Goal: Task Accomplishment & Management: Manage account settings

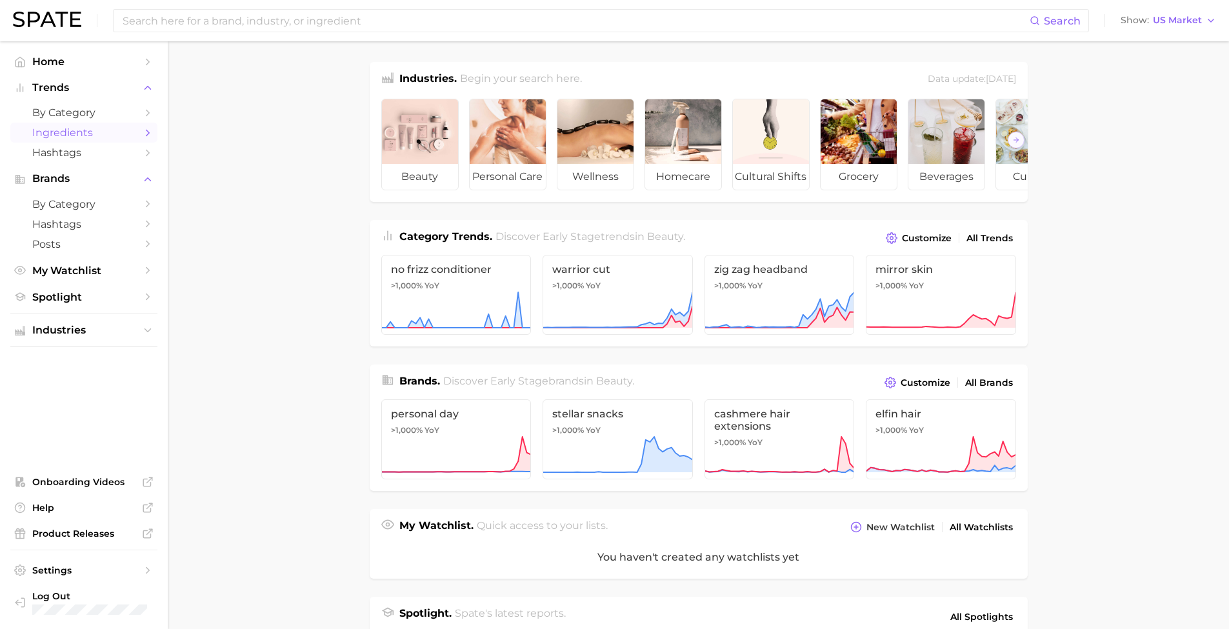
click at [91, 134] on span "Ingredients" at bounding box center [83, 132] width 103 height 12
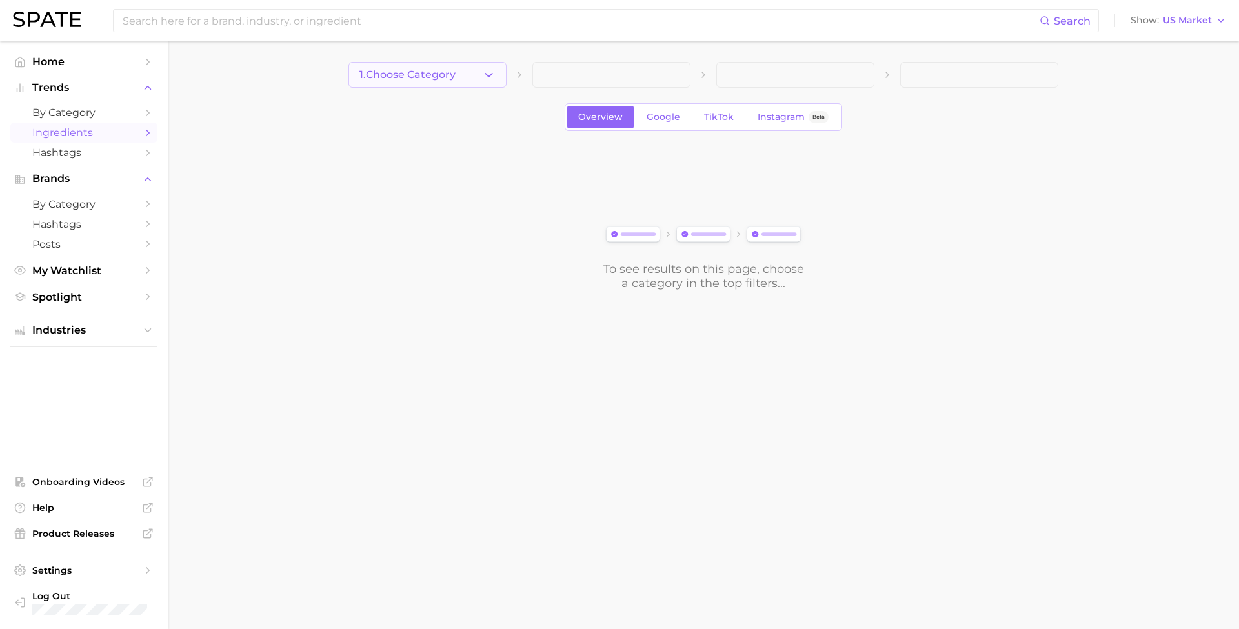
click at [489, 79] on icon "button" at bounding box center [489, 75] width 14 height 14
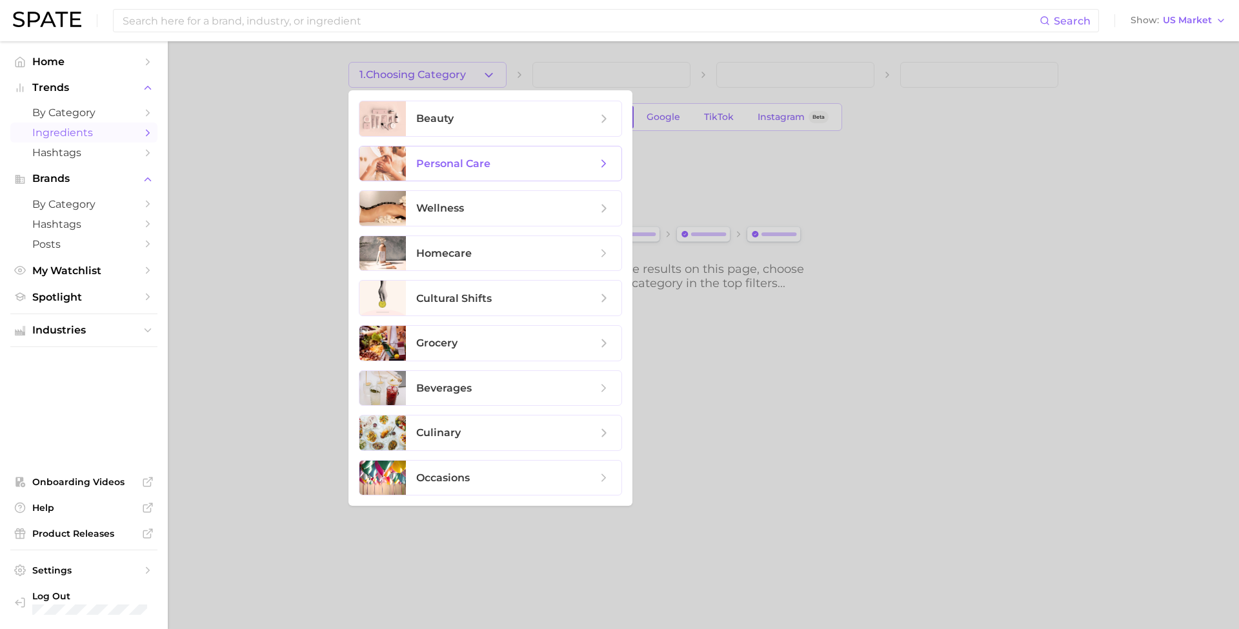
click at [536, 161] on span "personal care" at bounding box center [506, 164] width 181 height 14
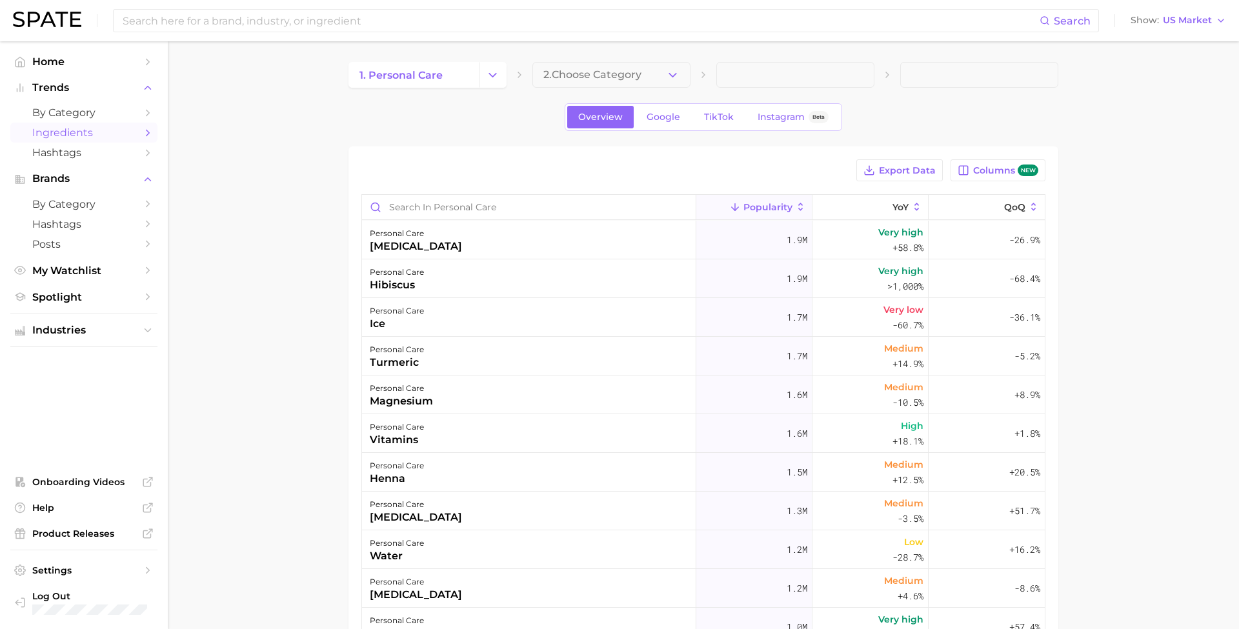
click at [760, 75] on span at bounding box center [795, 75] width 158 height 26
click at [658, 74] on button "2. Choose Category" at bounding box center [607, 75] width 158 height 26
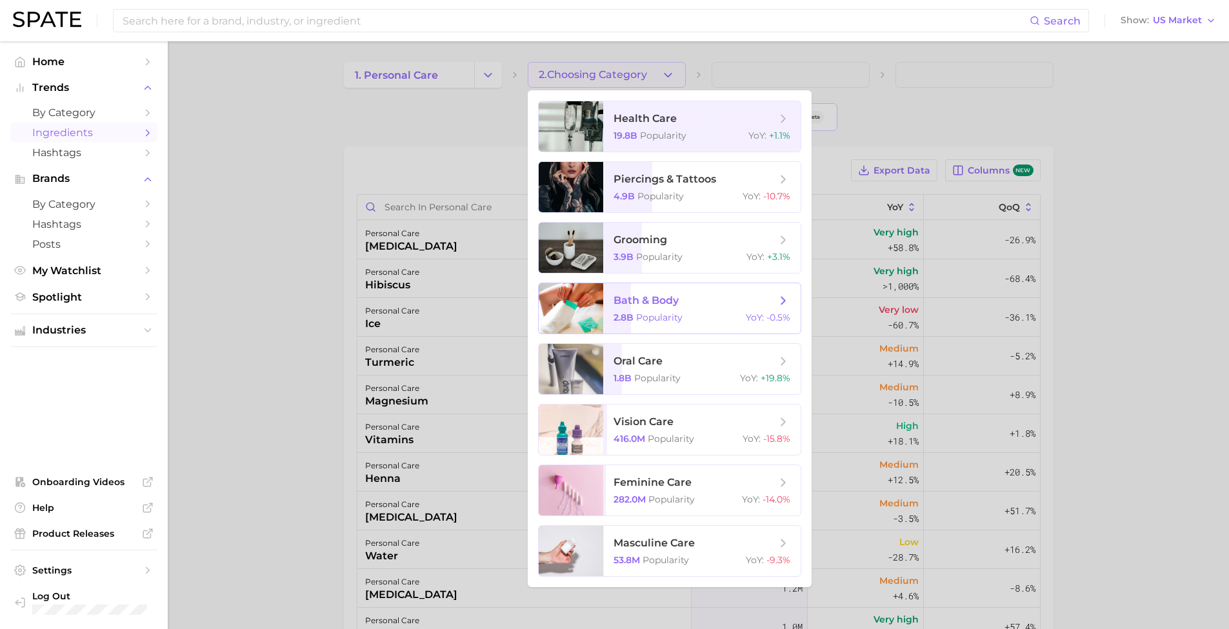
click at [701, 310] on span "bath & body 2.8b Popularity YoY : -0.5%" at bounding box center [701, 308] width 197 height 50
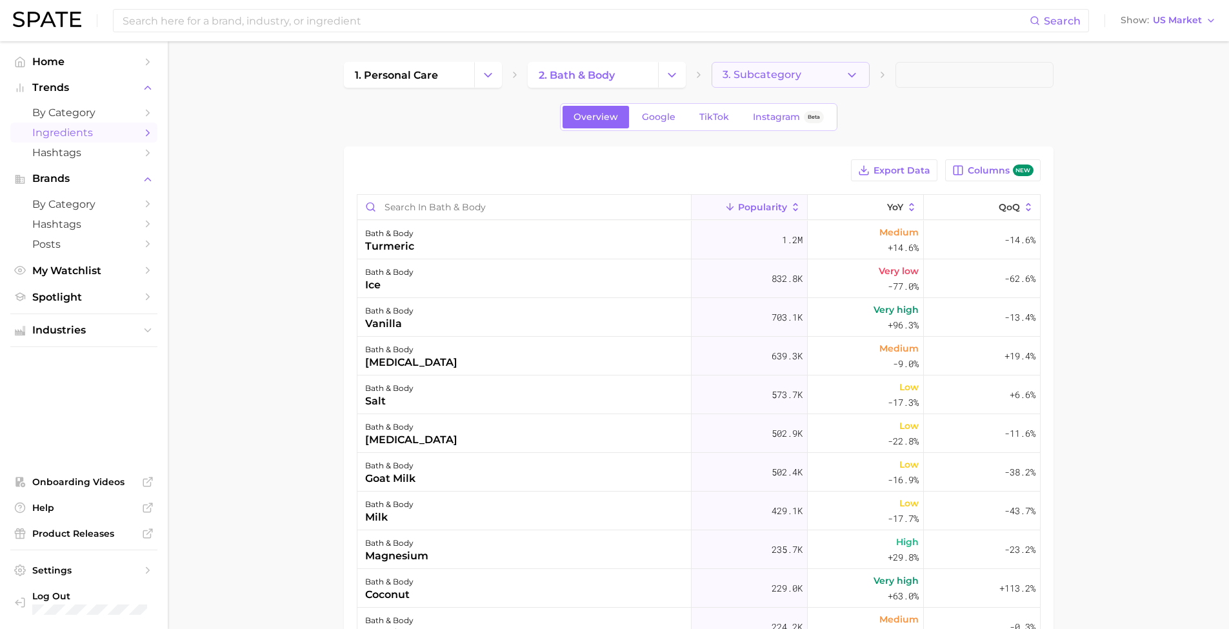
click at [850, 75] on polyline "button" at bounding box center [852, 74] width 7 height 3
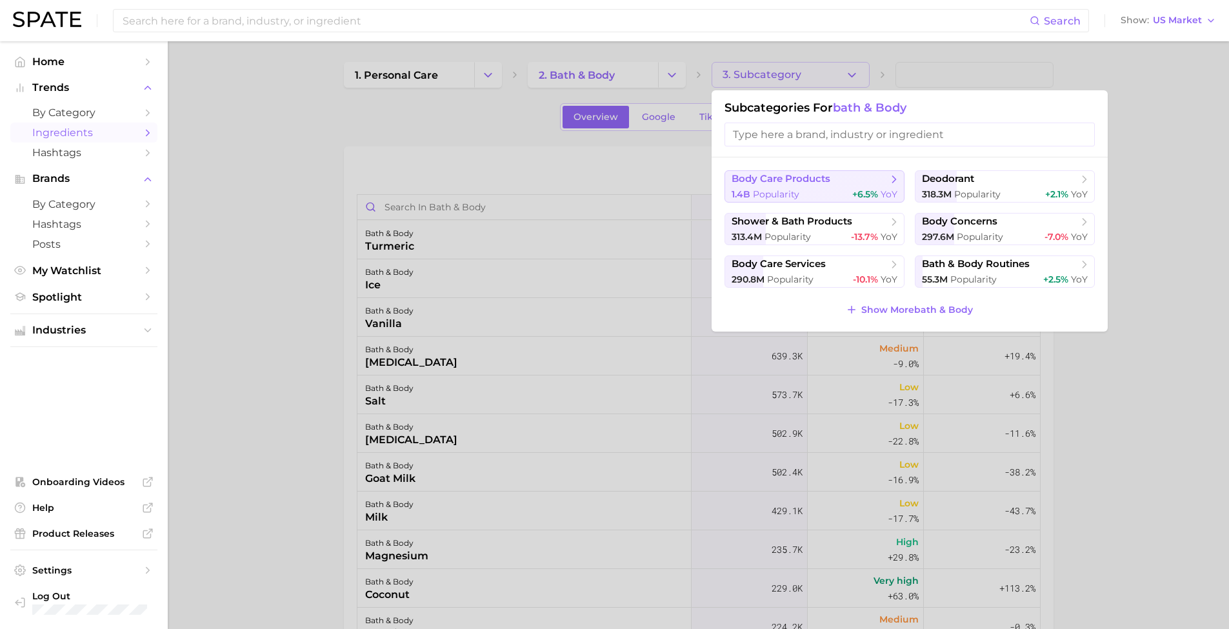
click at [888, 182] on icon at bounding box center [894, 179] width 13 height 13
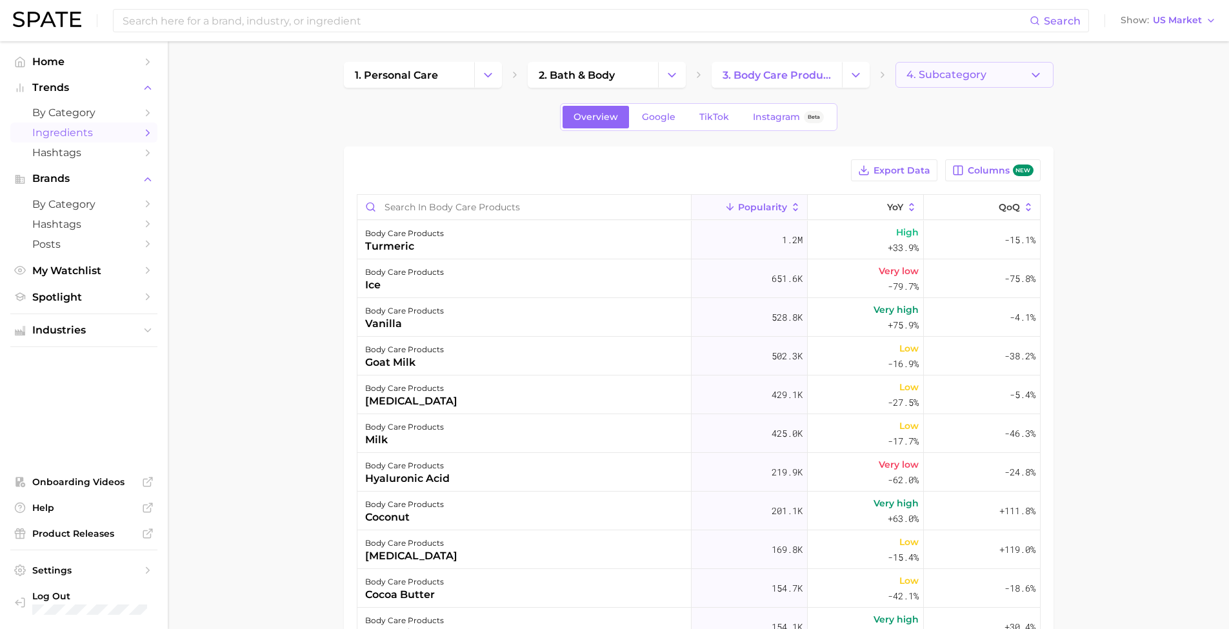
click at [1012, 81] on button "4. Subcategory" at bounding box center [975, 75] width 158 height 26
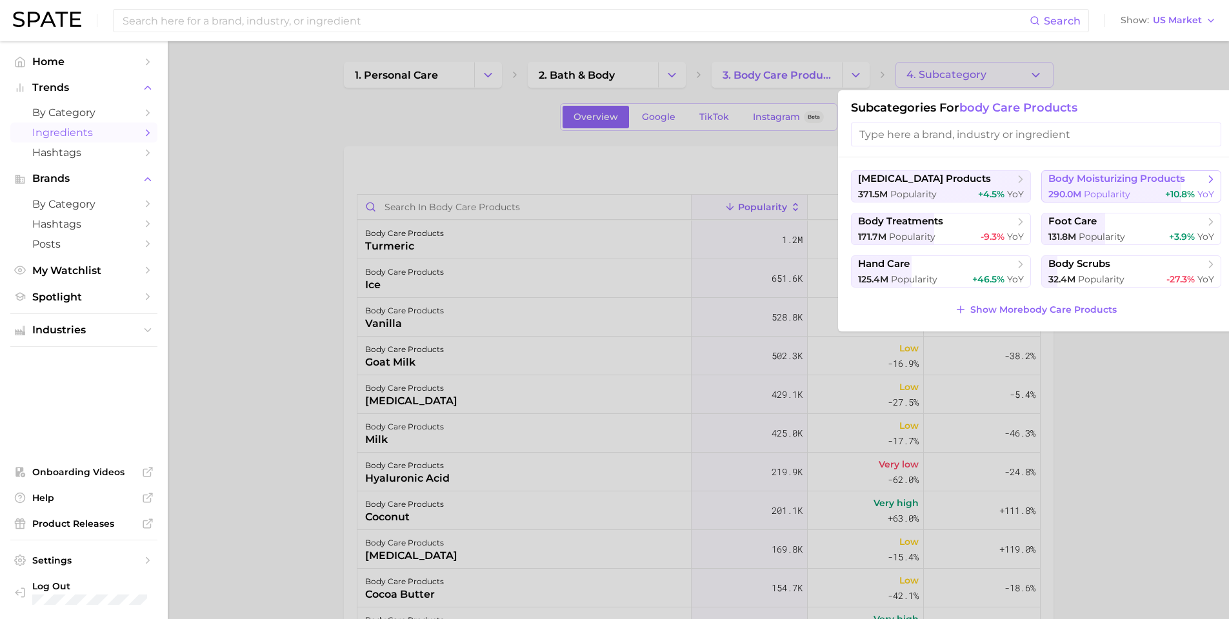
click at [1136, 186] on span "body moisturizing products" at bounding box center [1127, 179] width 157 height 13
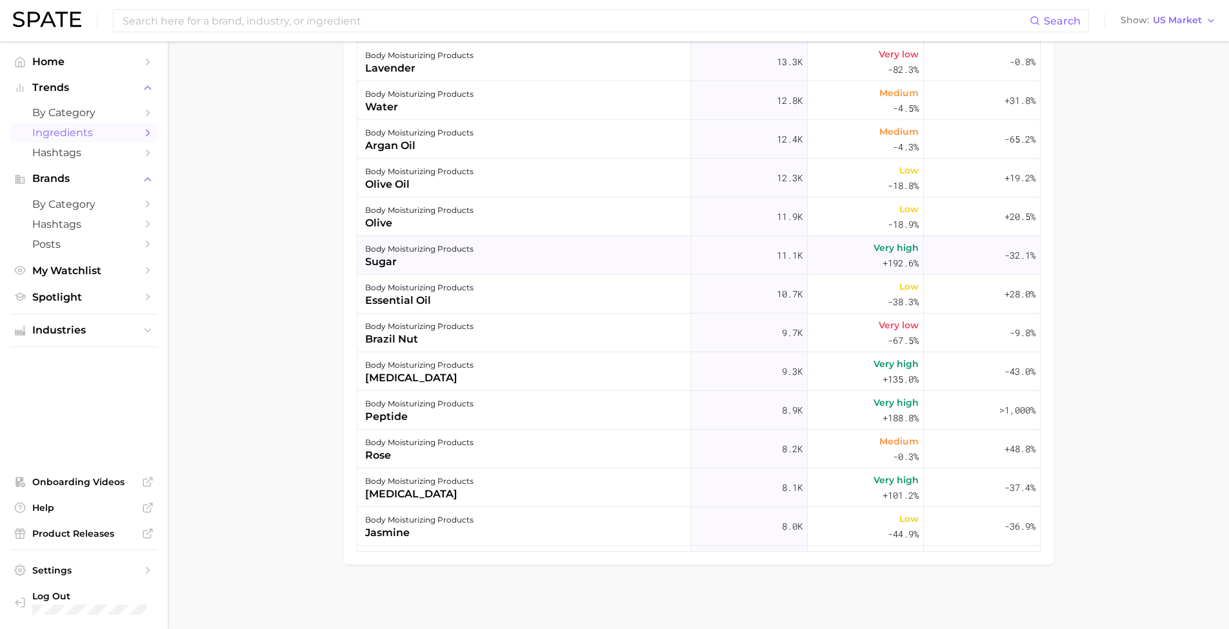
scroll to position [1282, 0]
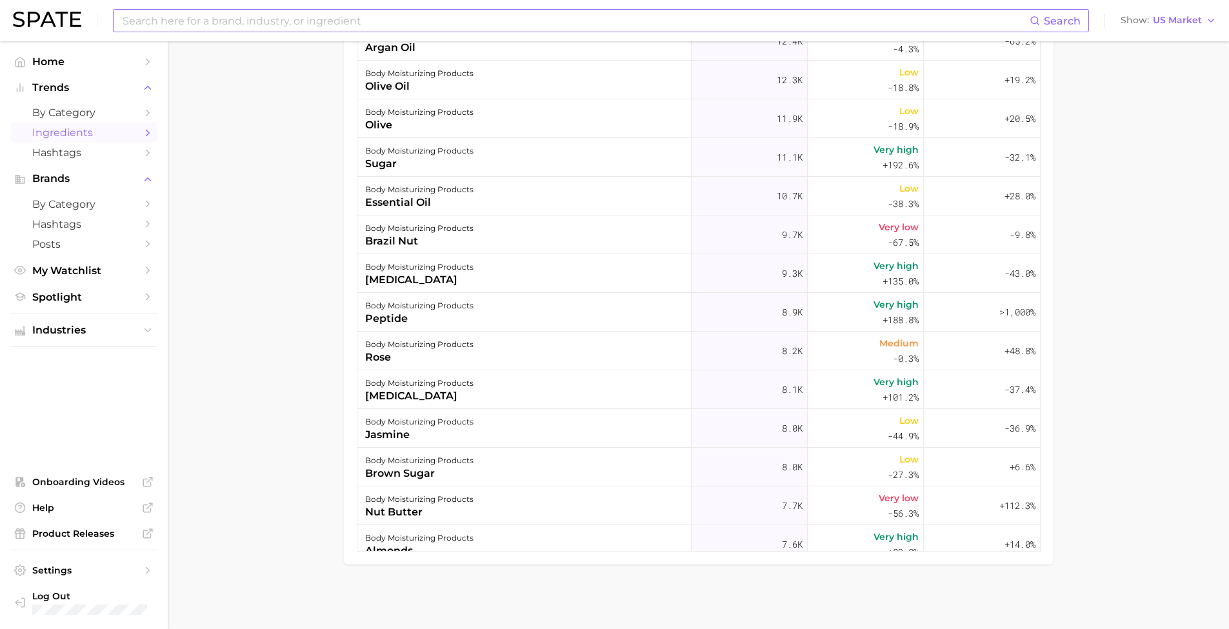
click at [289, 25] on input at bounding box center [575, 21] width 909 height 22
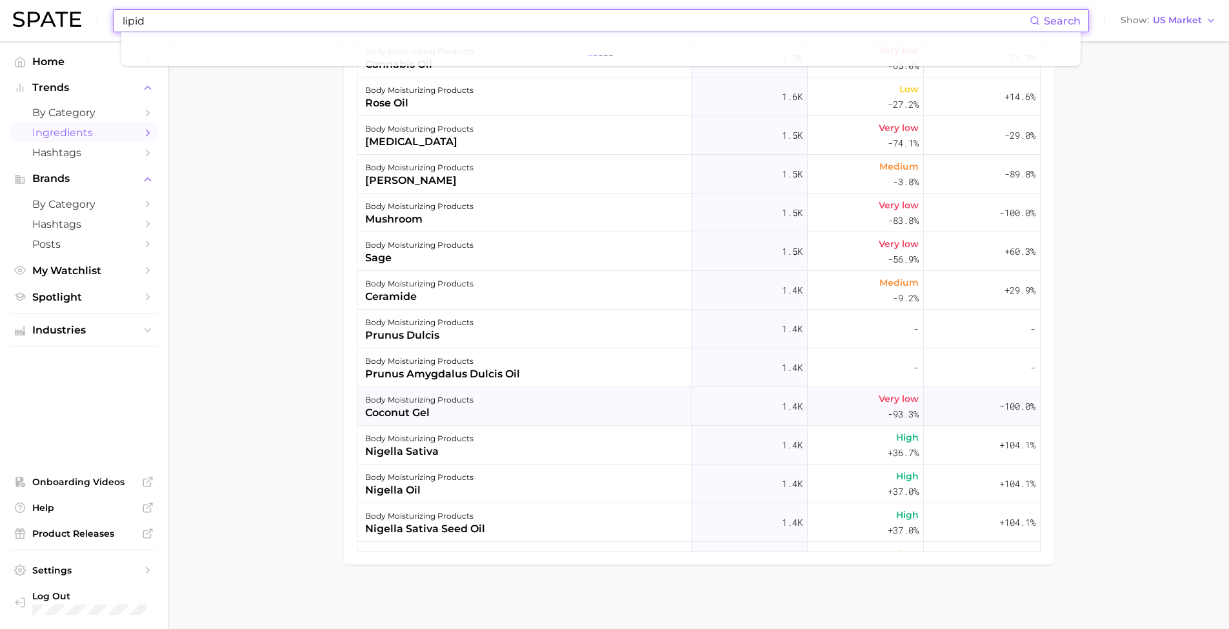
scroll to position [4850, 0]
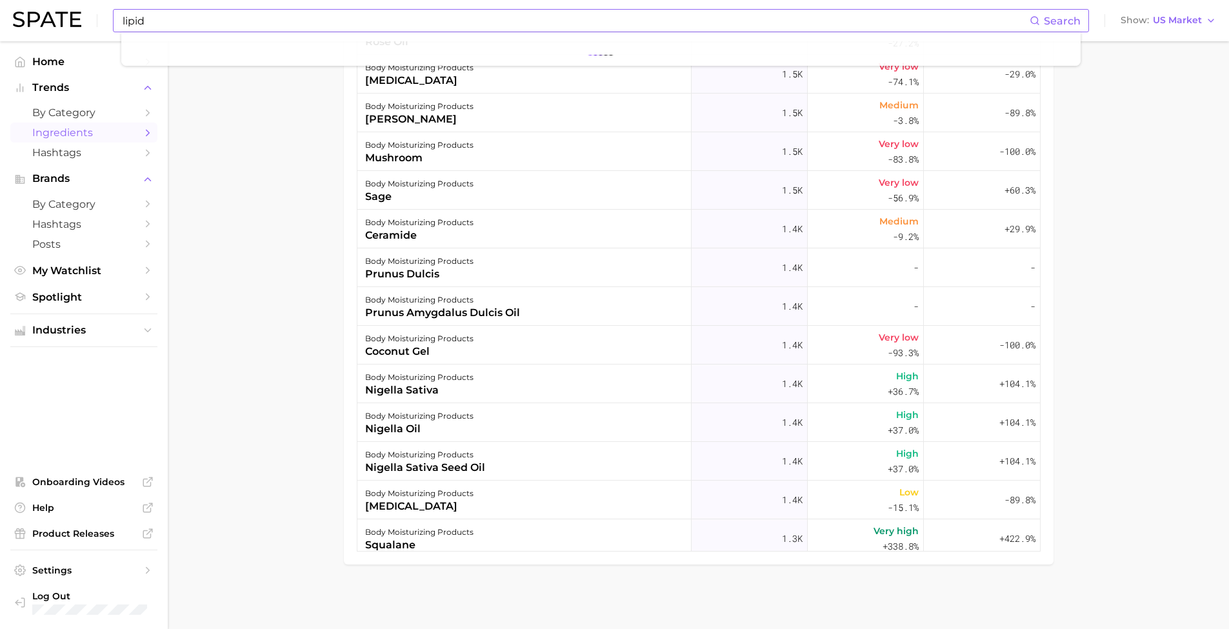
click at [1063, 26] on span "Search" at bounding box center [1055, 21] width 51 height 22
click at [1065, 23] on span "Search" at bounding box center [1062, 21] width 37 height 12
click at [1075, 21] on span "Search" at bounding box center [1062, 21] width 37 height 12
click at [1038, 22] on circle at bounding box center [1034, 20] width 7 height 7
click at [1078, 21] on span "Search" at bounding box center [1062, 21] width 37 height 12
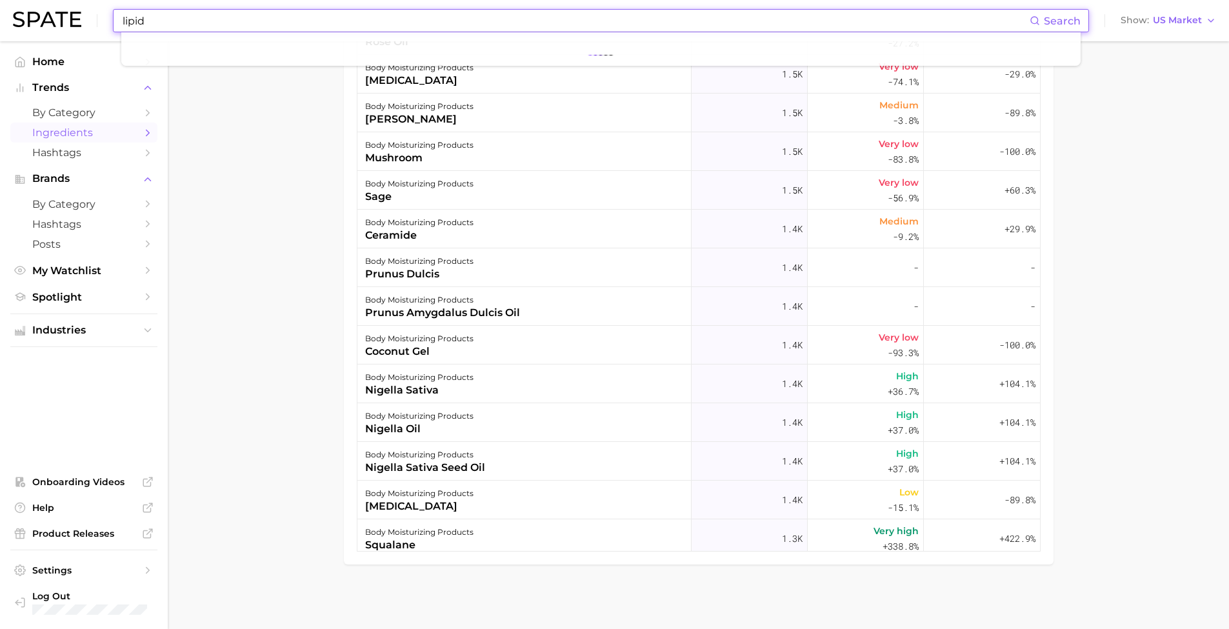
click at [1078, 22] on span "Search" at bounding box center [1062, 21] width 37 height 12
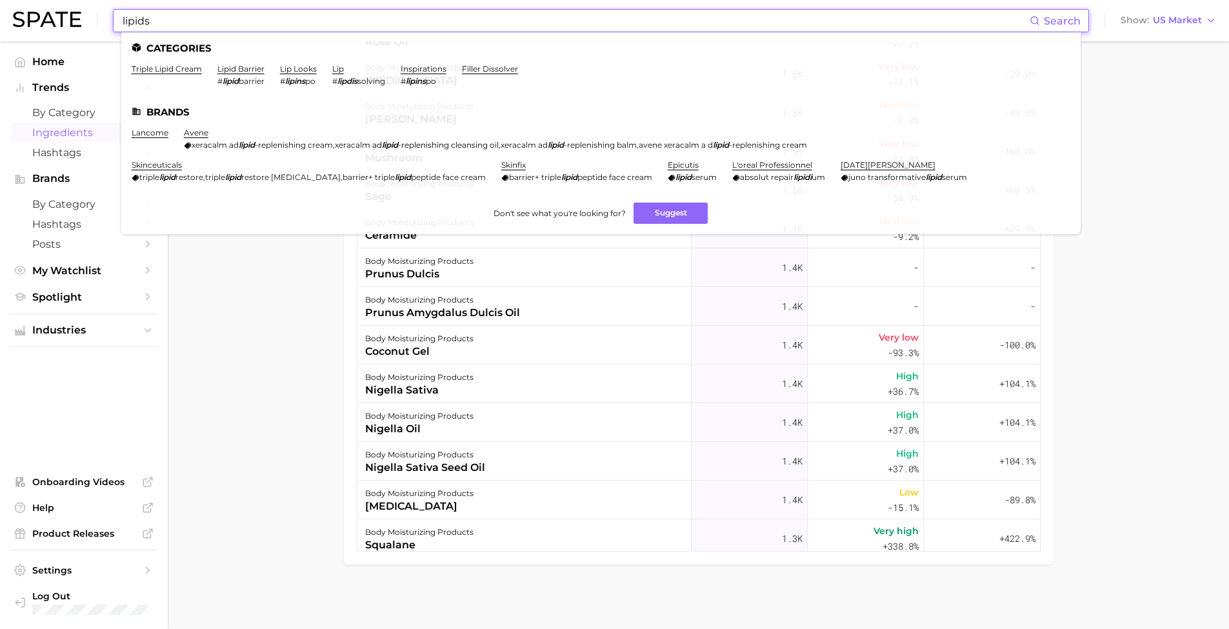
click at [150, 23] on input "lipids" at bounding box center [575, 21] width 909 height 22
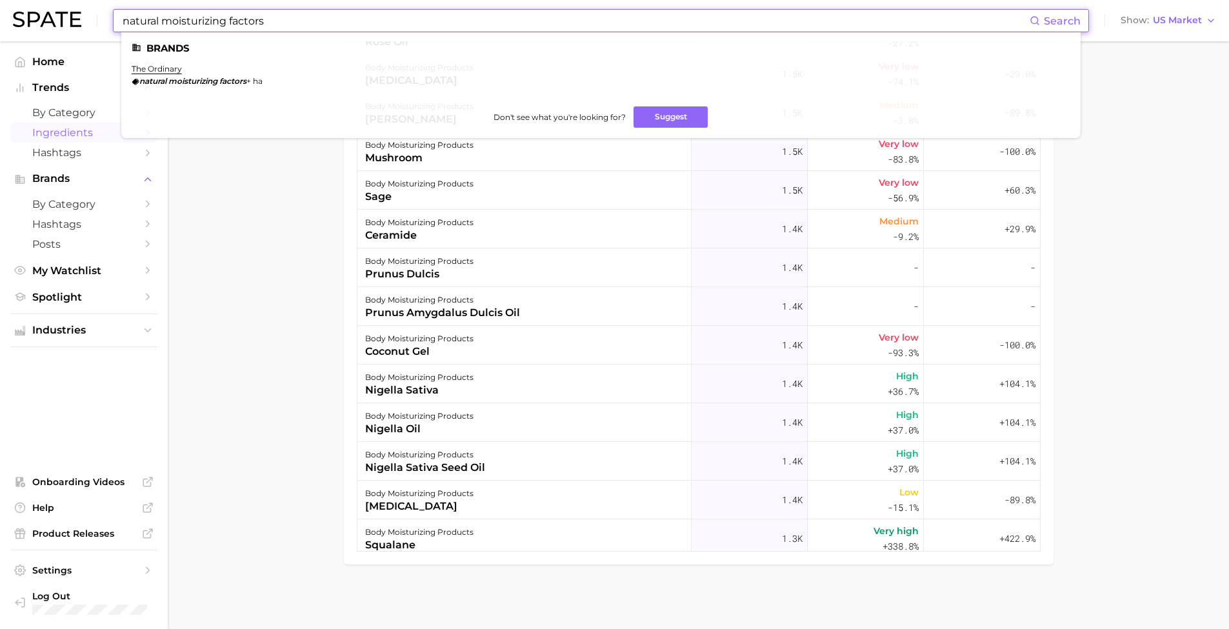
type input "natural moisturizing factors"
click at [178, 81] on em "moisturizing" at bounding box center [192, 81] width 49 height 10
click at [166, 70] on link "the ordinary" at bounding box center [157, 69] width 50 height 10
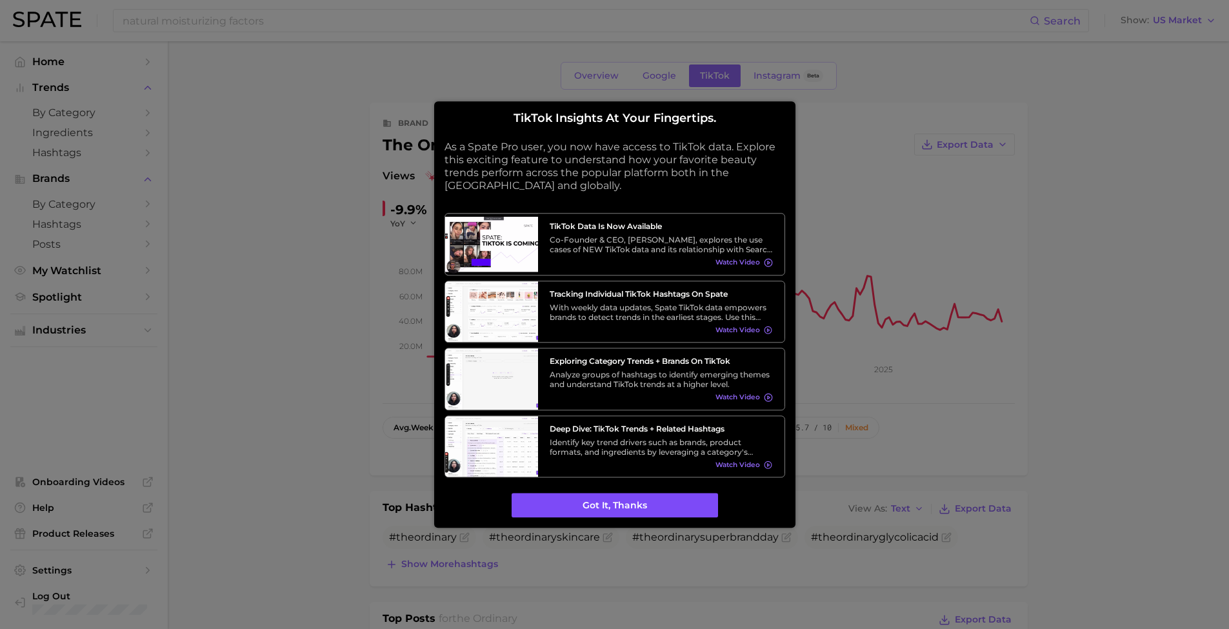
click at [607, 503] on button "Got it, thanks" at bounding box center [615, 506] width 206 height 25
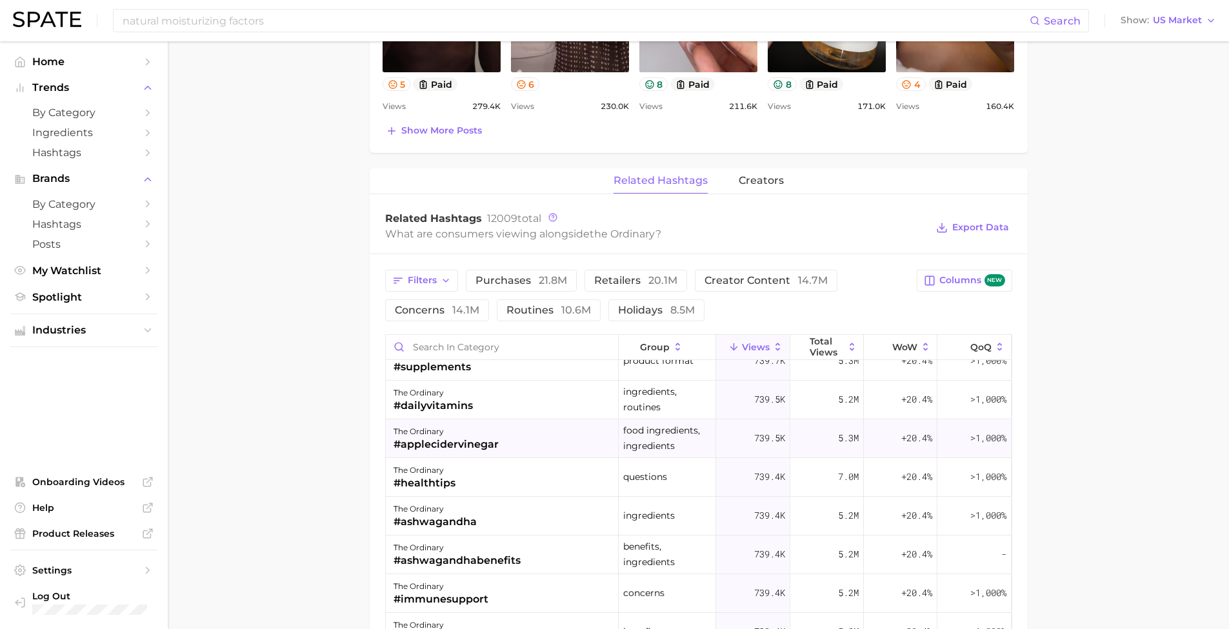
scroll to position [1393, 0]
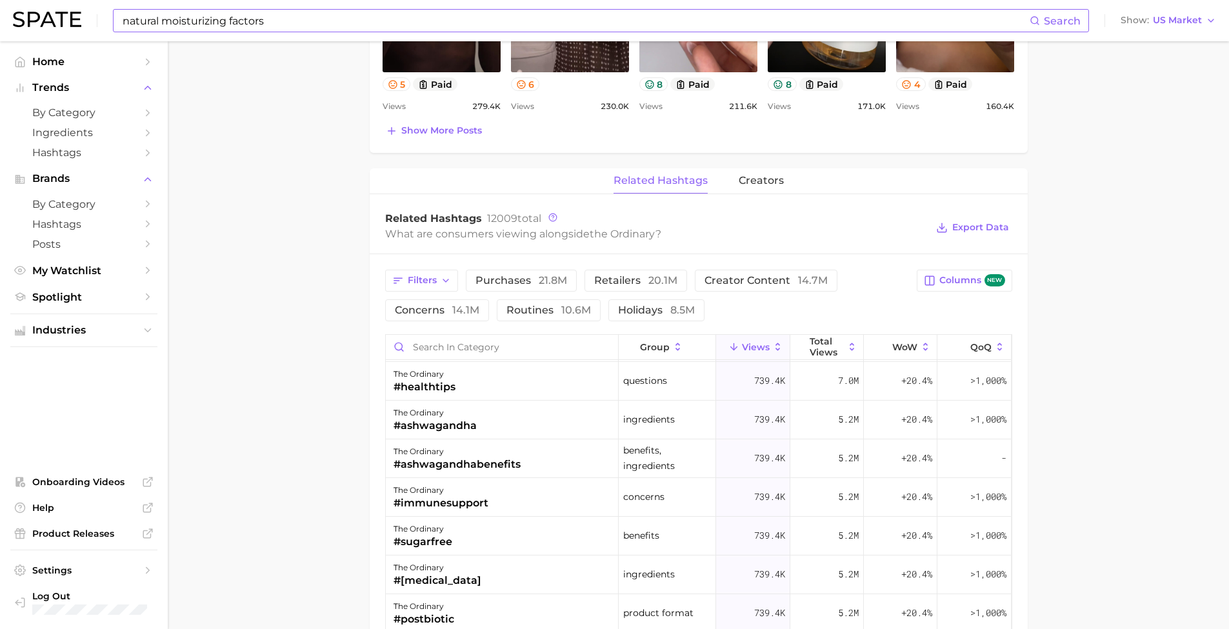
click at [297, 21] on input "natural moisturizing factors" at bounding box center [575, 21] width 909 height 22
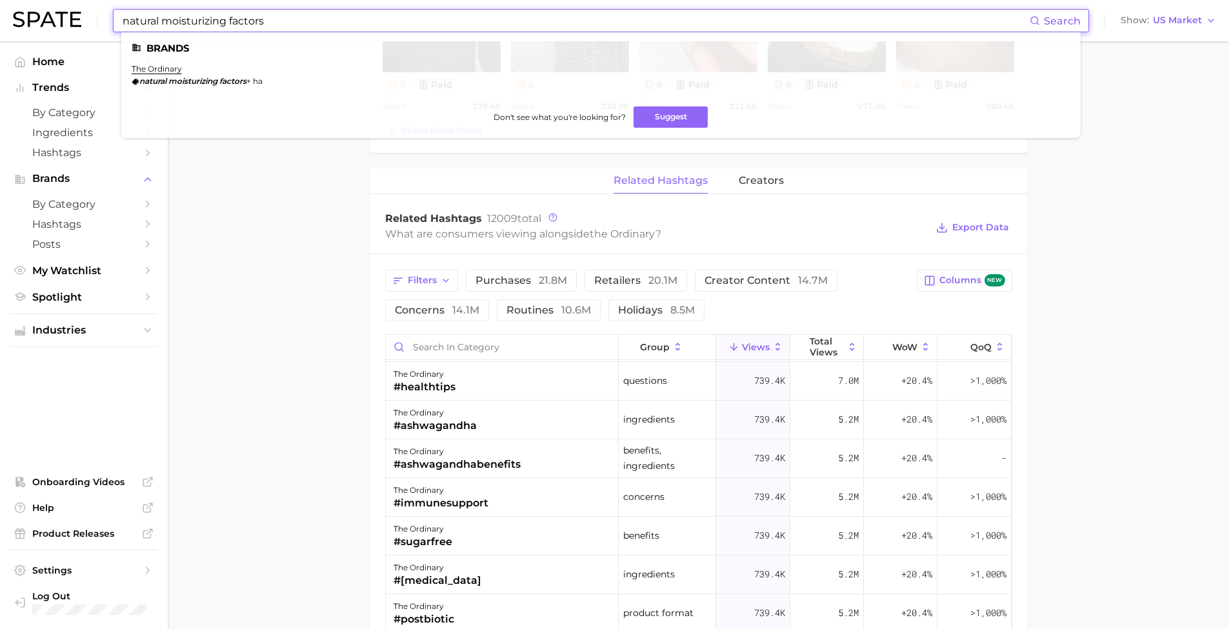
click at [295, 15] on input "natural moisturizing factors" at bounding box center [575, 21] width 909 height 22
click at [294, 15] on input "natural moisturizing factors" at bounding box center [575, 21] width 909 height 22
click at [294, 16] on input "natural moisturizing factors" at bounding box center [575, 21] width 909 height 22
type input "d"
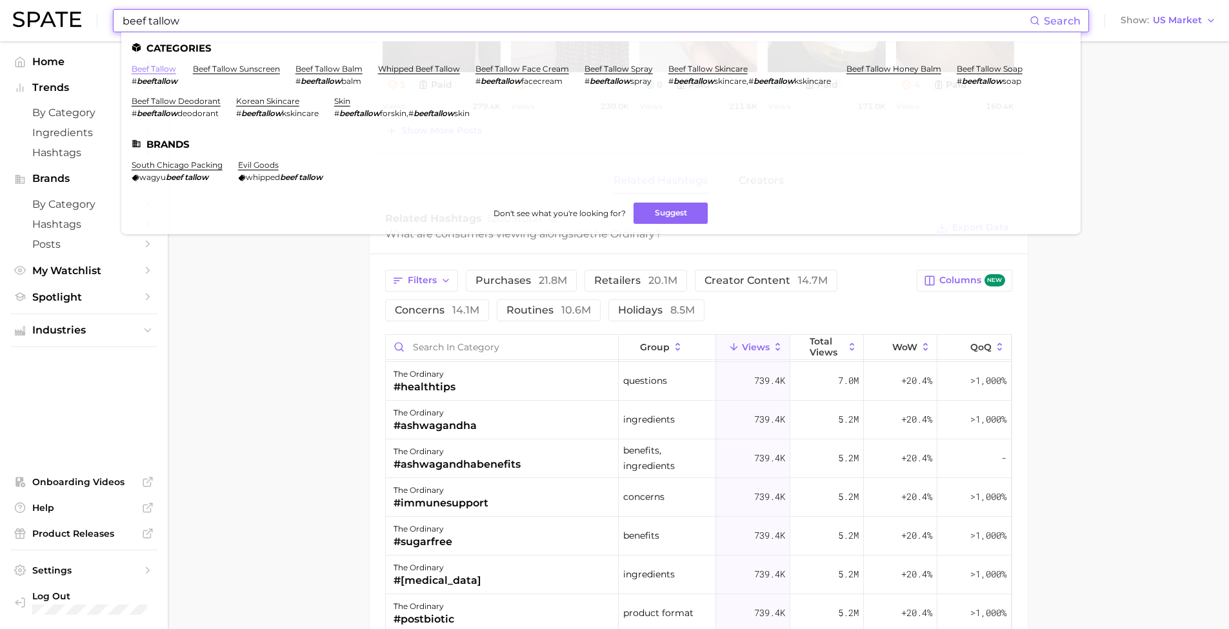
type input "beef tallow"
click at [144, 70] on link "beef tallow" at bounding box center [154, 69] width 45 height 10
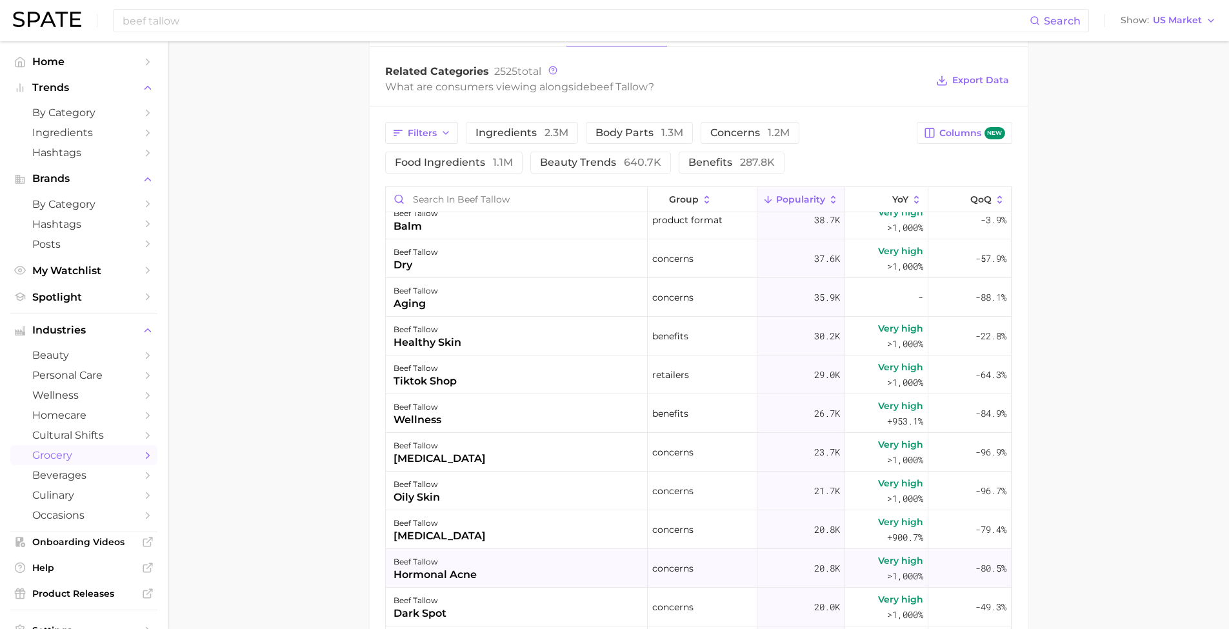
scroll to position [1154, 0]
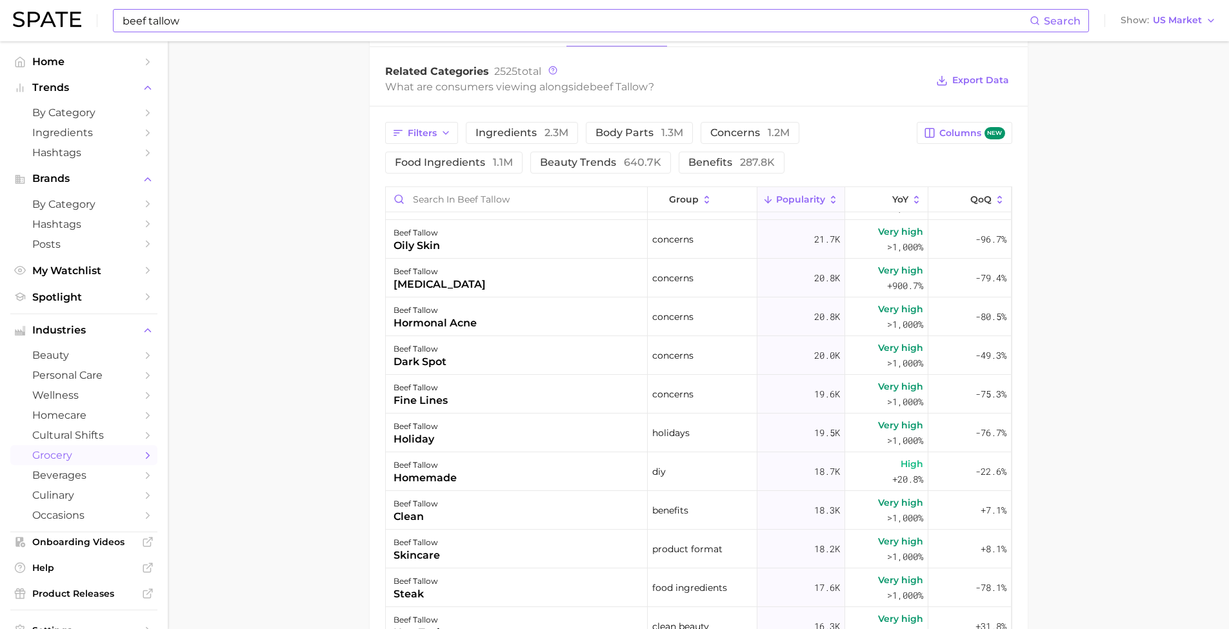
click at [269, 25] on input "beef tallow" at bounding box center [575, 21] width 909 height 22
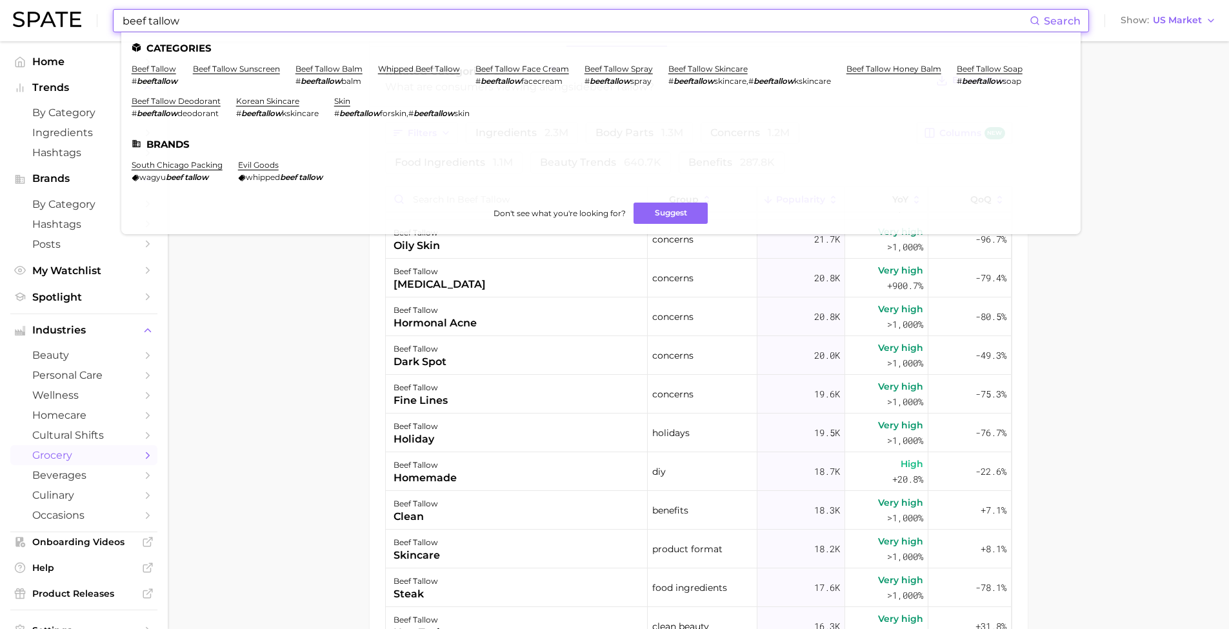
click at [269, 23] on input "beef tallow" at bounding box center [575, 21] width 909 height 22
click at [268, 23] on input "beef tallow" at bounding box center [575, 21] width 909 height 22
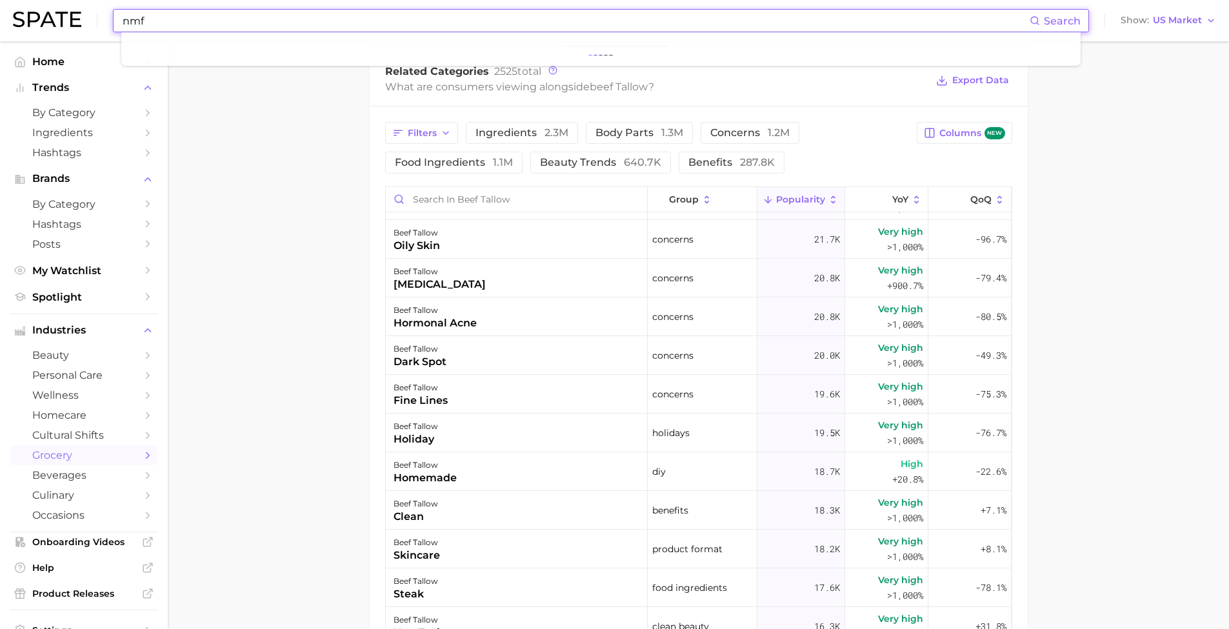
type input "nmf"
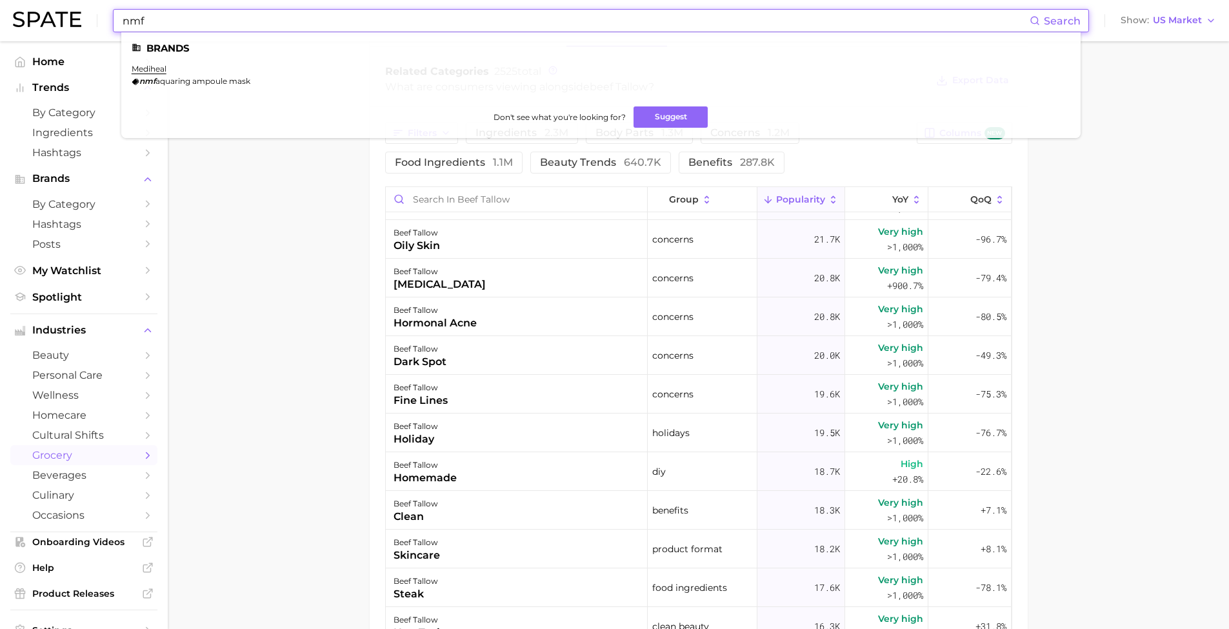
click at [142, 26] on input "nmf" at bounding box center [575, 21] width 909 height 22
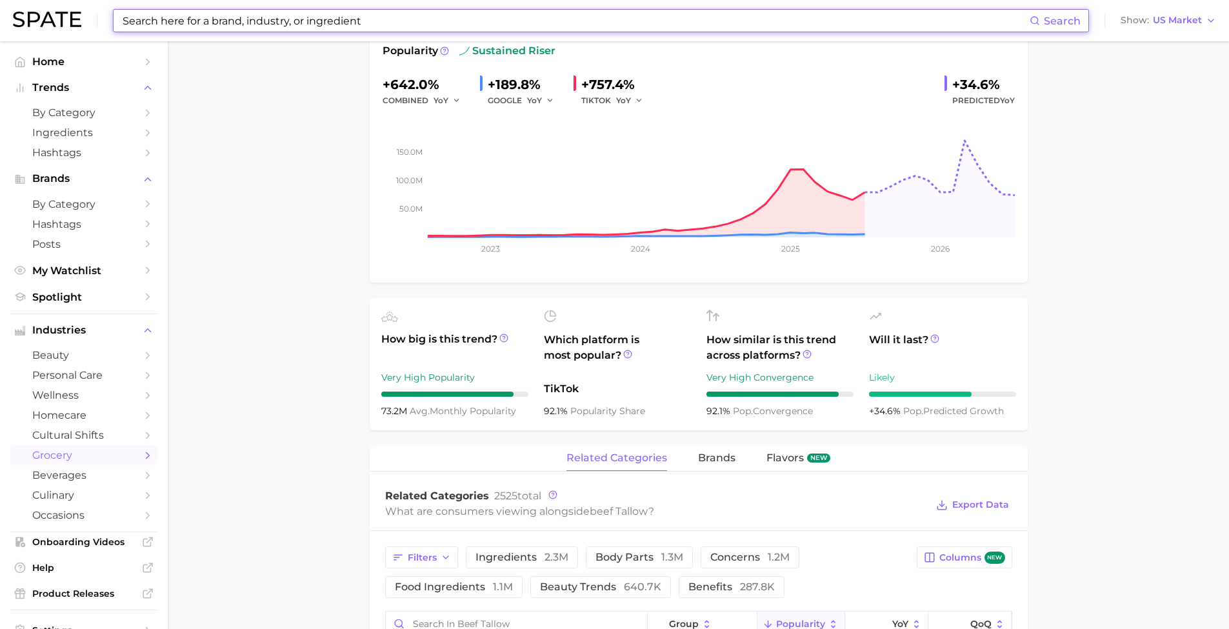
scroll to position [0, 0]
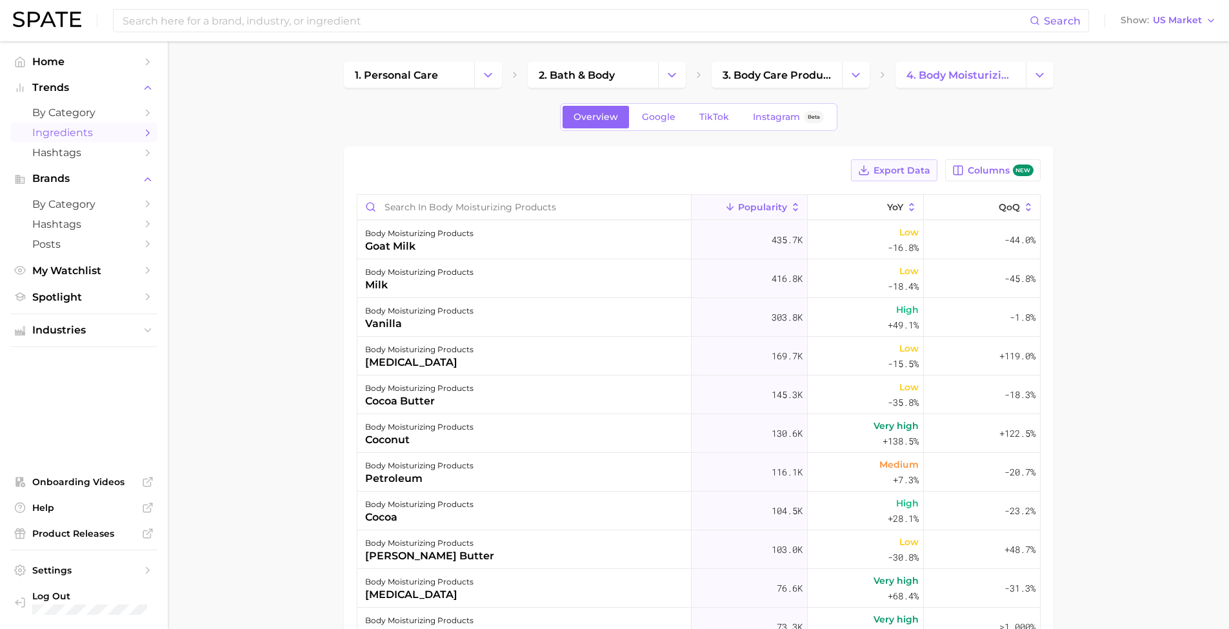
click at [926, 171] on span "Export Data" at bounding box center [902, 170] width 57 height 11
click at [701, 117] on span "TikTok" at bounding box center [714, 117] width 30 height 11
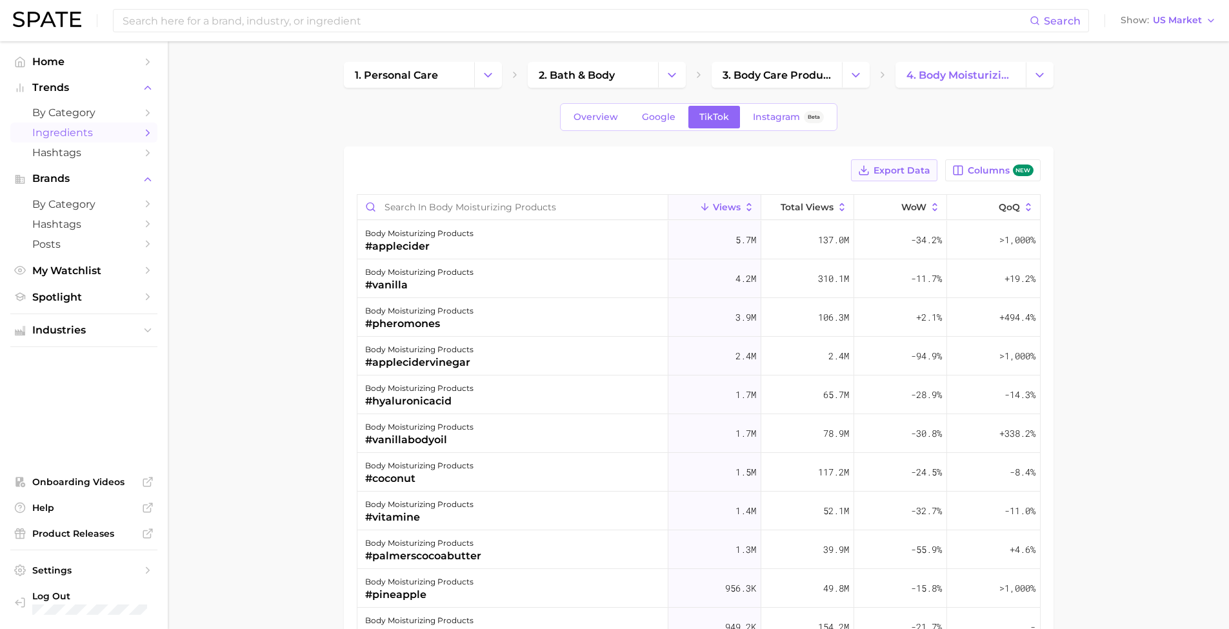
click at [910, 170] on span "Export Data" at bounding box center [902, 170] width 57 height 11
click at [658, 119] on span "Google" at bounding box center [659, 117] width 34 height 11
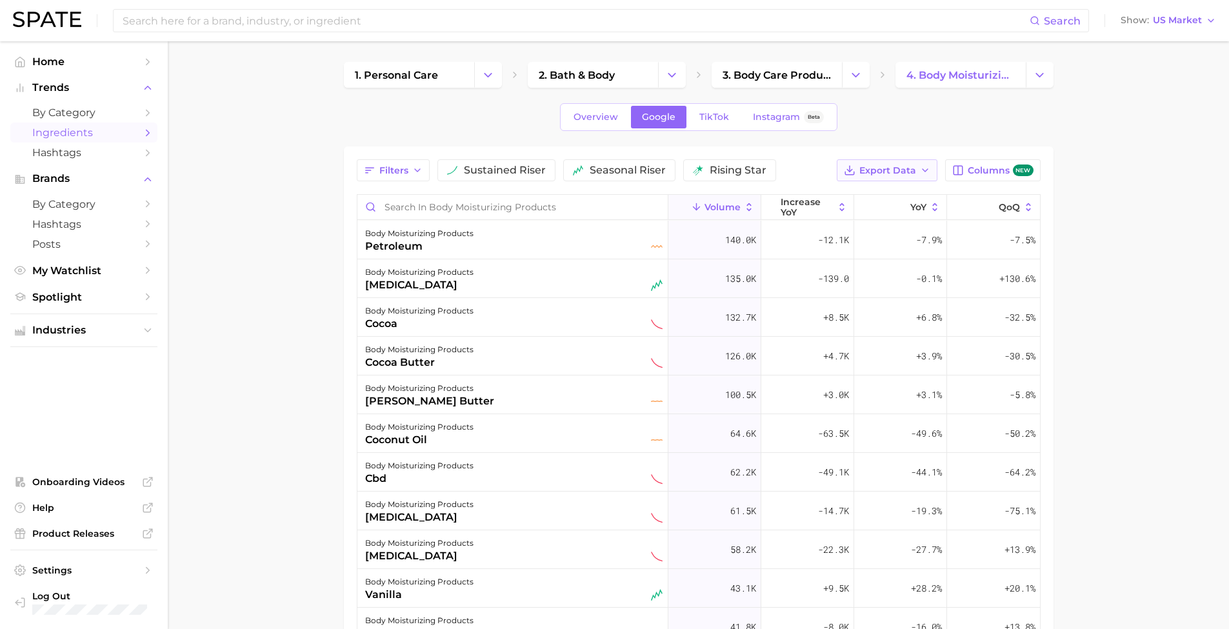
click at [898, 176] on button "Export Data" at bounding box center [887, 170] width 101 height 22
click at [892, 195] on button "Table Data CSV" at bounding box center [867, 194] width 142 height 23
click at [1168, 254] on main "1. personal care 2. bath & body 3. body care products 4. body moisturizing prod…" at bounding box center [698, 471] width 1061 height 860
click at [894, 168] on span "Export Data" at bounding box center [888, 170] width 57 height 11
click at [932, 196] on button "Table Data CSV" at bounding box center [867, 194] width 142 height 23
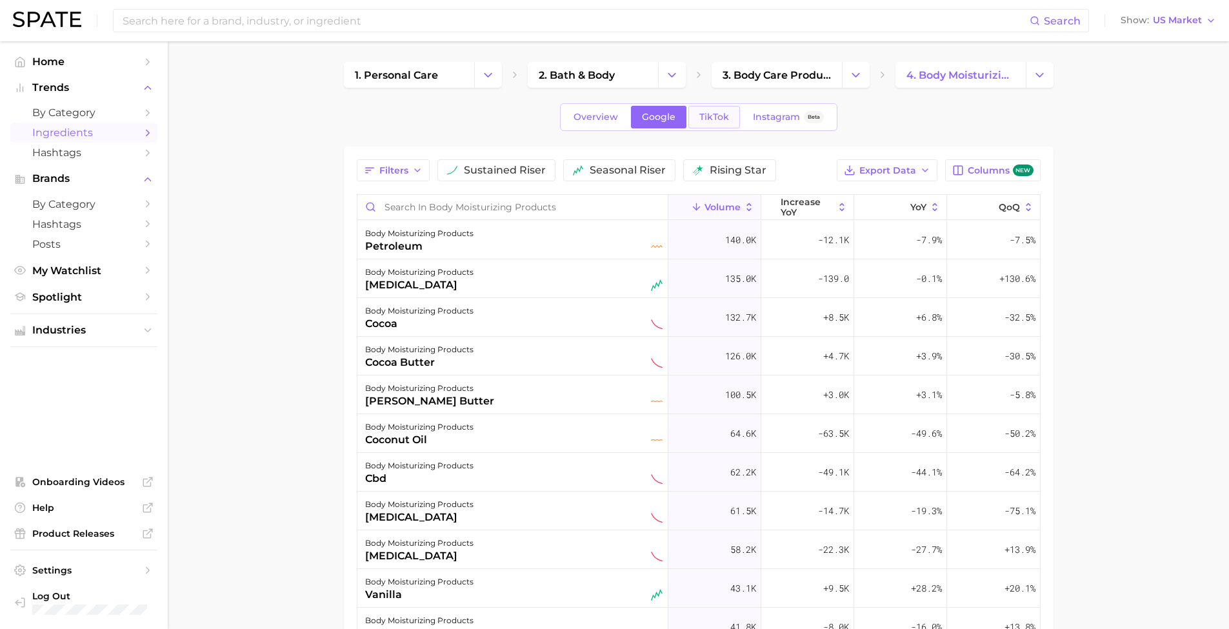
click at [706, 117] on span "TikTok" at bounding box center [714, 117] width 30 height 11
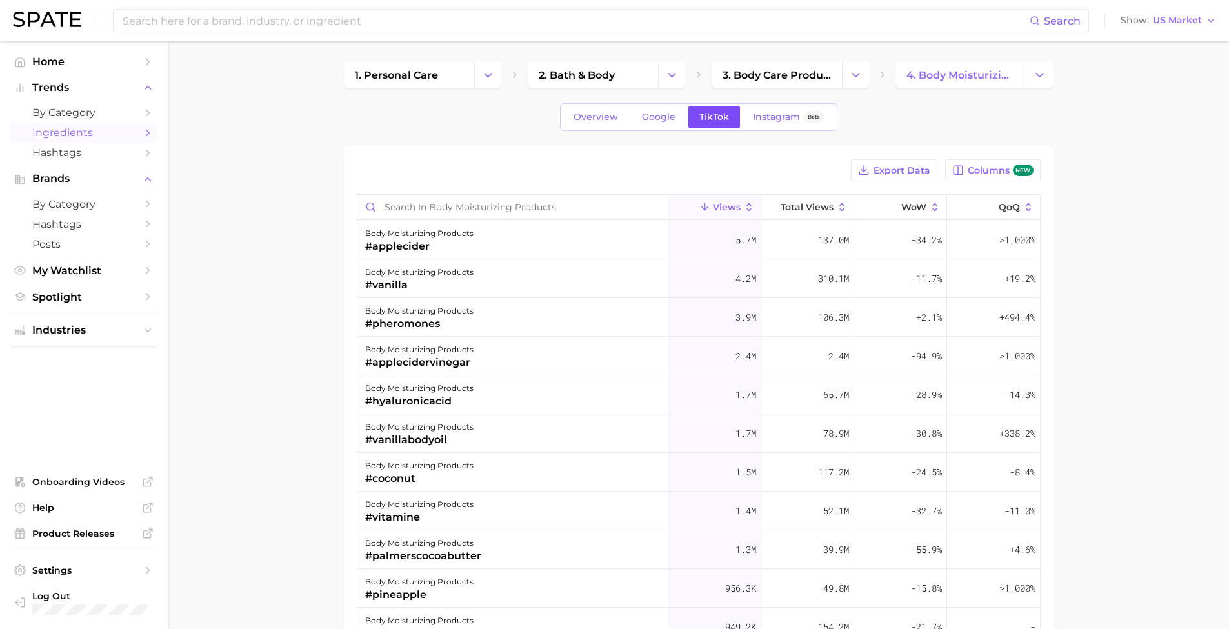
click at [706, 117] on span "TikTok" at bounding box center [714, 117] width 30 height 11
click at [925, 171] on span "Export Data" at bounding box center [902, 170] width 57 height 11
click at [587, 118] on span "Overview" at bounding box center [596, 117] width 45 height 11
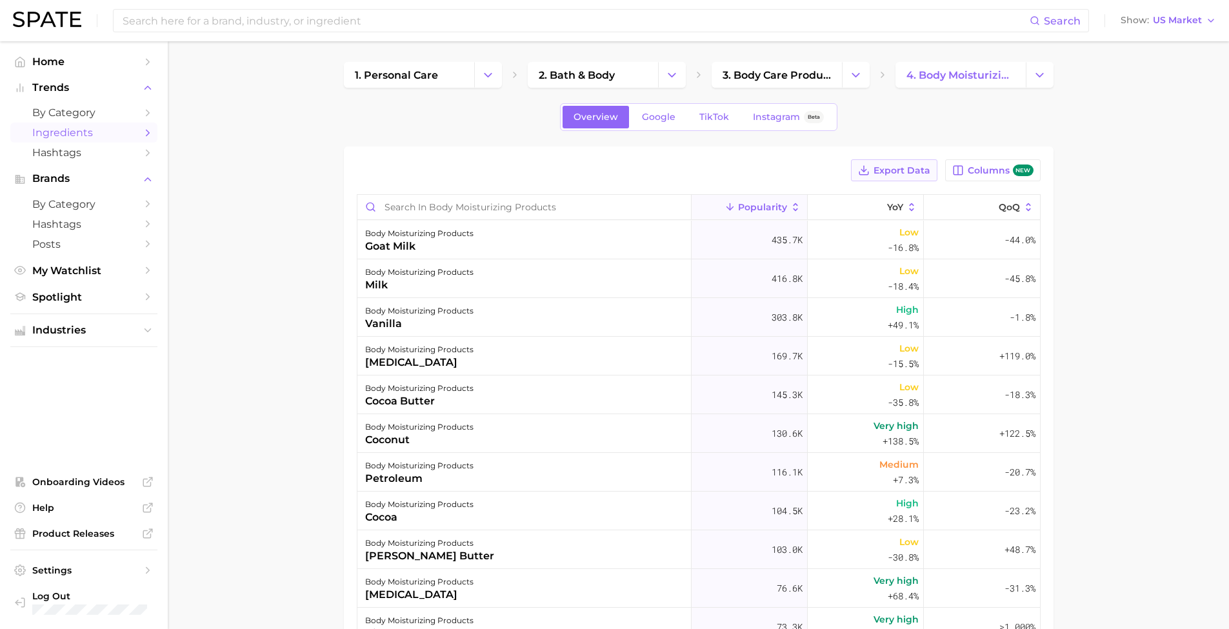
click at [909, 172] on span "Export Data" at bounding box center [902, 170] width 57 height 11
click at [450, 134] on div "1. personal care 2. bath & body 3. body care products 4. body moisturizing prod…" at bounding box center [699, 449] width 710 height 774
click at [86, 201] on span "by Category" at bounding box center [83, 204] width 103 height 12
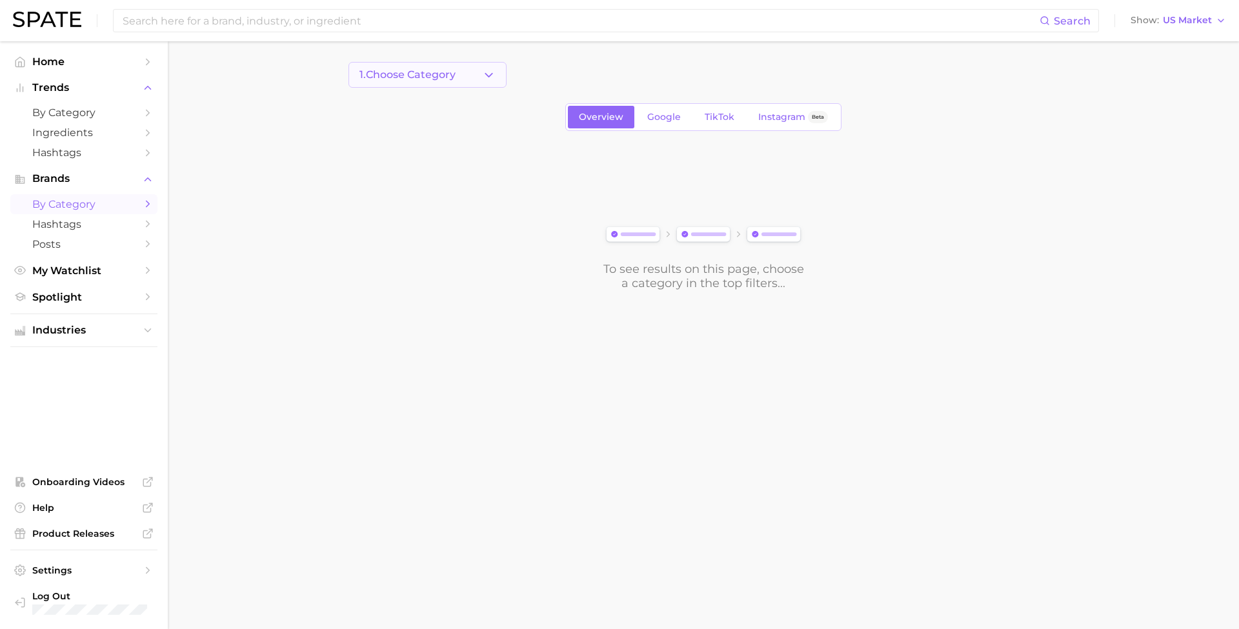
click at [489, 81] on icon "button" at bounding box center [489, 75] width 14 height 14
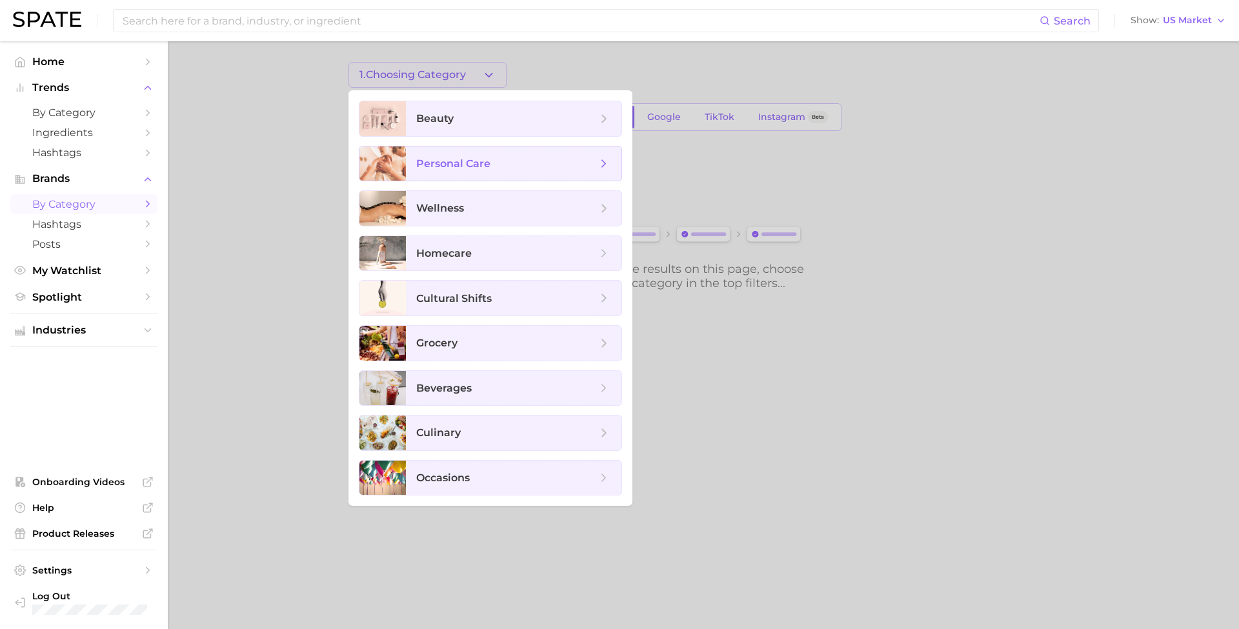
click at [499, 159] on span "personal care" at bounding box center [506, 164] width 181 height 14
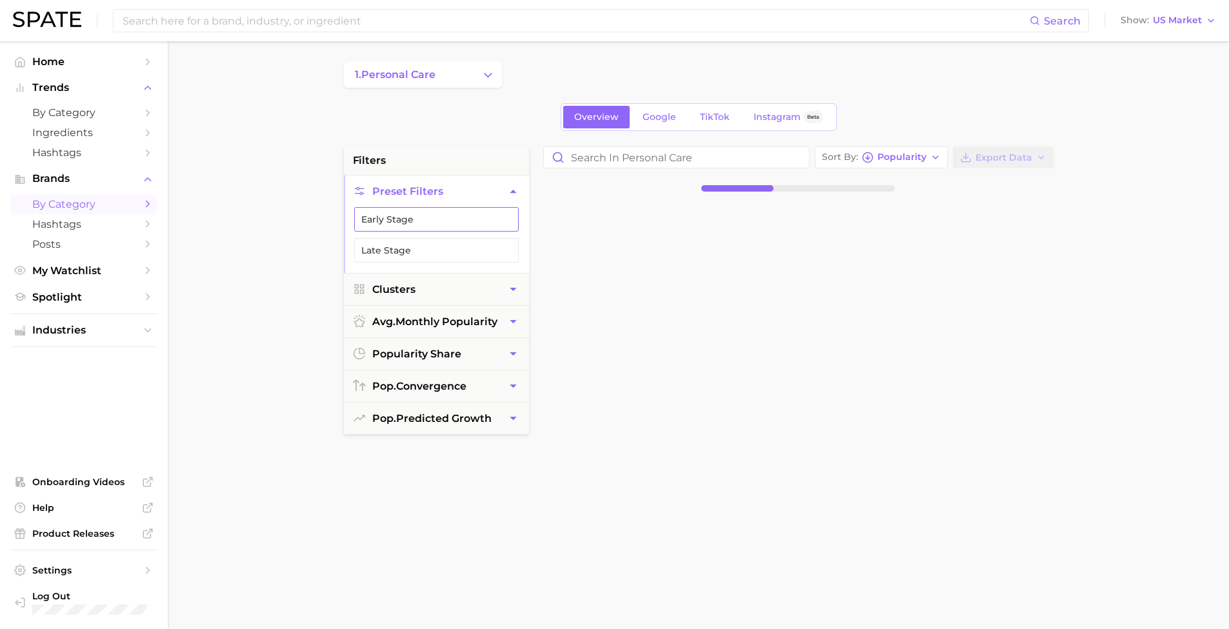
click at [395, 216] on button "Early Stage" at bounding box center [436, 219] width 165 height 25
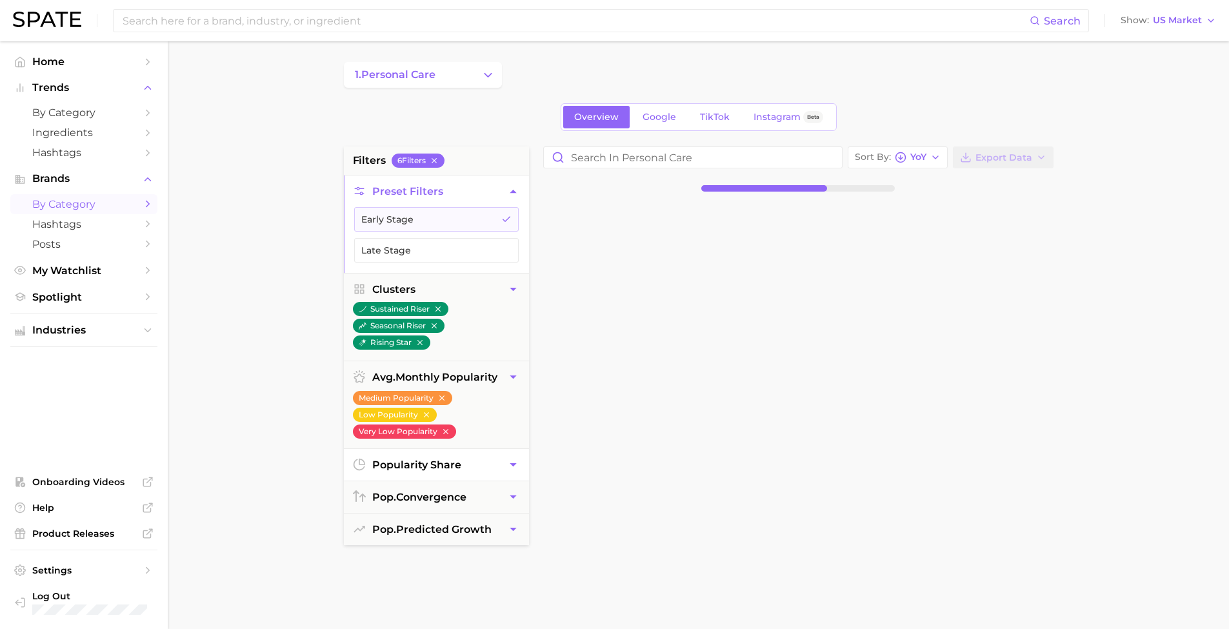
click at [470, 452] on button "popularity share" at bounding box center [436, 465] width 185 height 32
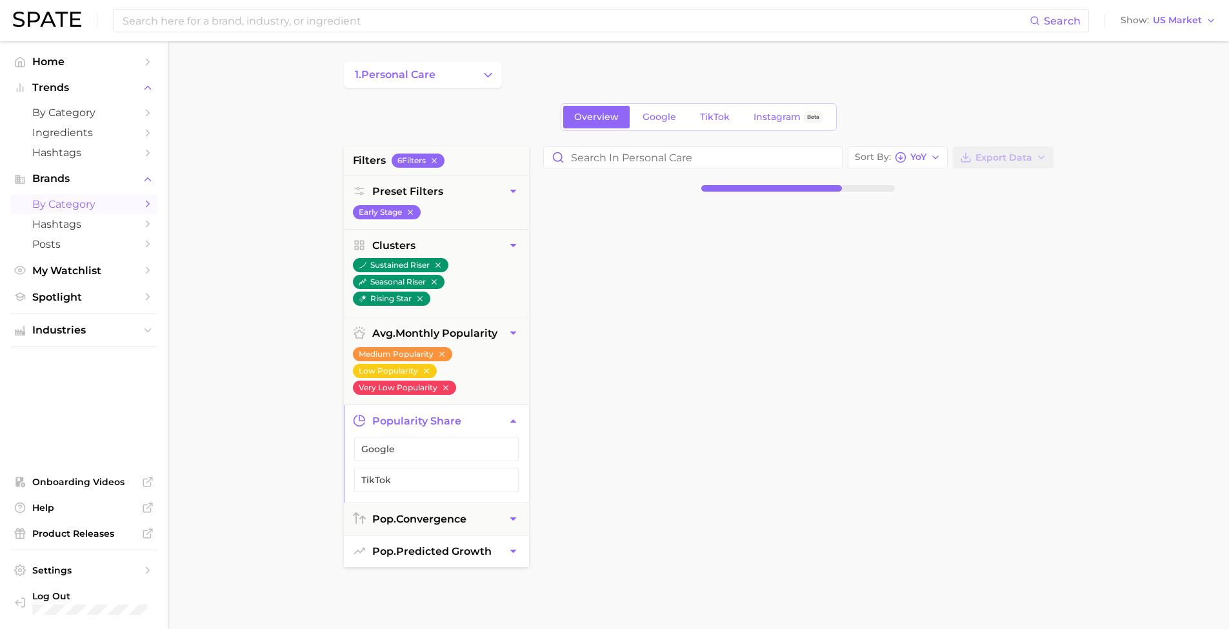
click at [490, 541] on button "pop. predicted growth" at bounding box center [436, 552] width 185 height 32
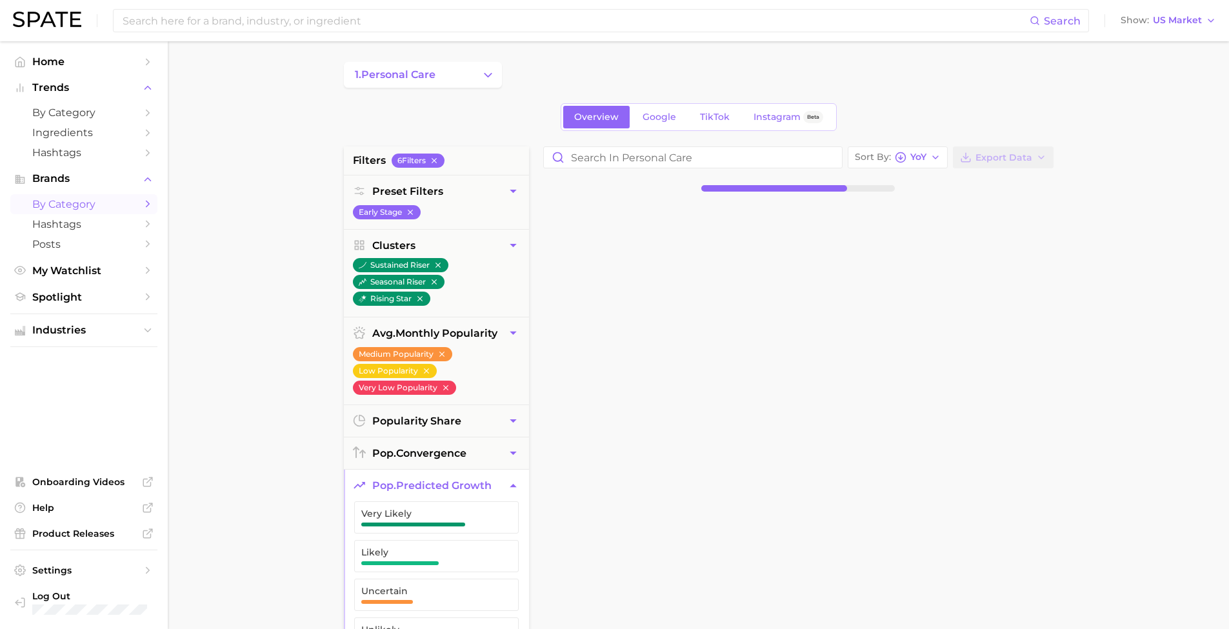
scroll to position [88, 0]
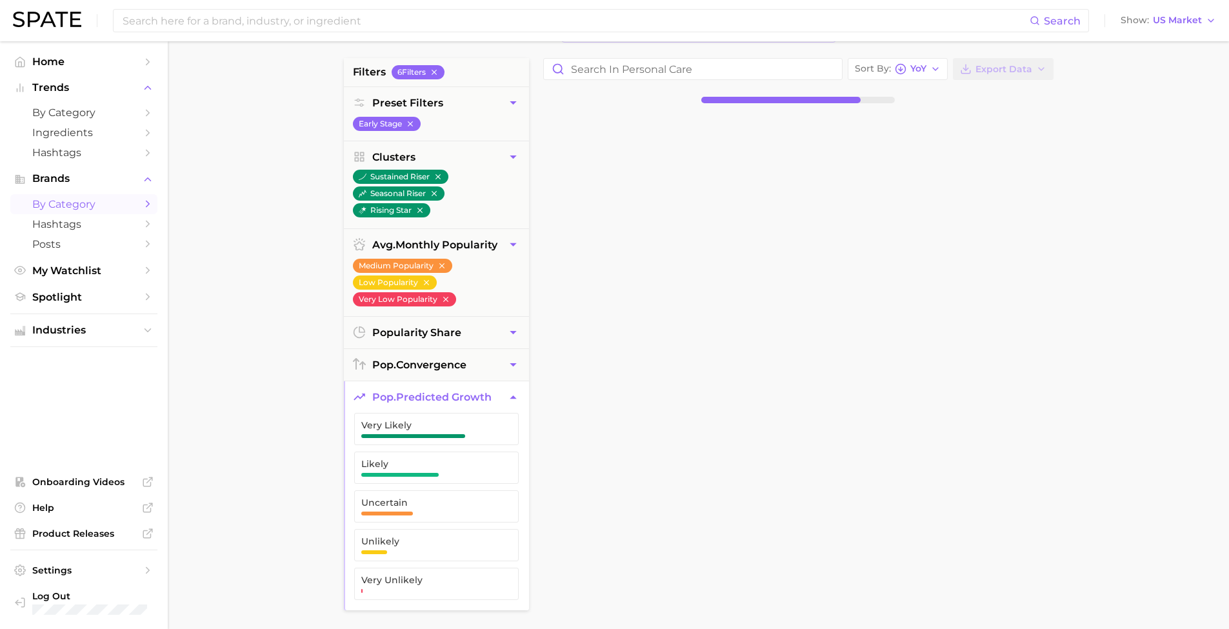
click at [514, 381] on button "pop. predicted growth" at bounding box center [436, 397] width 185 height 32
click at [507, 358] on icon "button" at bounding box center [514, 365] width 14 height 14
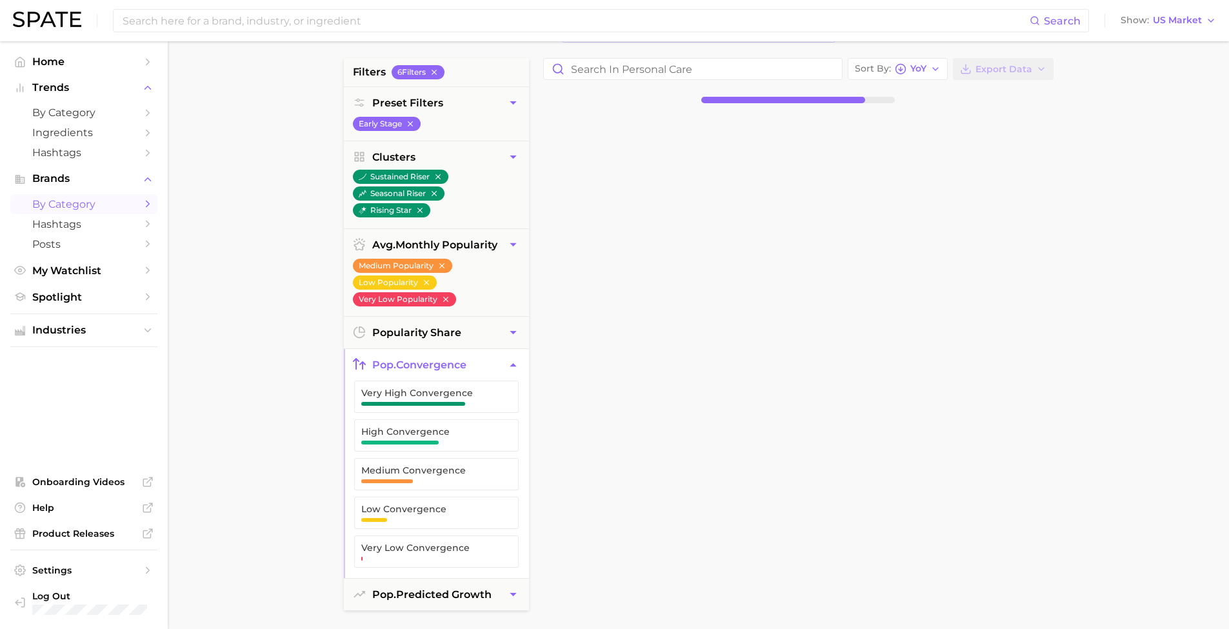
click at [507, 358] on icon "button" at bounding box center [514, 365] width 14 height 14
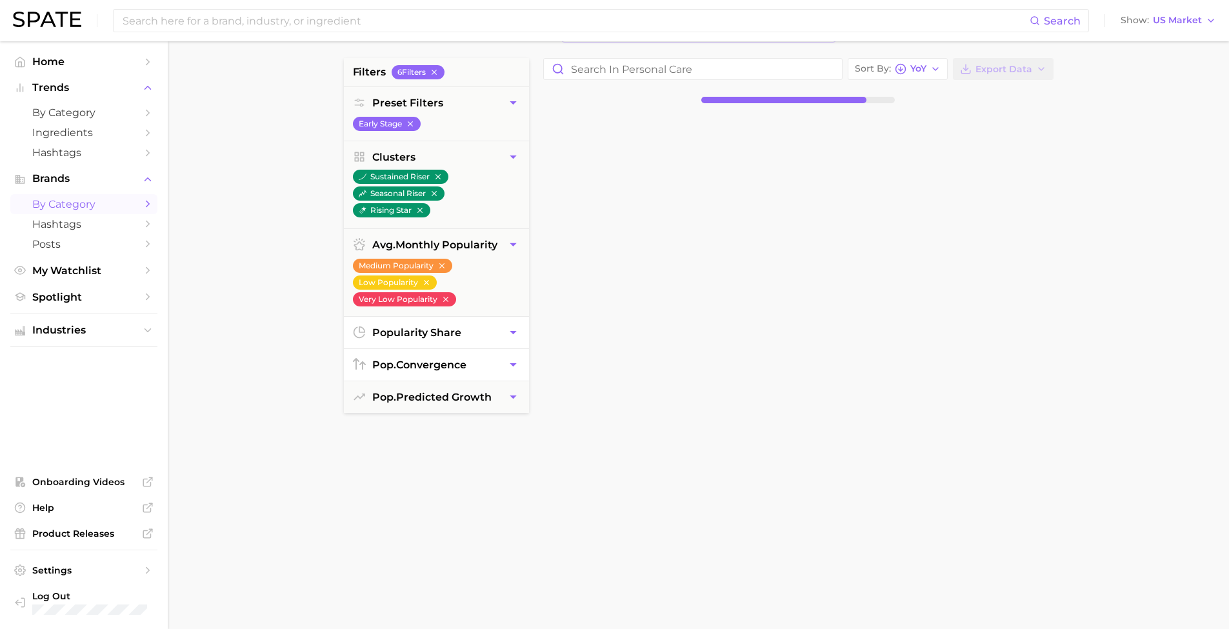
click at [498, 319] on button "popularity share" at bounding box center [436, 333] width 185 height 32
click at [519, 238] on icon "button" at bounding box center [514, 245] width 14 height 14
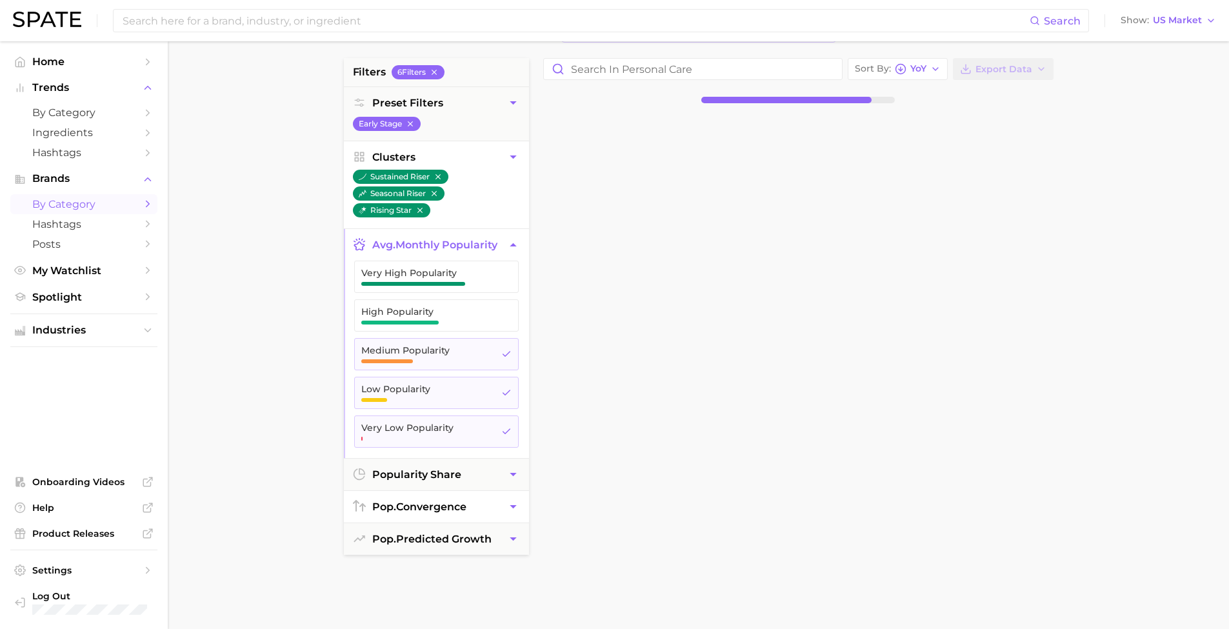
scroll to position [70, 0]
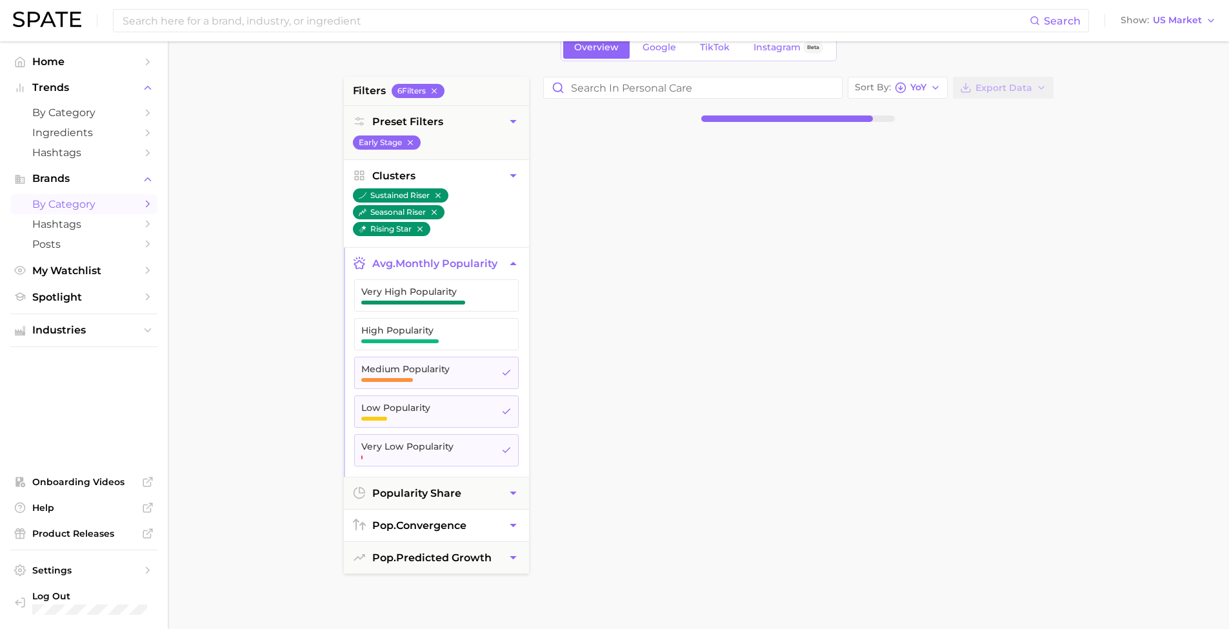
click at [497, 181] on button "Clusters" at bounding box center [436, 176] width 185 height 32
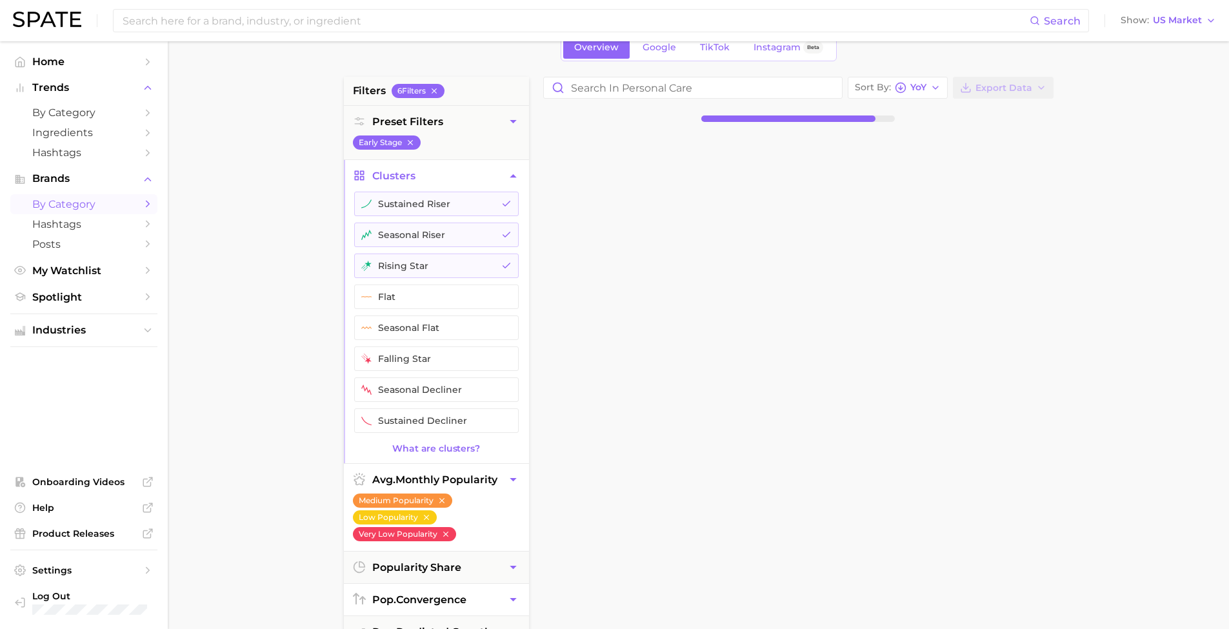
click at [508, 168] on button "Clusters" at bounding box center [436, 176] width 185 height 32
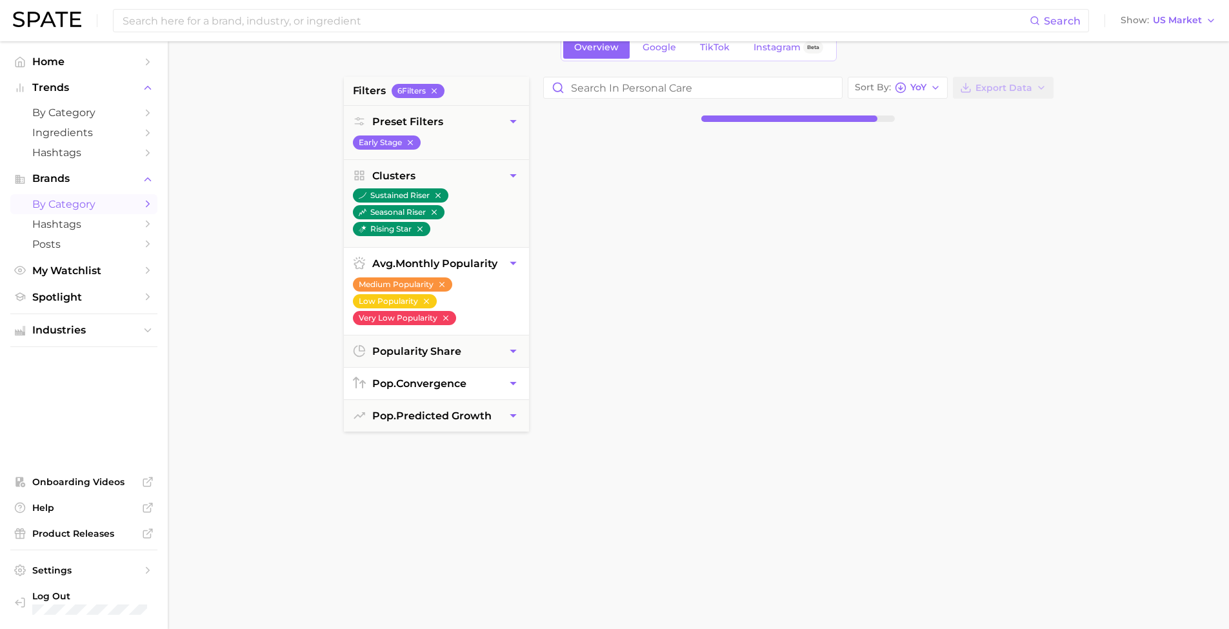
click at [508, 276] on ul "Medium Popularity Low Popularity Very Low Popularity" at bounding box center [436, 305] width 185 height 59
click at [509, 255] on button "avg. monthly popularity" at bounding box center [436, 264] width 185 height 32
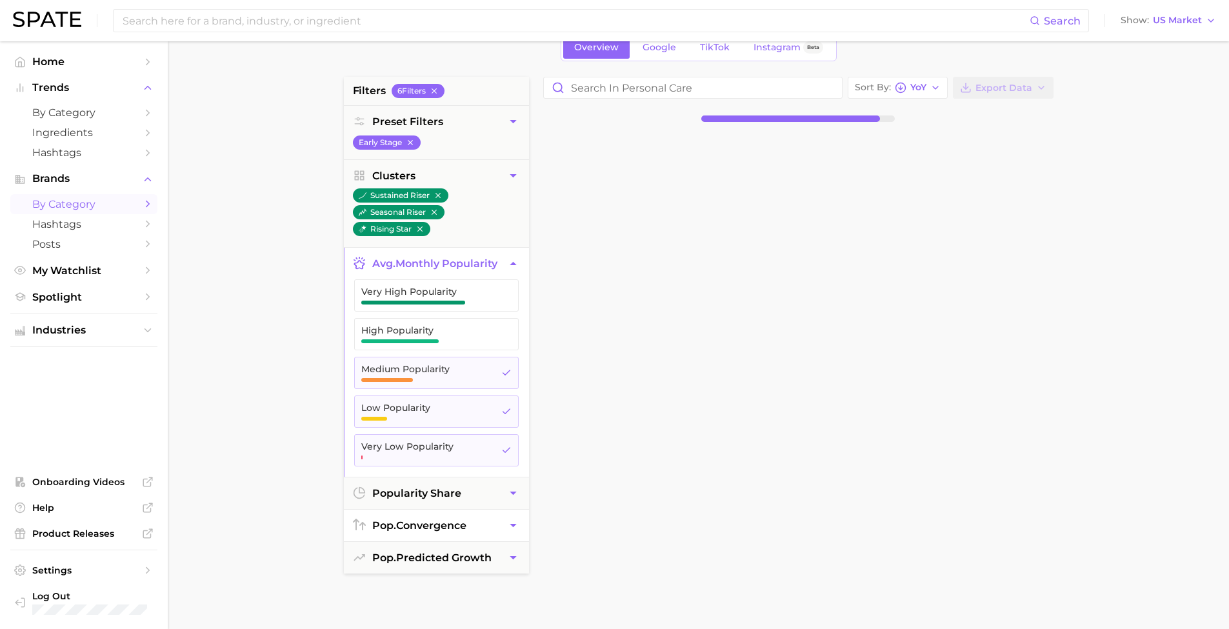
click at [512, 262] on icon "button" at bounding box center [513, 263] width 6 height 3
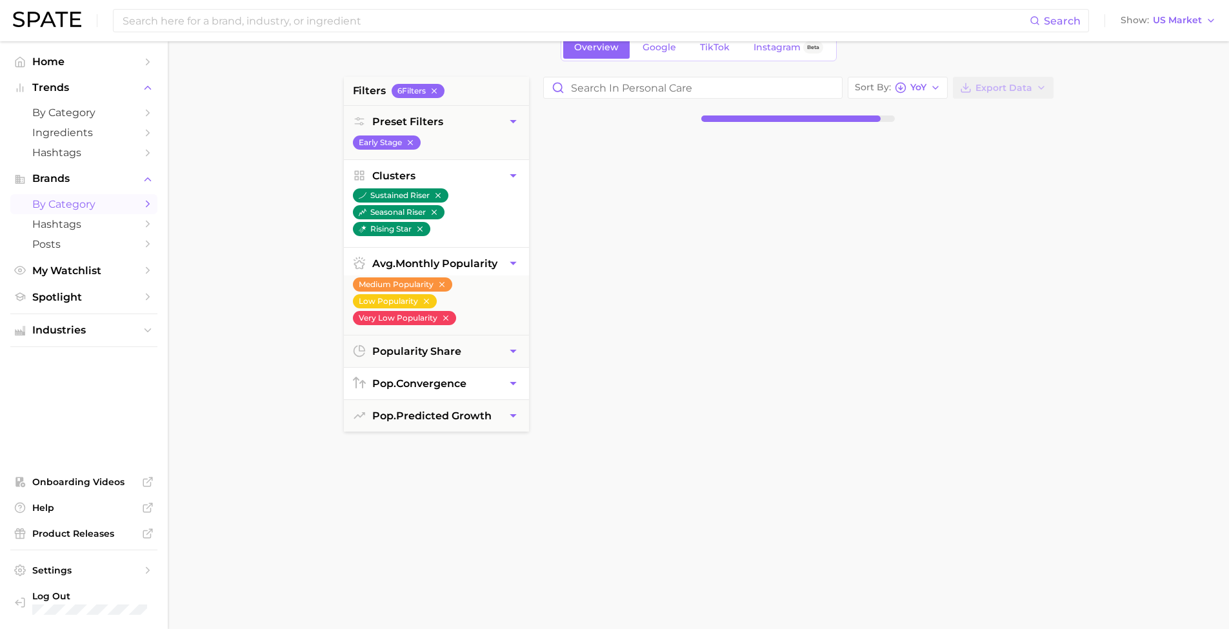
scroll to position [0, 0]
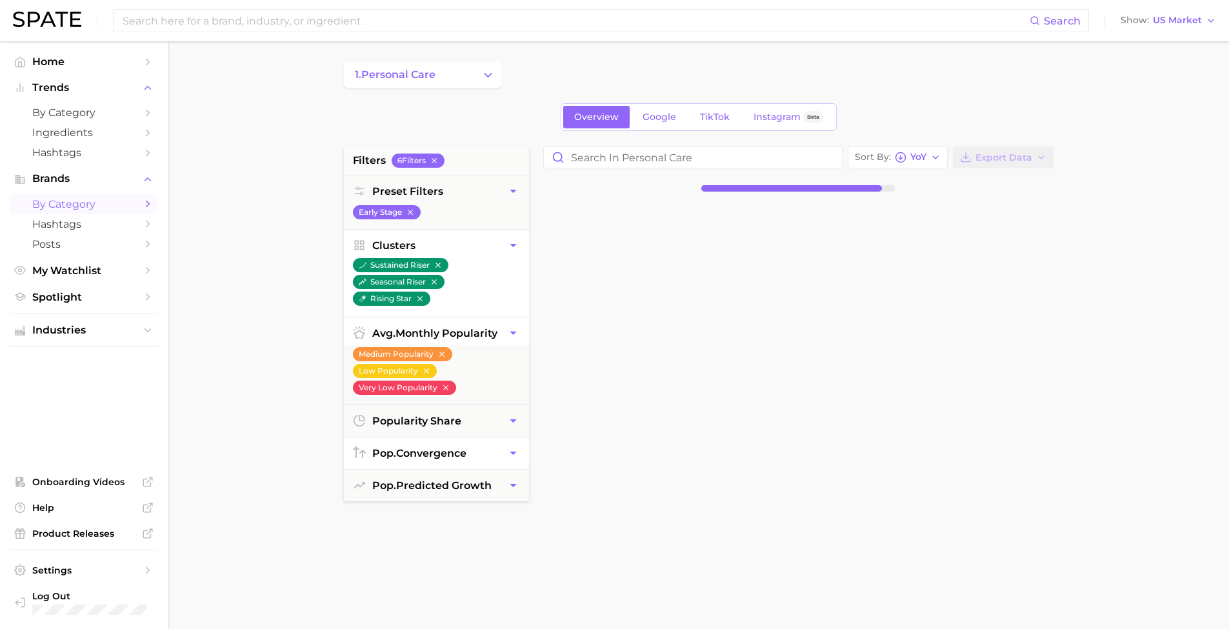
click at [516, 236] on button "Clusters" at bounding box center [436, 246] width 185 height 32
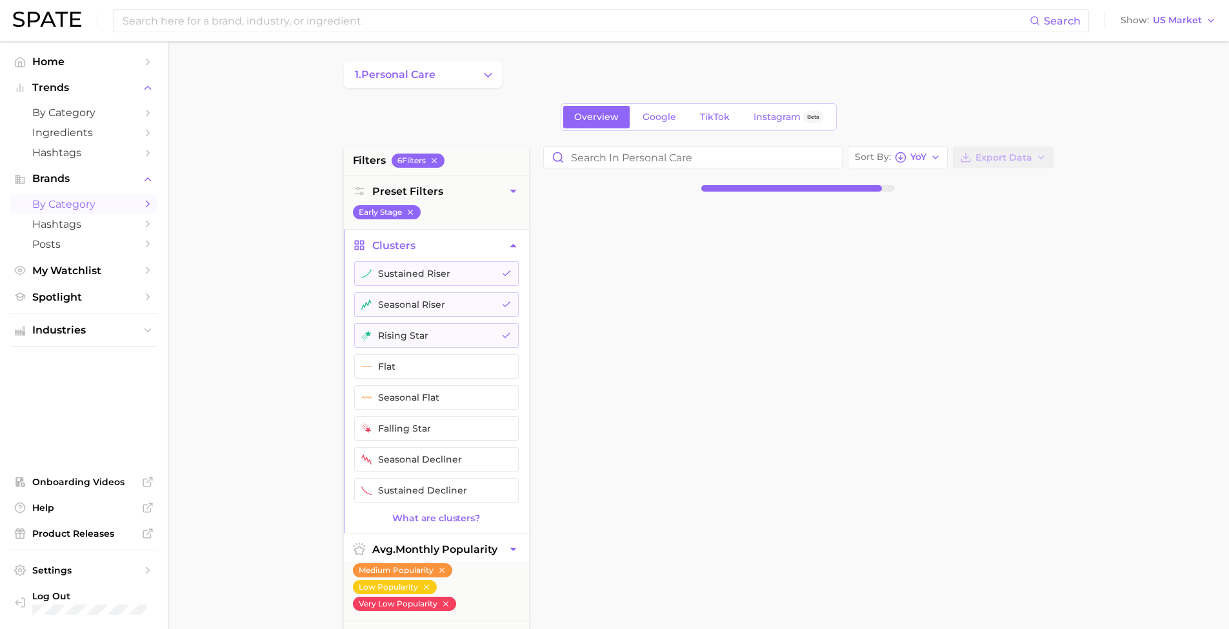
click at [517, 241] on icon "button" at bounding box center [514, 246] width 14 height 14
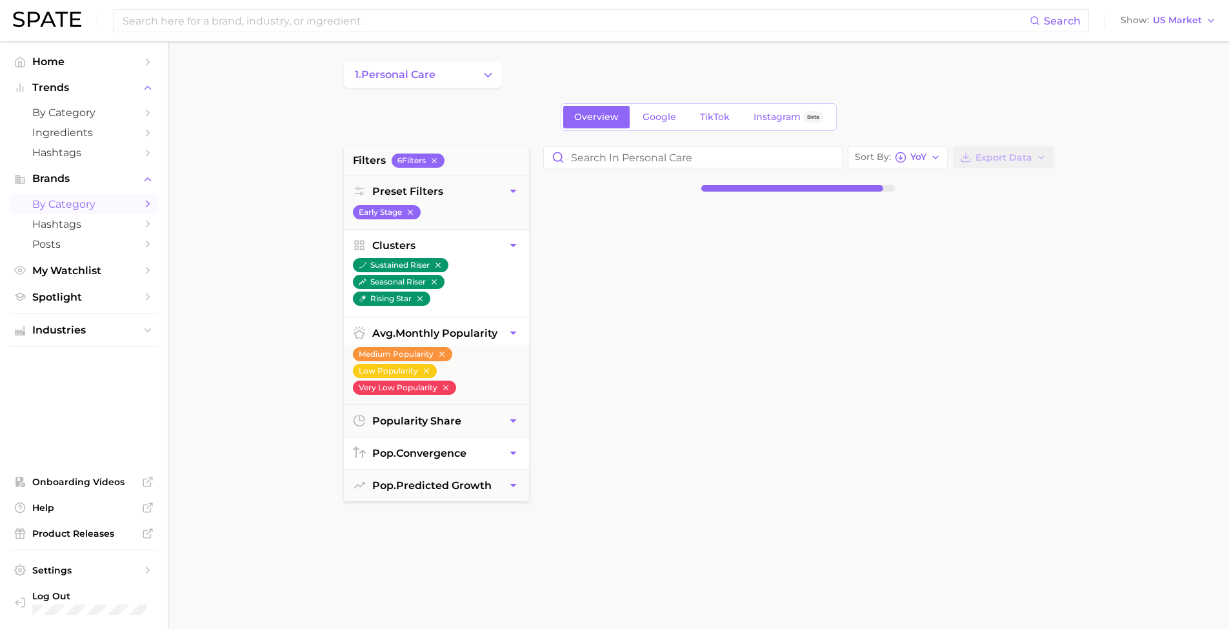
click at [517, 241] on icon "button" at bounding box center [514, 246] width 14 height 14
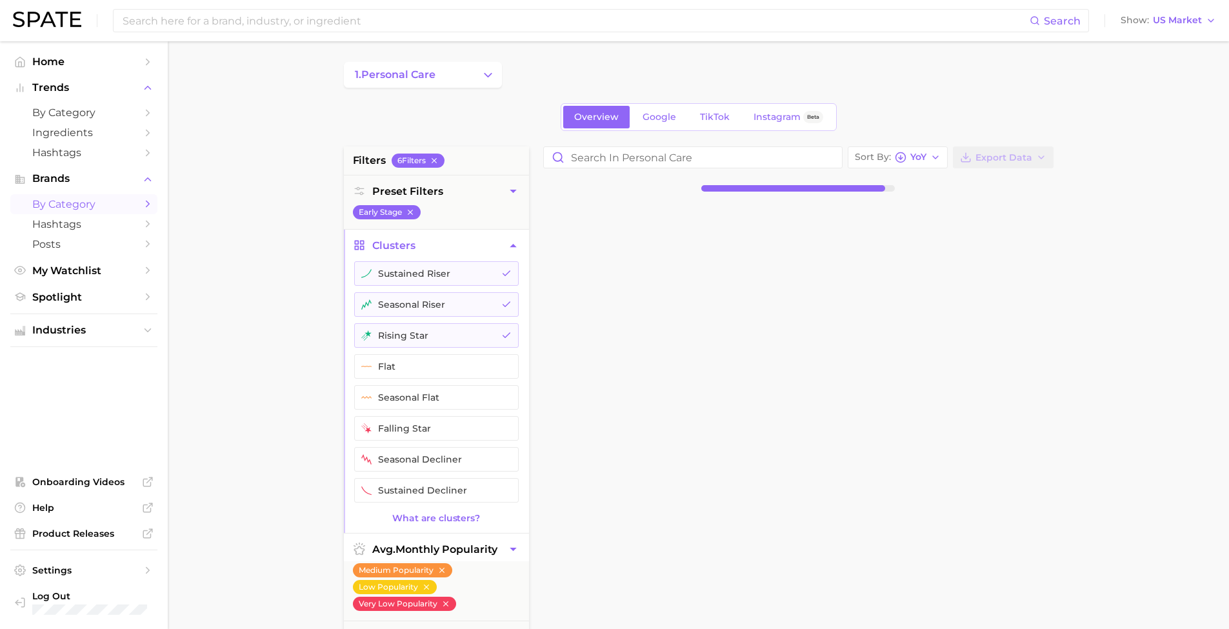
click at [517, 241] on icon "button" at bounding box center [514, 246] width 14 height 14
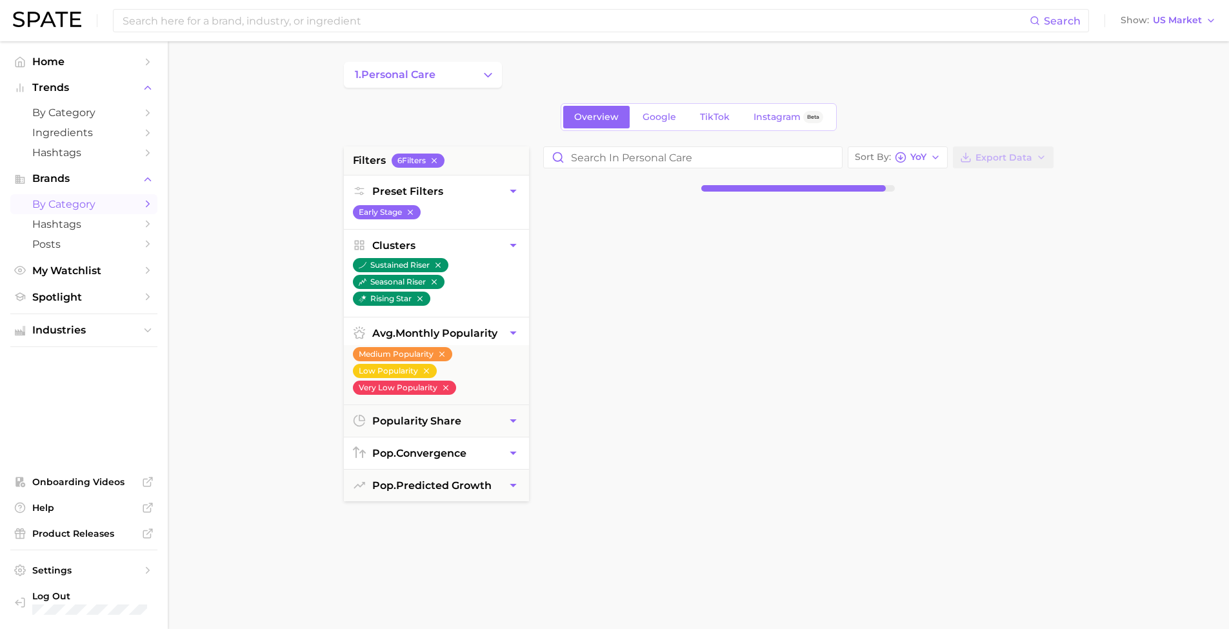
click at [507, 189] on icon "button" at bounding box center [514, 192] width 14 height 14
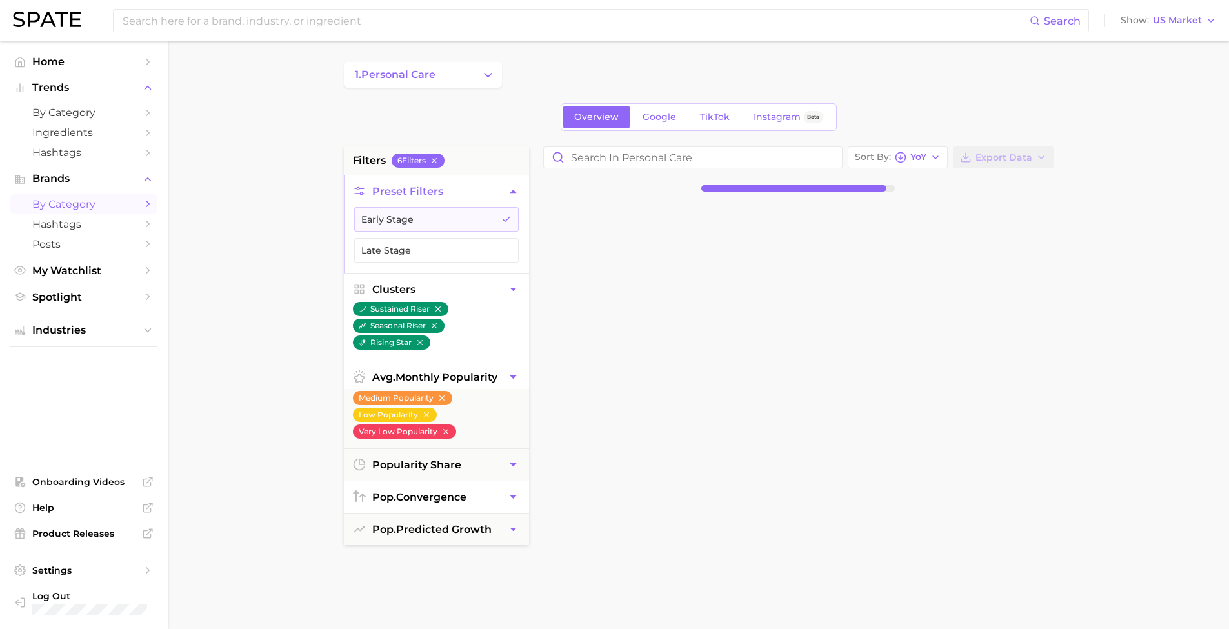
click at [507, 189] on icon "button" at bounding box center [514, 192] width 14 height 14
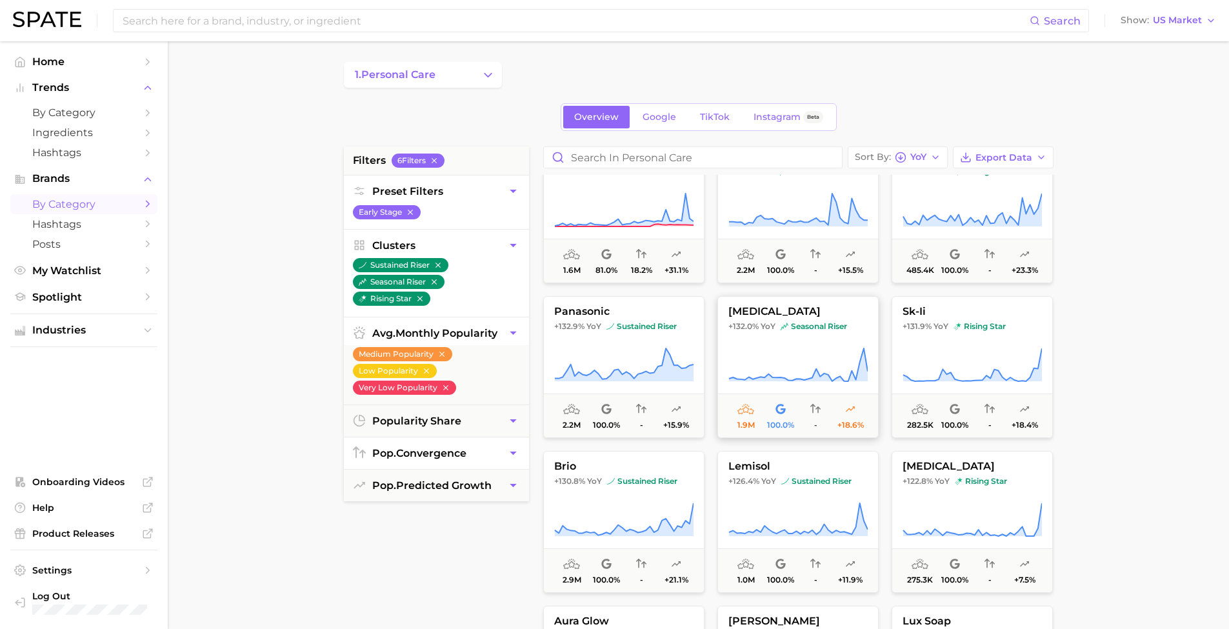
scroll to position [1362, 0]
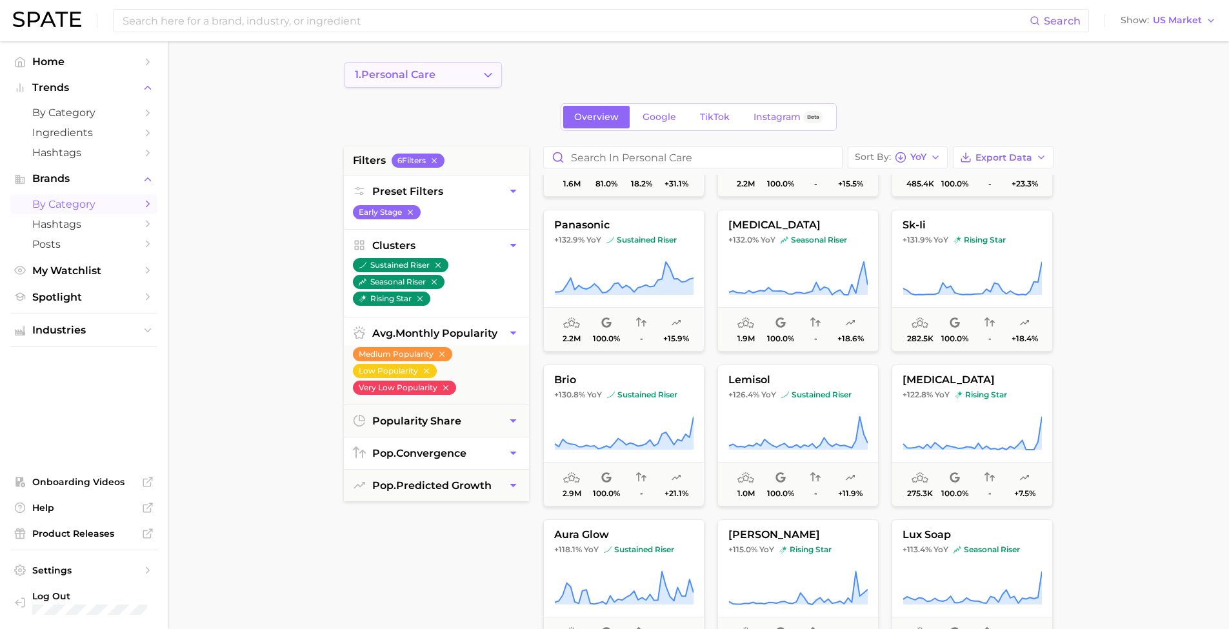
click at [479, 73] on button "1. personal care" at bounding box center [423, 75] width 158 height 26
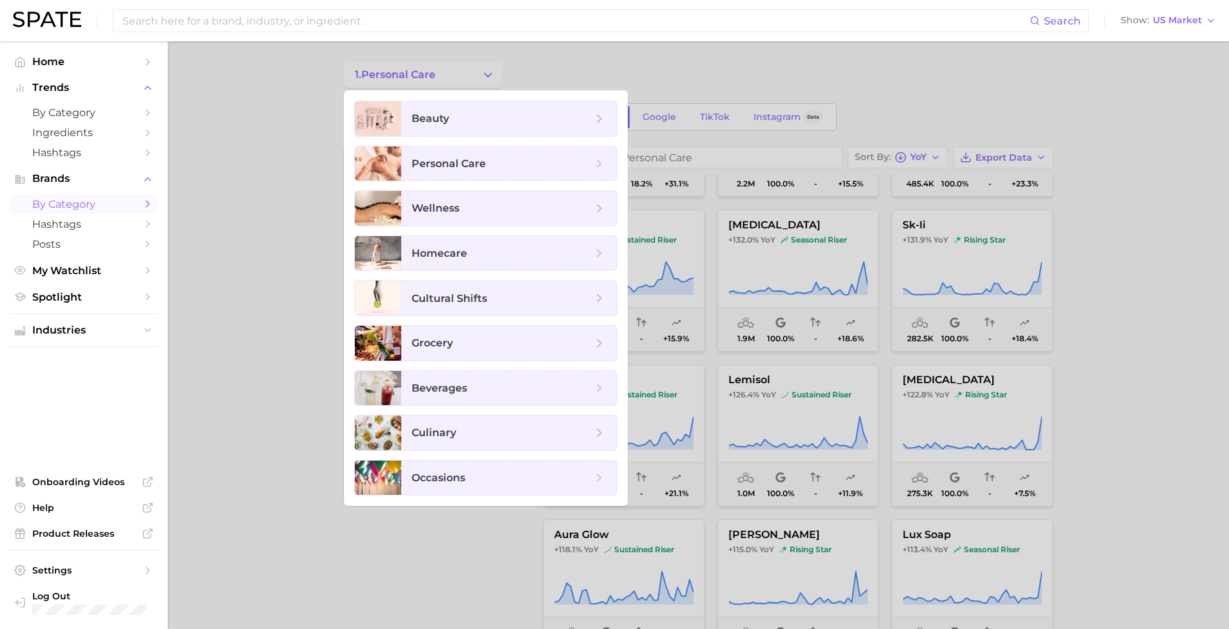
click at [682, 74] on div at bounding box center [614, 314] width 1229 height 629
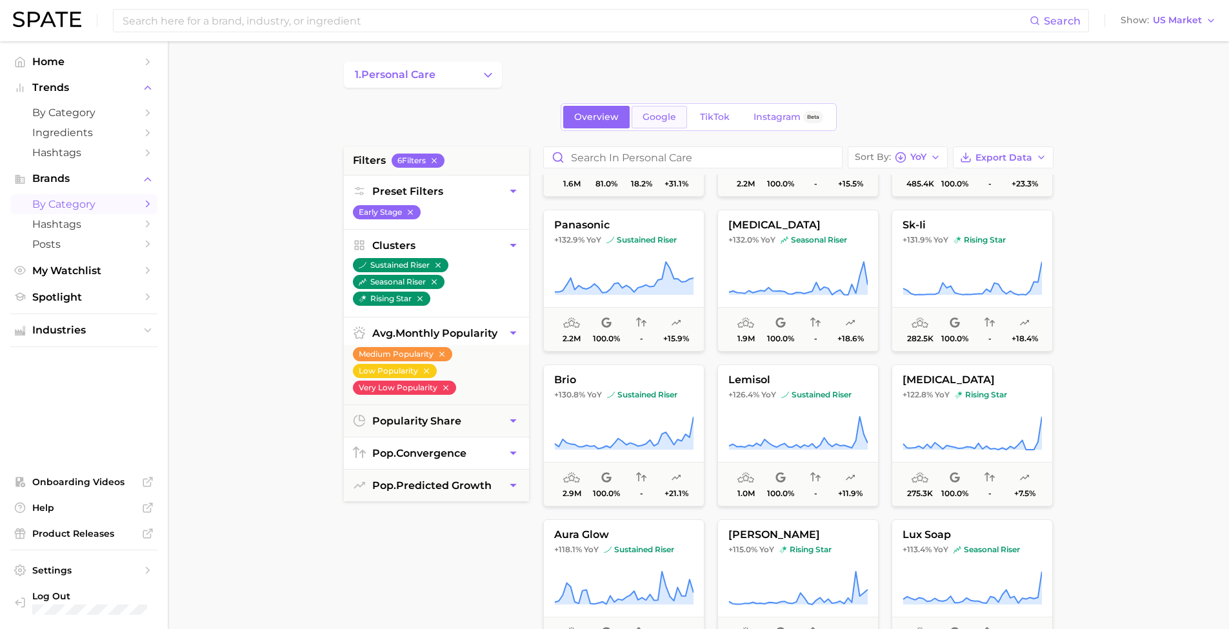
click at [669, 117] on span "Google" at bounding box center [660, 117] width 34 height 11
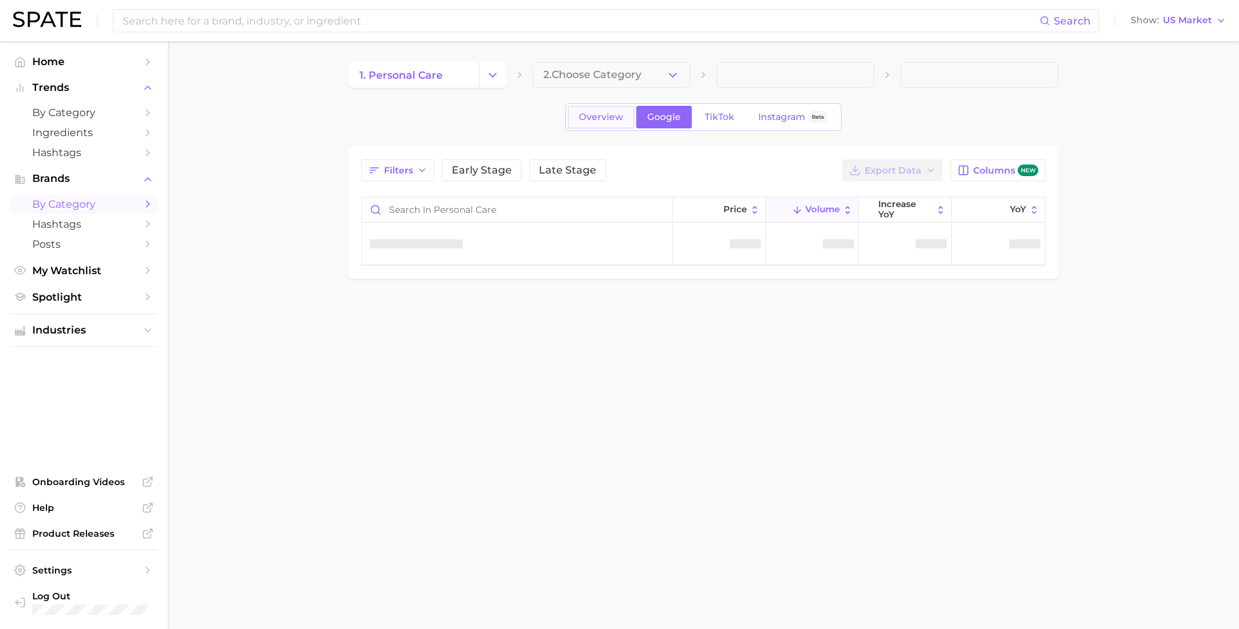
click at [605, 125] on link "Overview" at bounding box center [601, 117] width 66 height 23
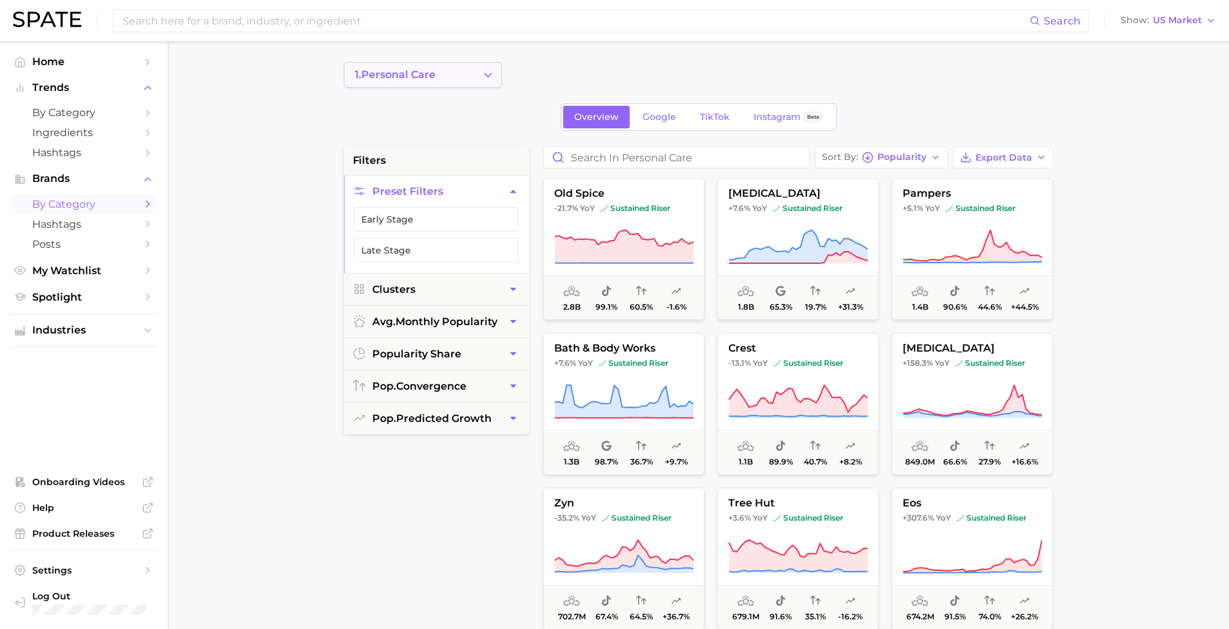
click at [467, 75] on button "1. personal care" at bounding box center [423, 75] width 158 height 26
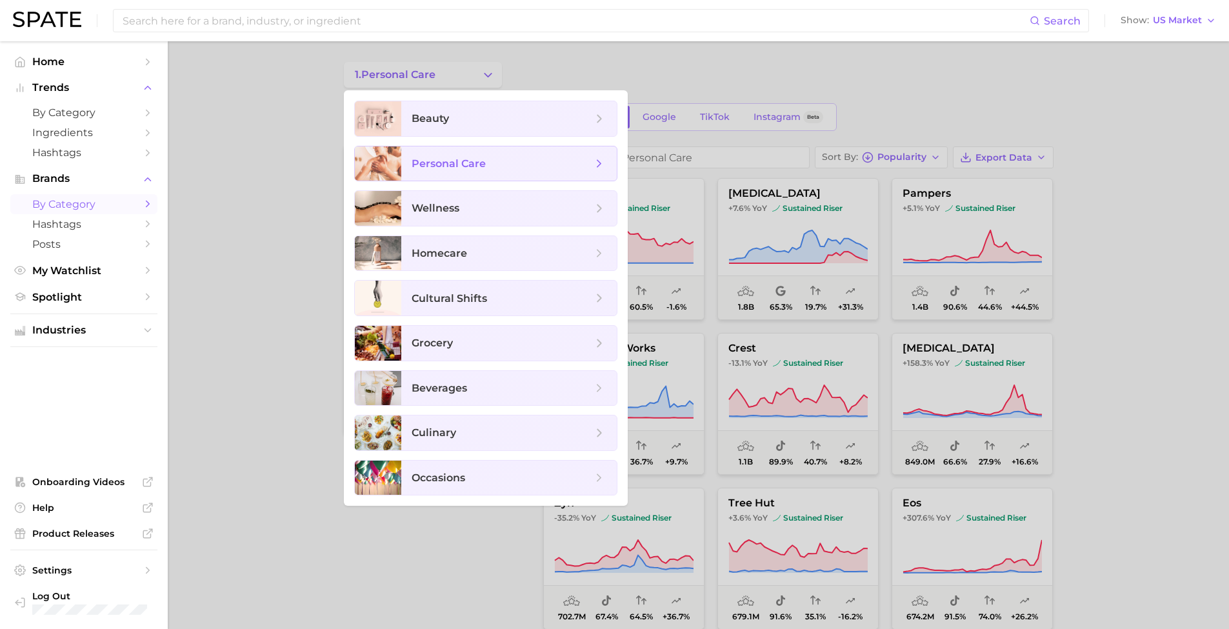
click at [507, 161] on span "personal care" at bounding box center [502, 164] width 181 height 14
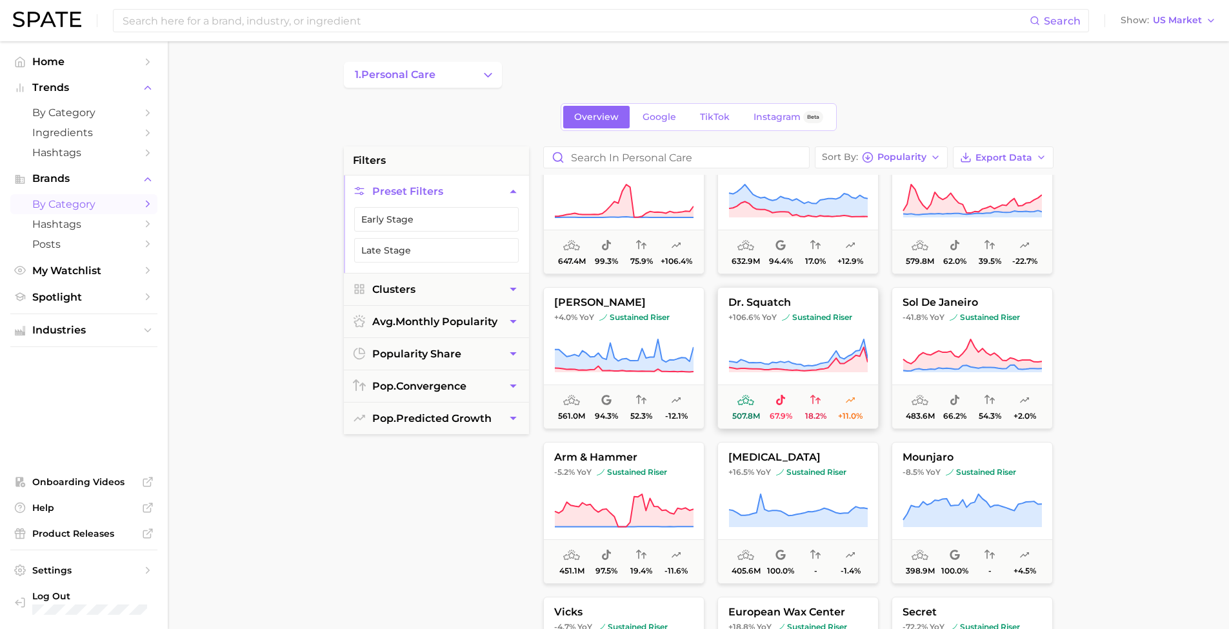
scroll to position [531, 0]
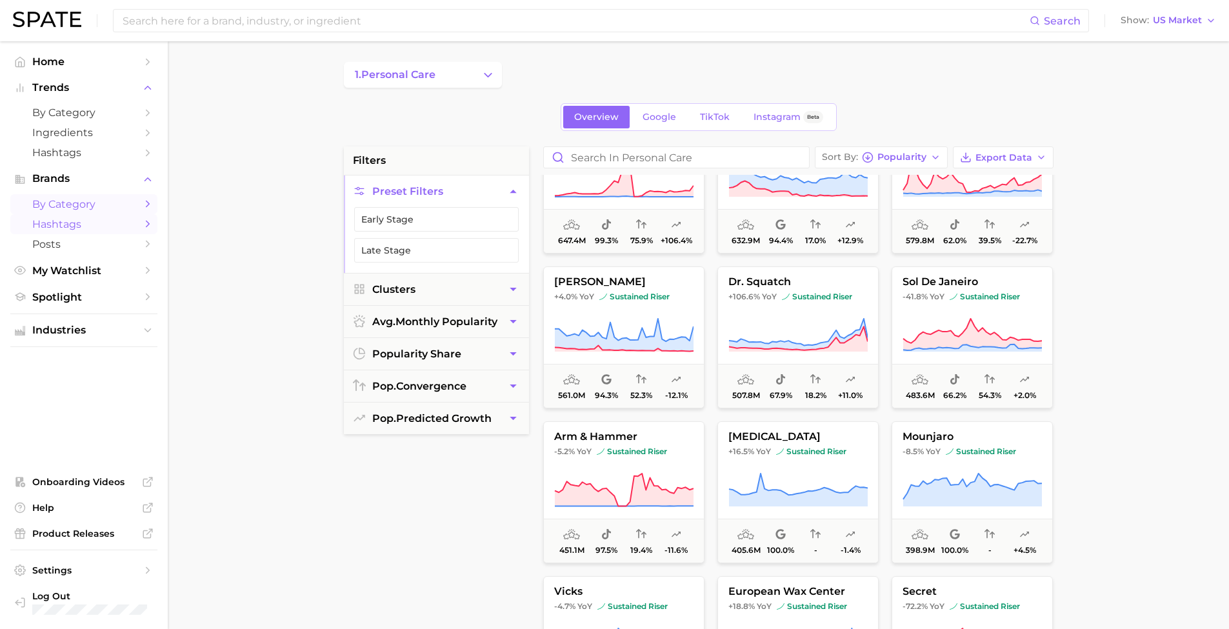
click at [100, 218] on span "Hashtags" at bounding box center [83, 224] width 103 height 12
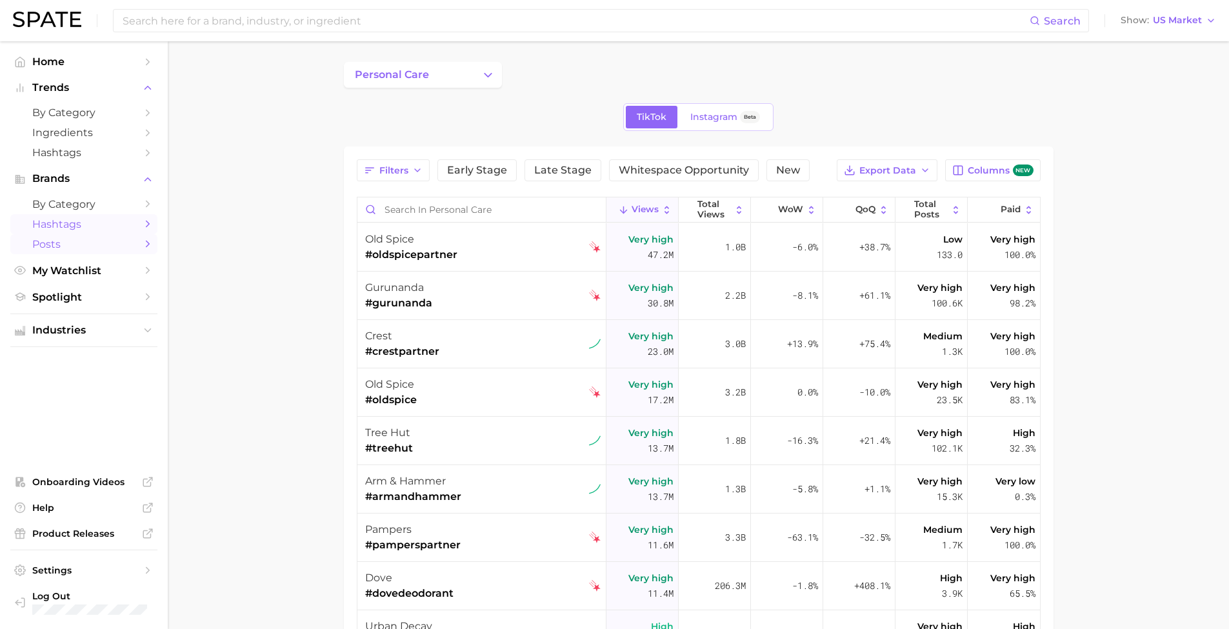
click at [119, 245] on span "Posts" at bounding box center [83, 244] width 103 height 12
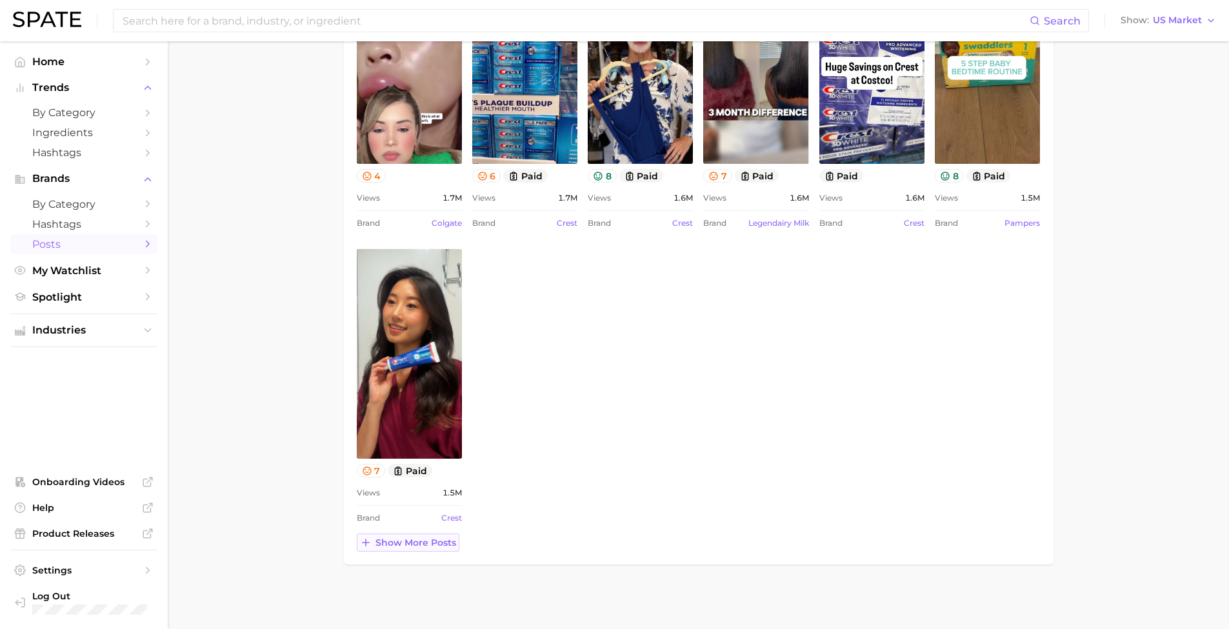
click at [441, 539] on span "Show more posts" at bounding box center [416, 543] width 81 height 11
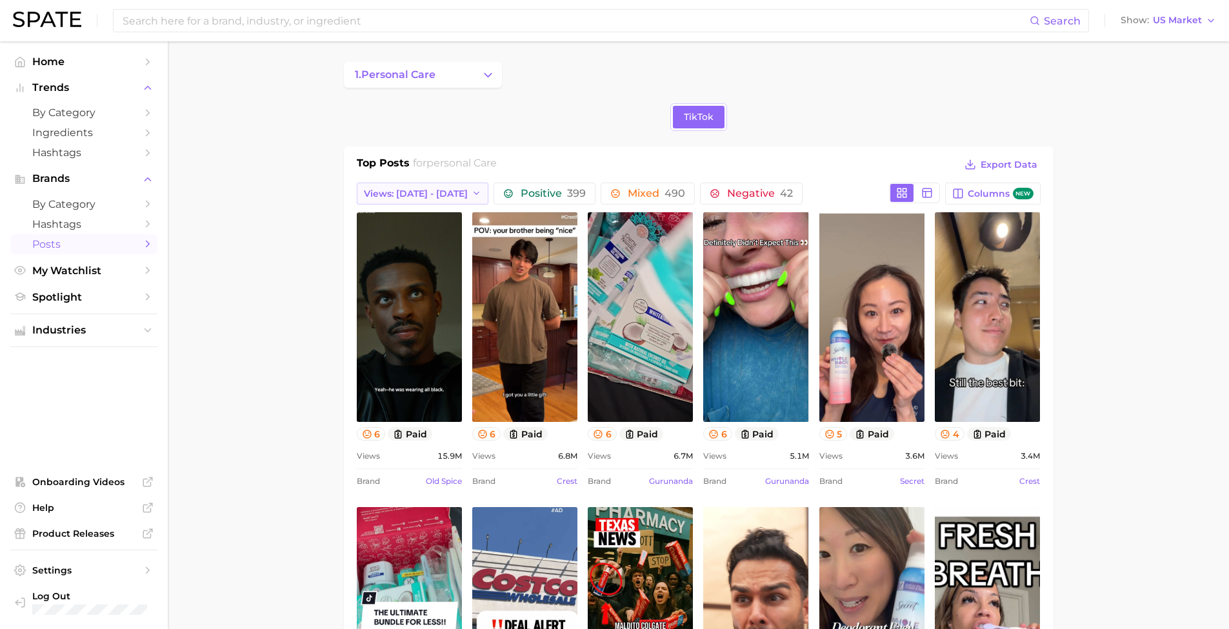
click at [432, 190] on span "Views: [DATE] - [DATE]" at bounding box center [416, 193] width 104 height 11
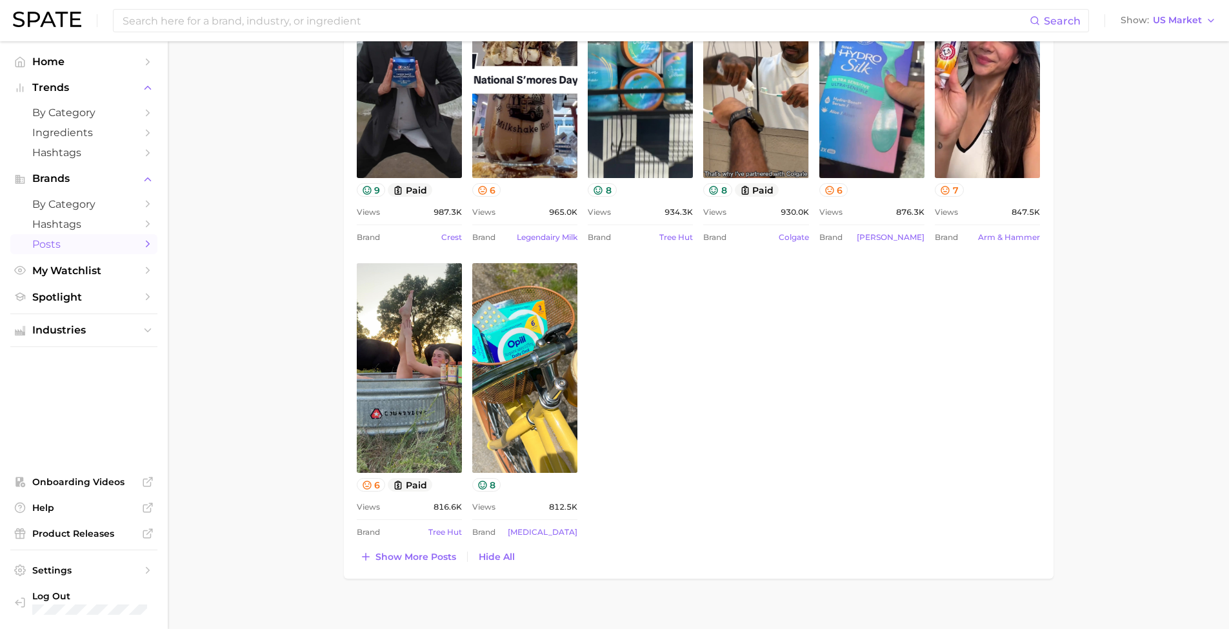
scroll to position [2324, 0]
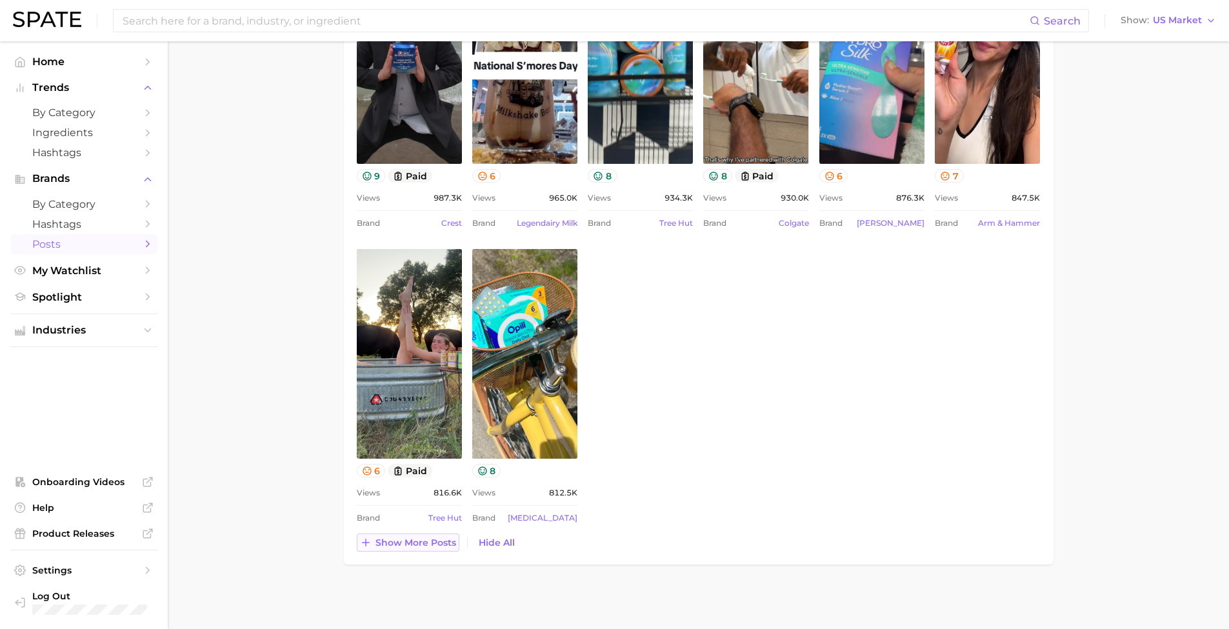
click at [400, 547] on span "Show more posts" at bounding box center [416, 543] width 81 height 11
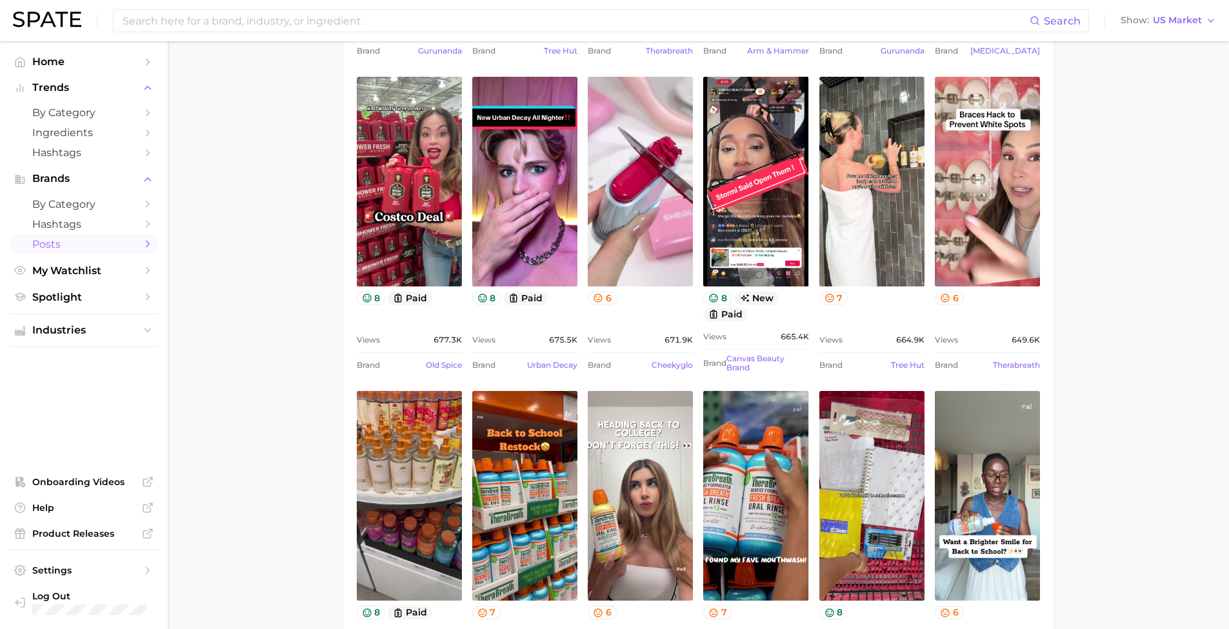
scroll to position [3089, 0]
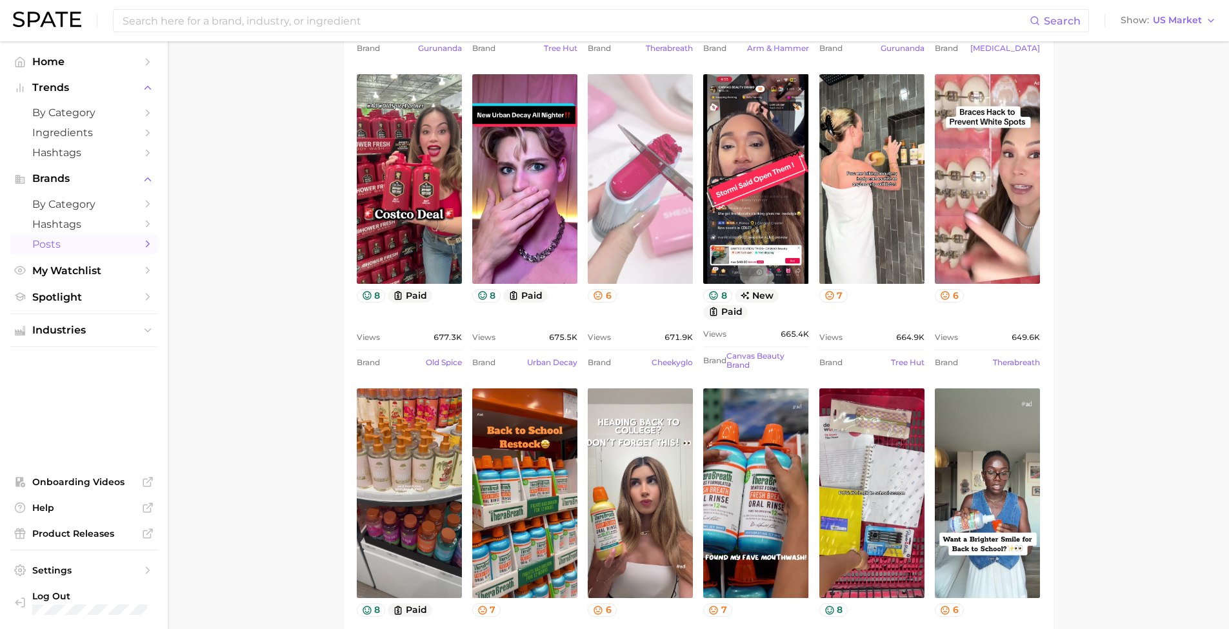
click at [643, 244] on link "view post on TikTok" at bounding box center [640, 179] width 105 height 210
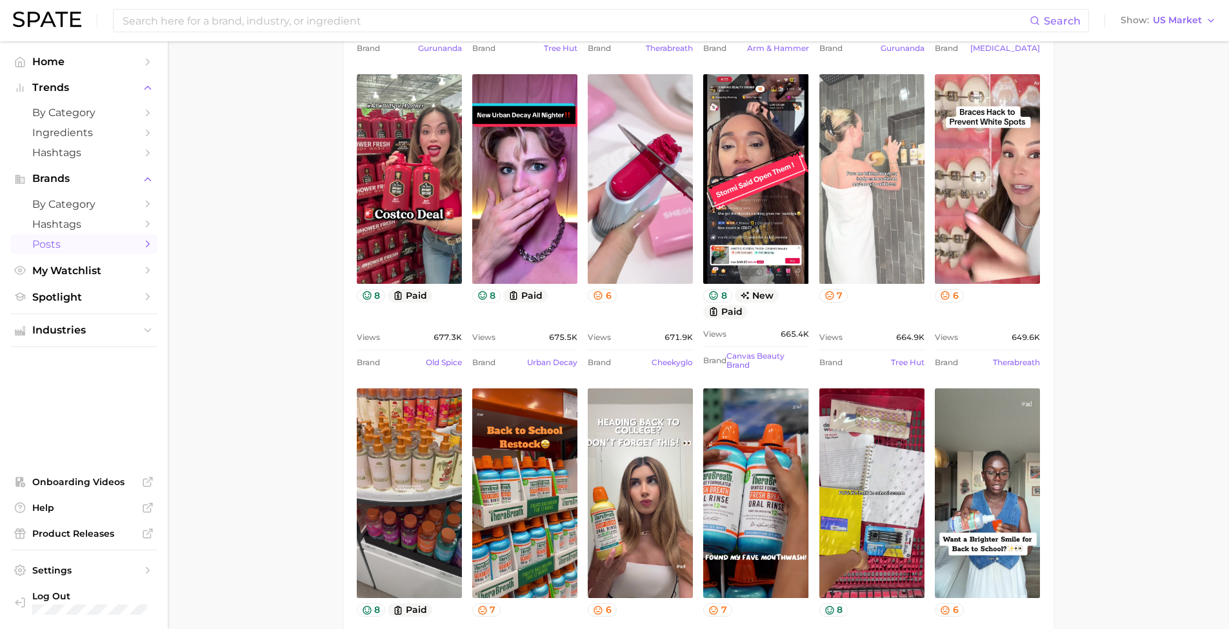
scroll to position [0, 0]
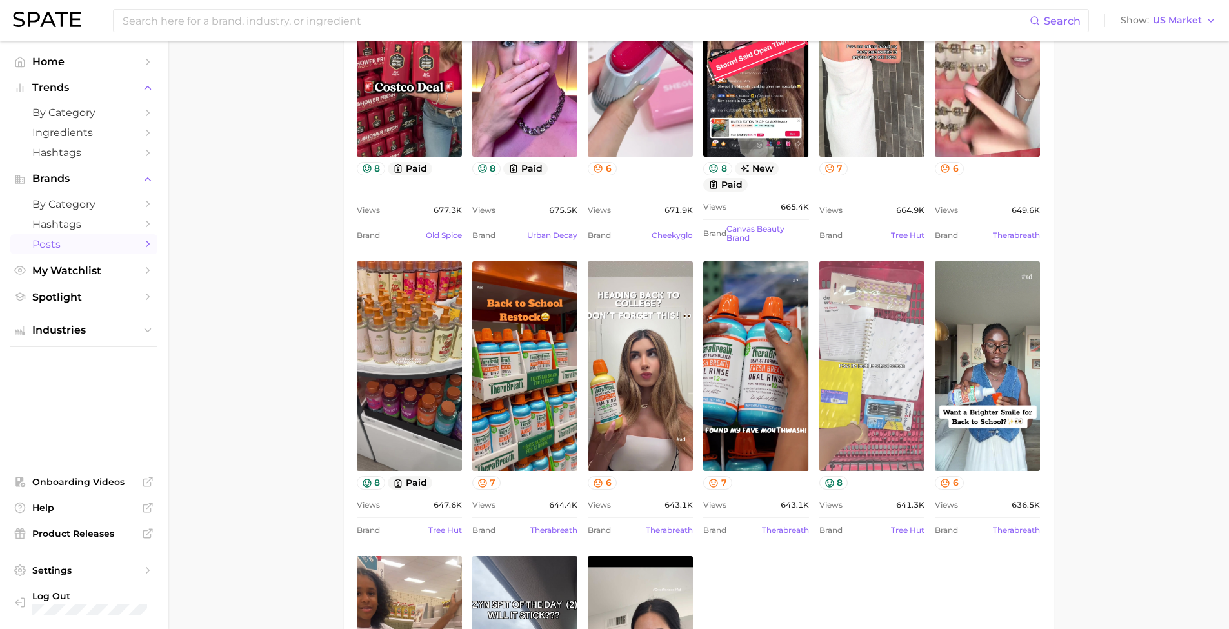
click at [886, 421] on link "view post on TikTok" at bounding box center [872, 366] width 105 height 210
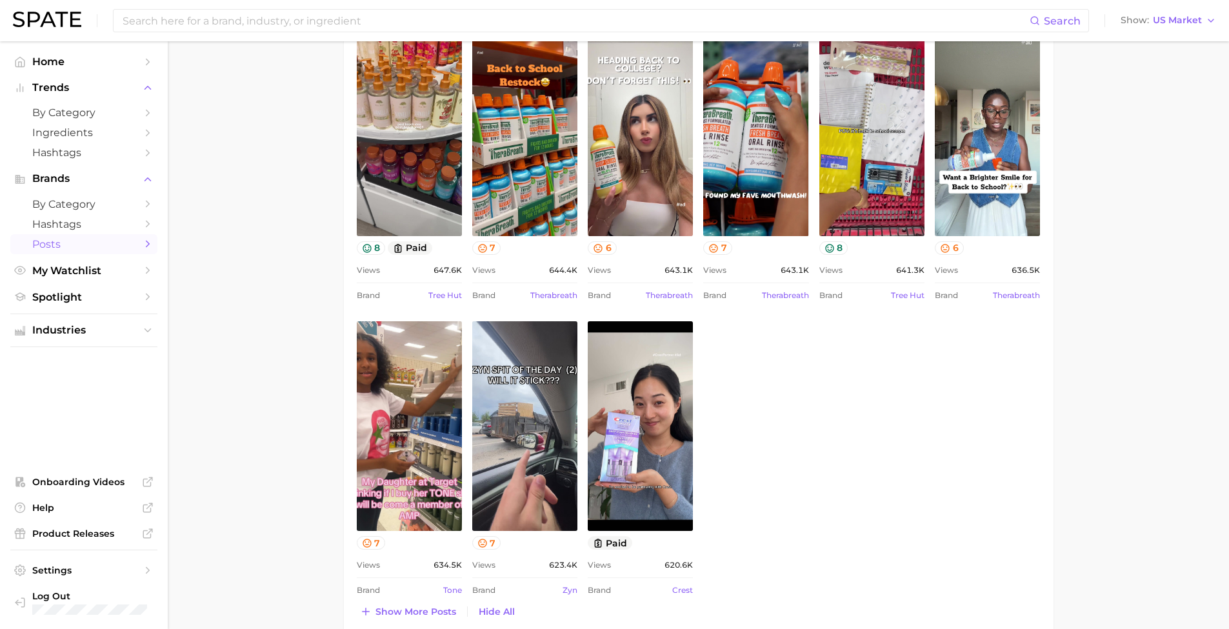
scroll to position [3520, 0]
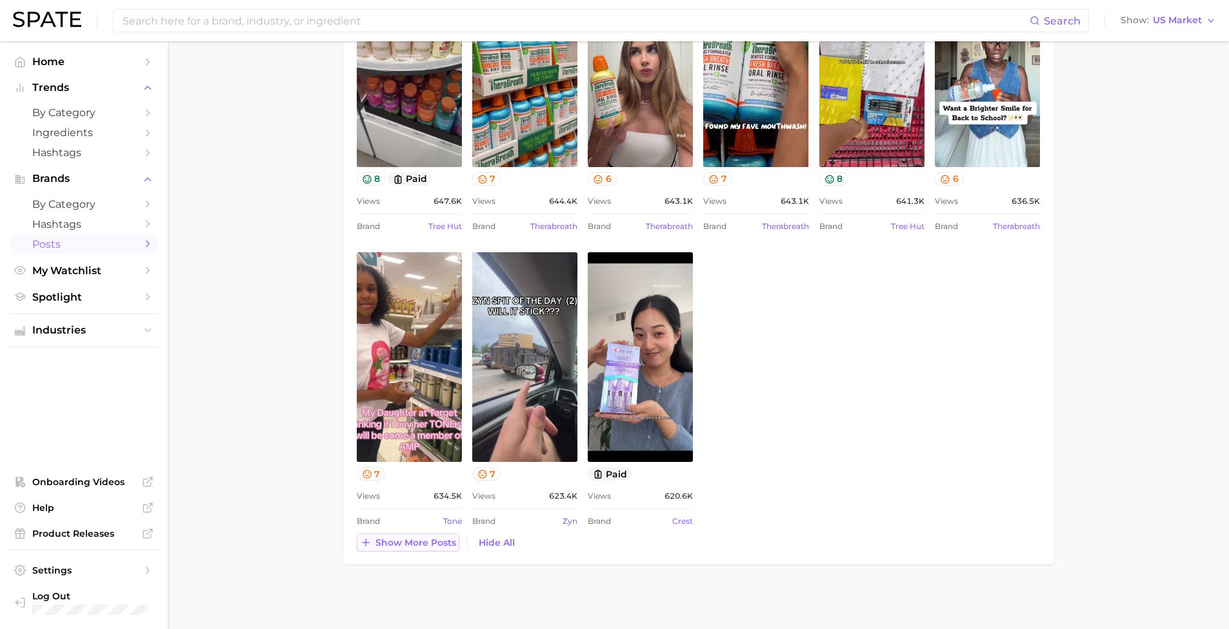
drag, startPoint x: 424, startPoint y: 538, endPoint x: 430, endPoint y: 537, distance: 6.6
click at [424, 538] on span "Show more posts" at bounding box center [416, 543] width 81 height 11
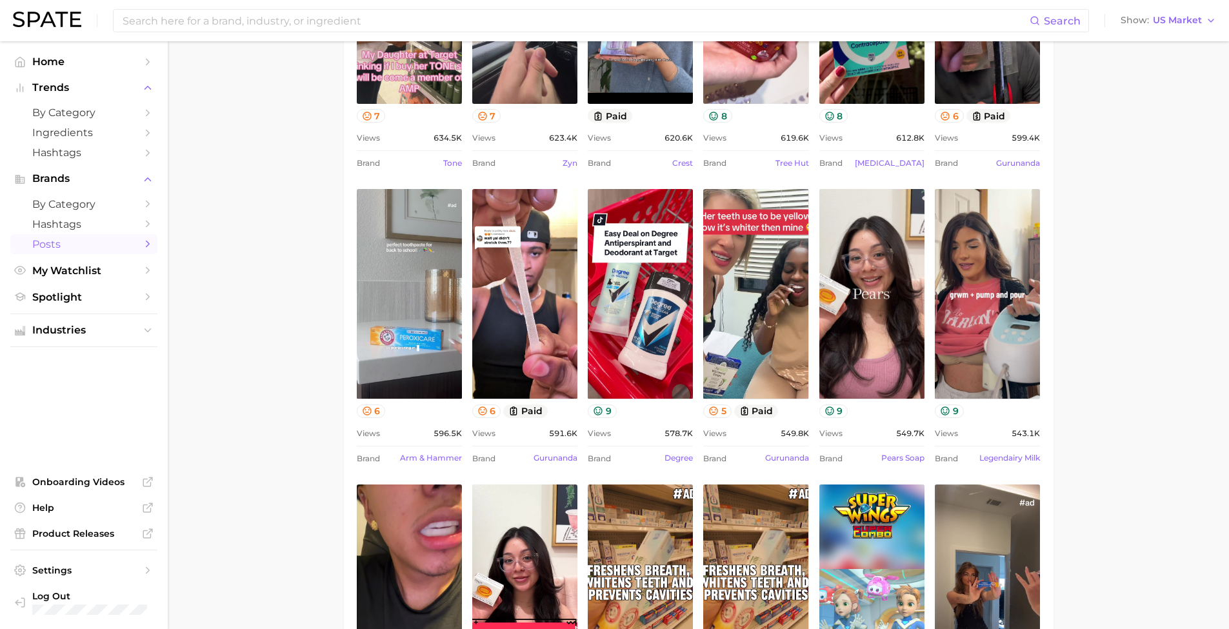
scroll to position [0, 0]
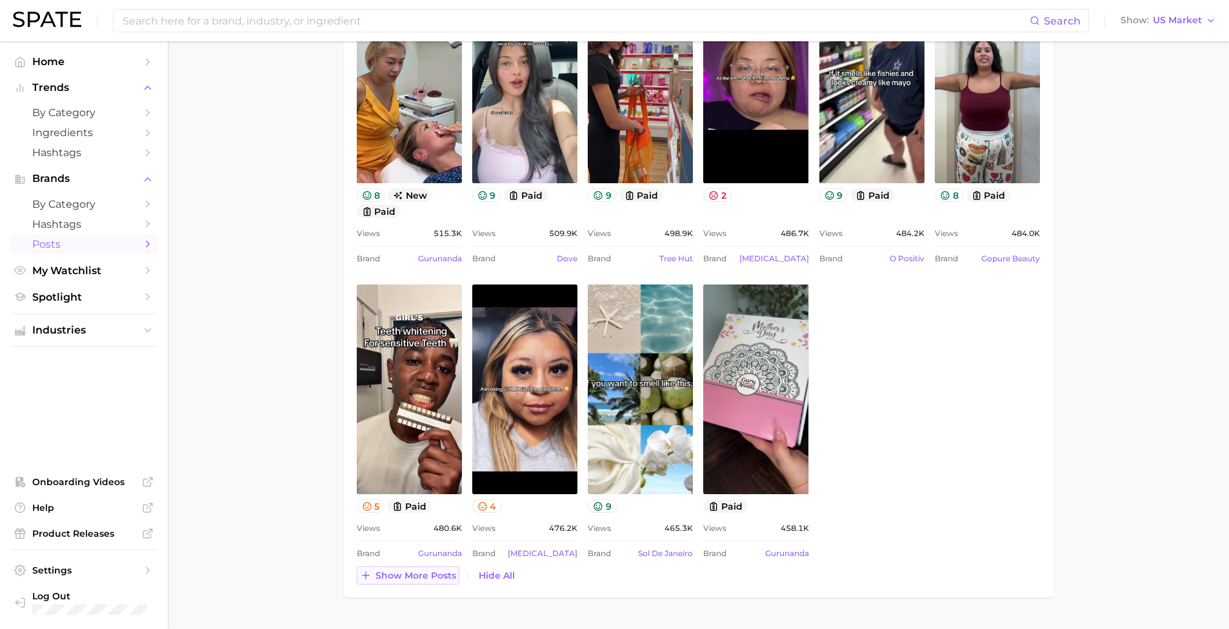
click at [445, 578] on span "Show more posts" at bounding box center [416, 575] width 81 height 11
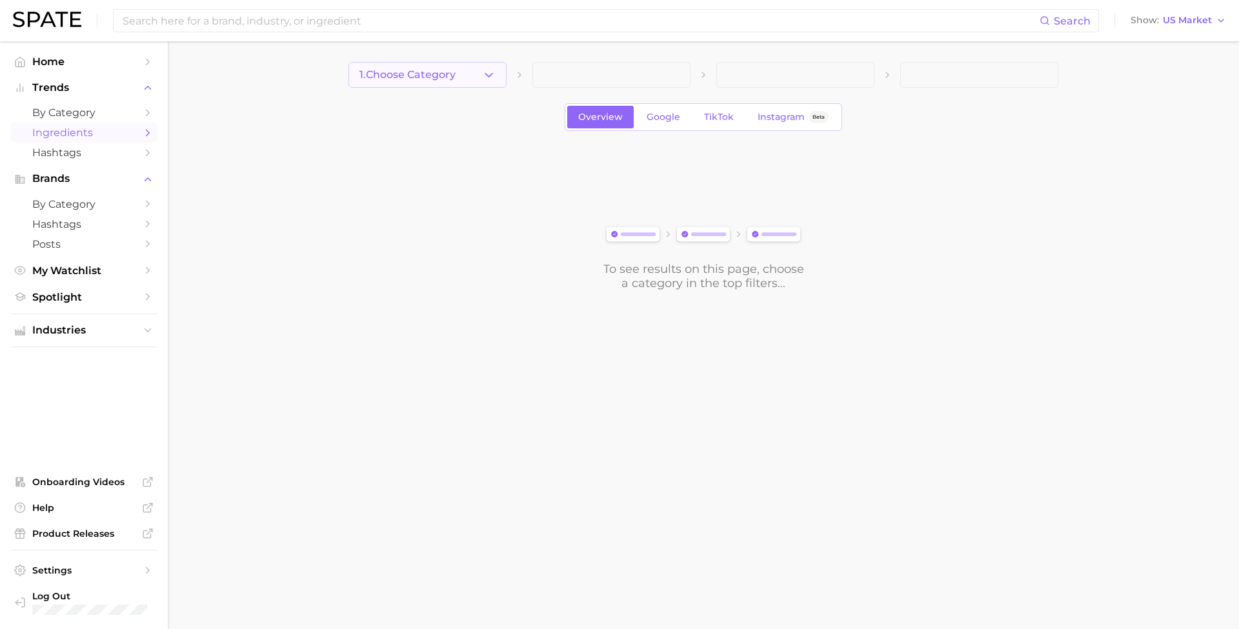
click at [487, 74] on polyline "button" at bounding box center [488, 74] width 7 height 3
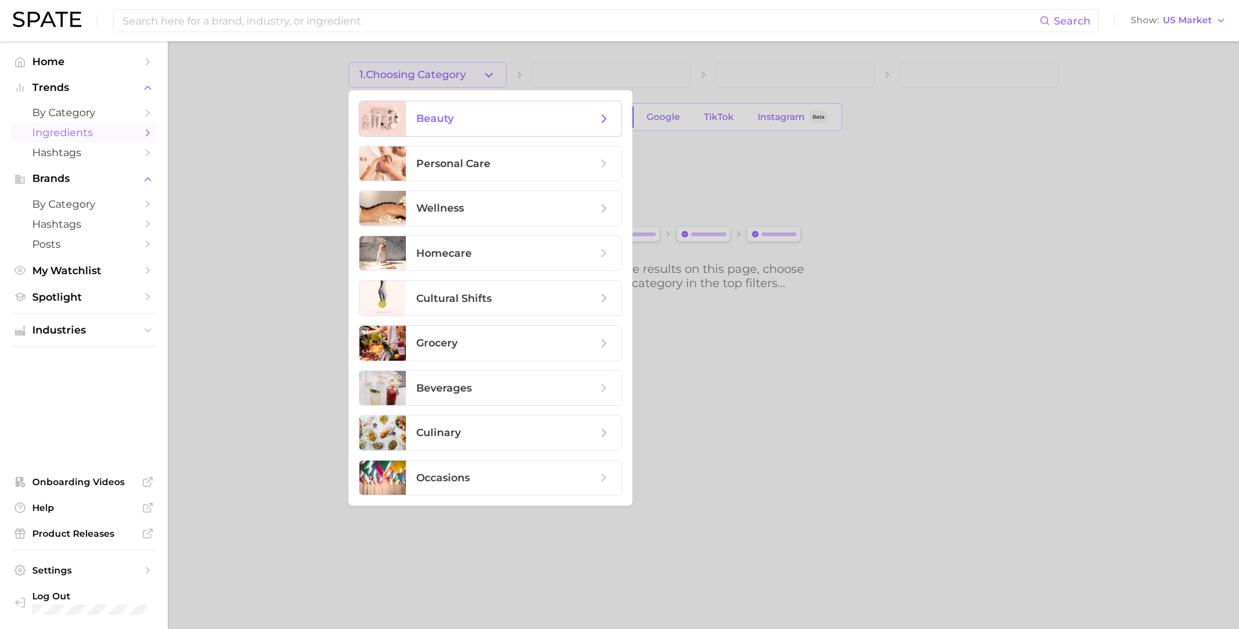
click at [485, 119] on span "beauty" at bounding box center [506, 119] width 181 height 14
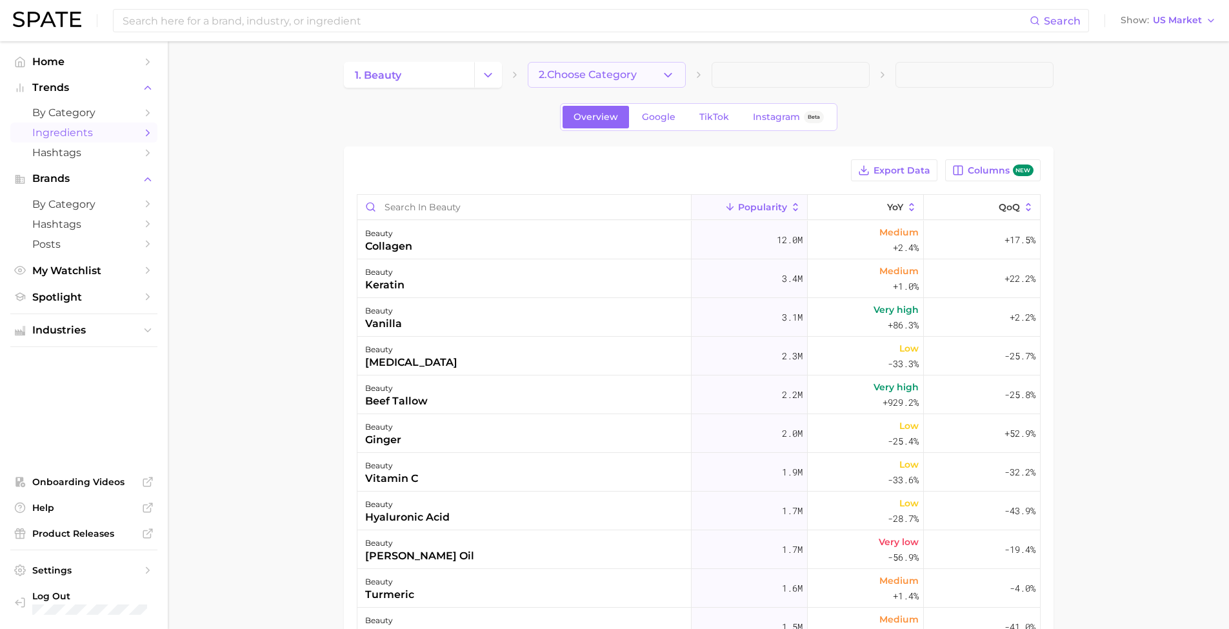
click at [572, 75] on span "2. Choose Category" at bounding box center [588, 75] width 98 height 12
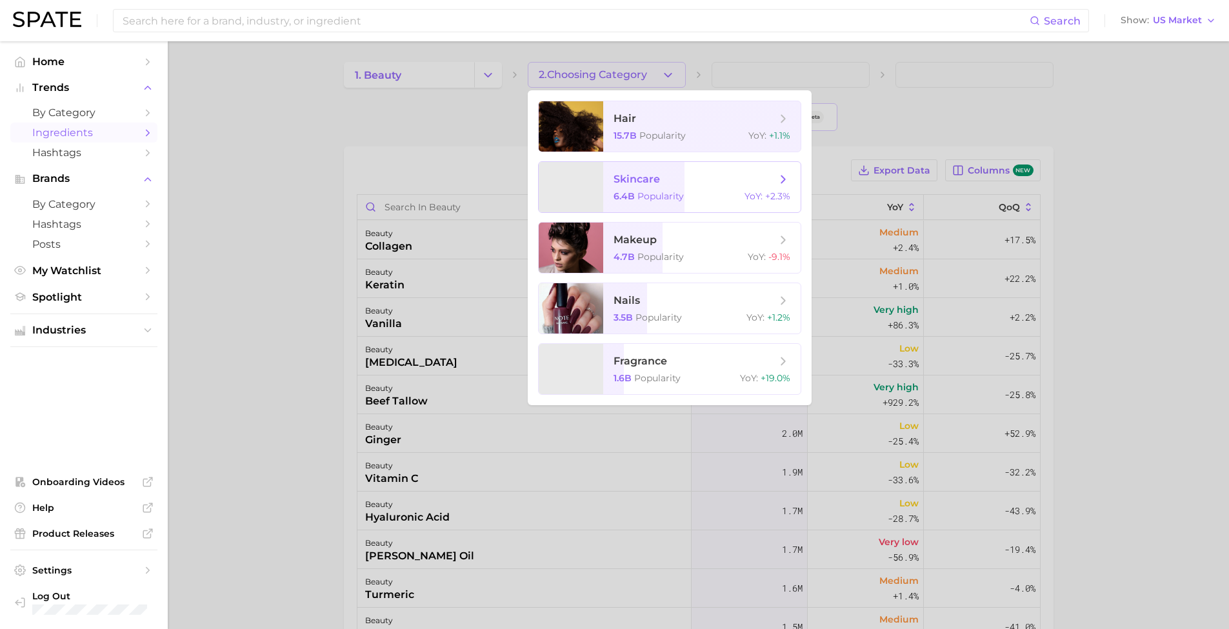
click at [695, 190] on span "skincare 6.4b Popularity YoY : +2.3%" at bounding box center [701, 187] width 197 height 50
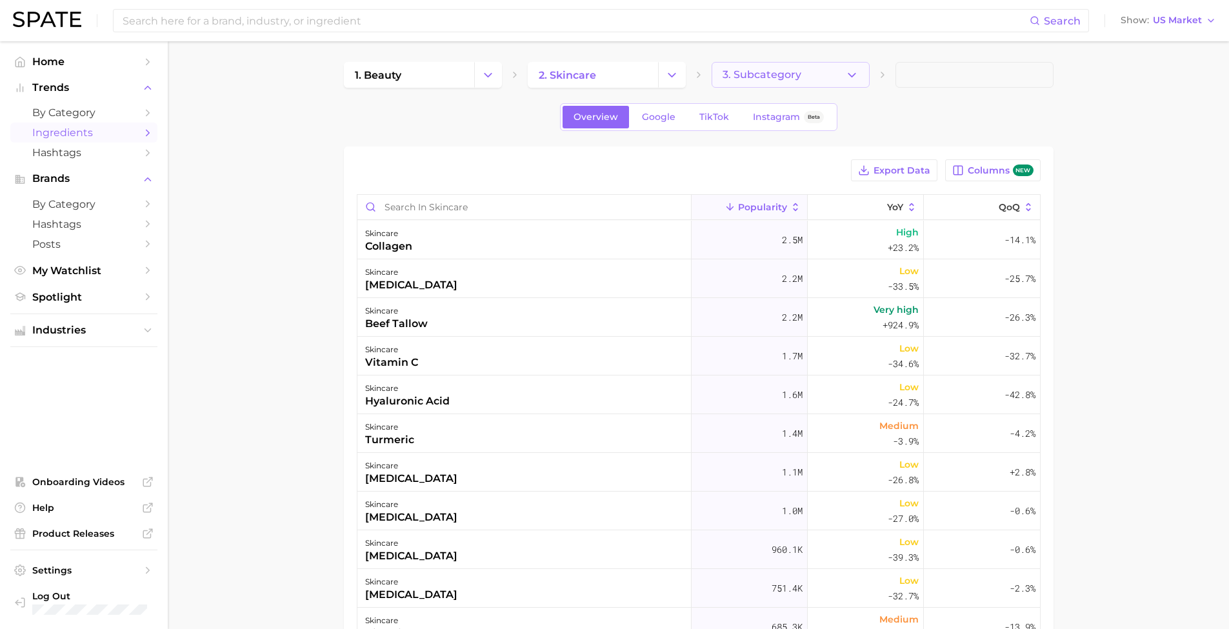
click at [802, 81] on button "3. Subcategory" at bounding box center [791, 75] width 158 height 26
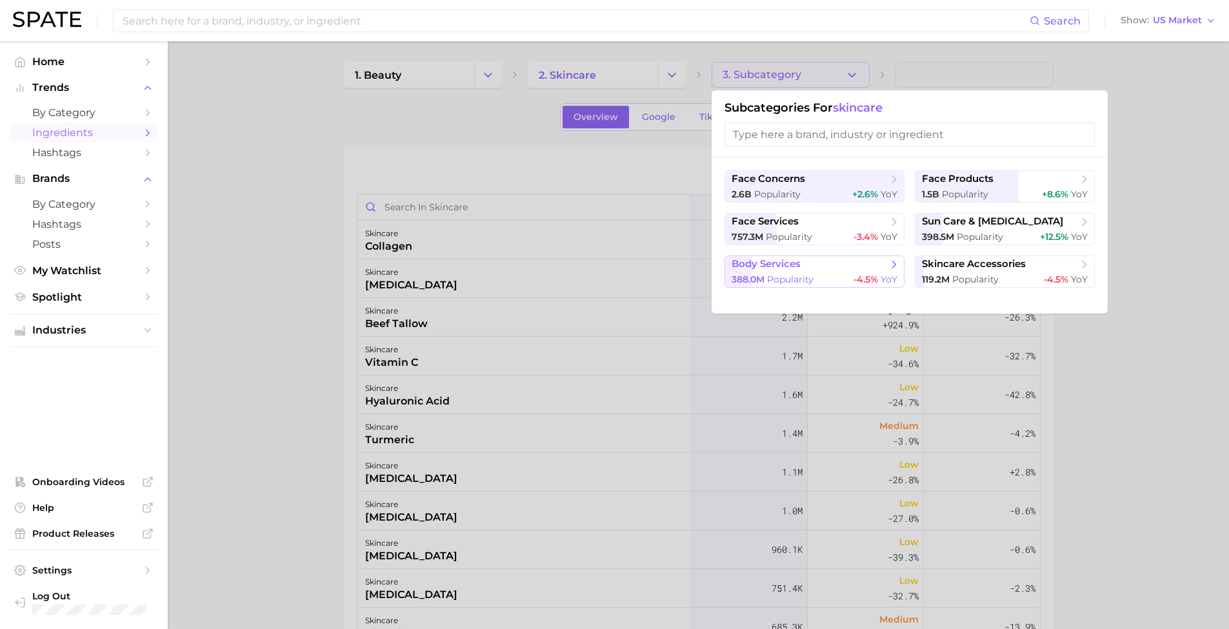
click at [838, 272] on button "body services 388.0m Popularity -4.5% YoY" at bounding box center [815, 272] width 180 height 32
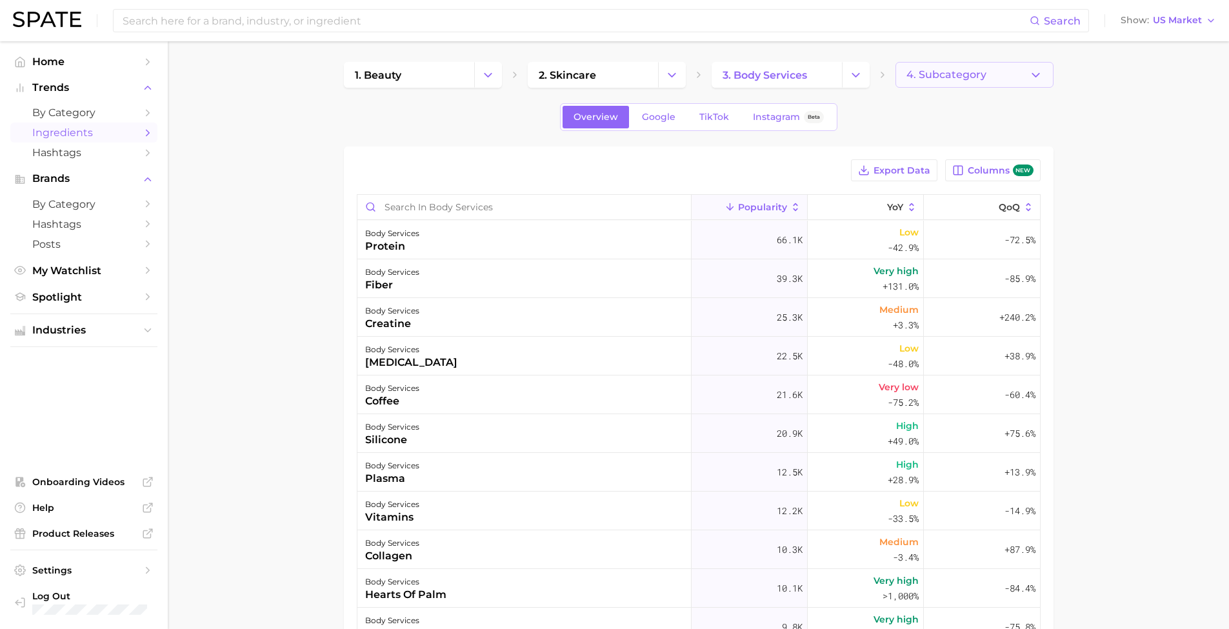
click at [960, 81] on button "4. Subcategory" at bounding box center [975, 75] width 158 height 26
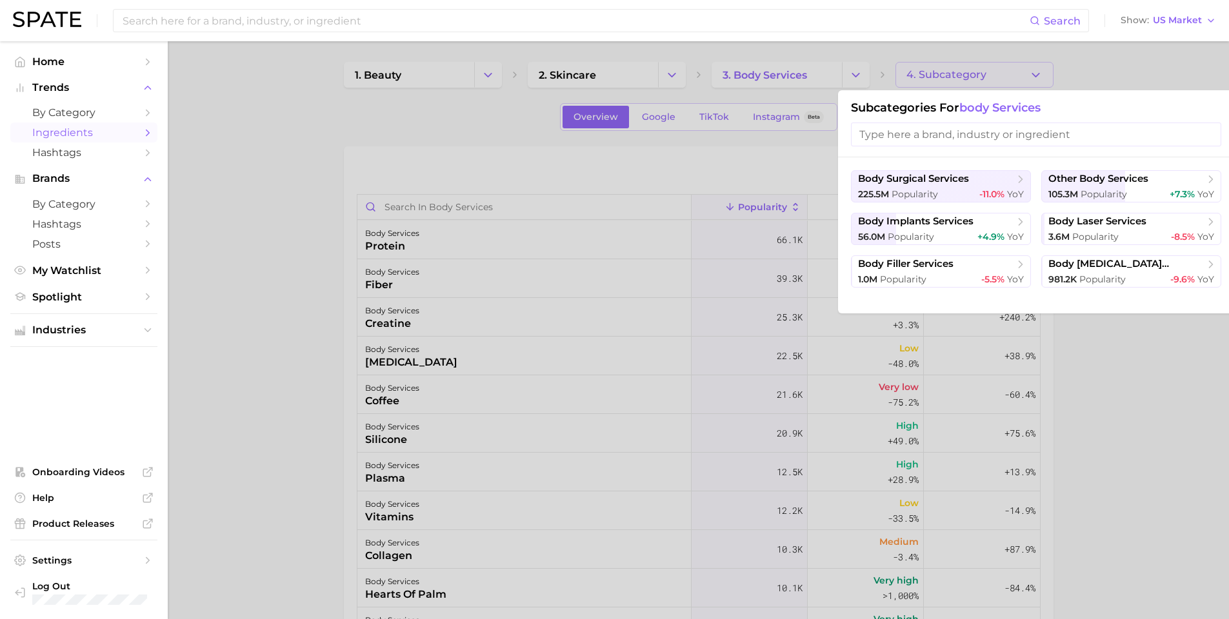
click at [787, 73] on div at bounding box center [614, 309] width 1229 height 619
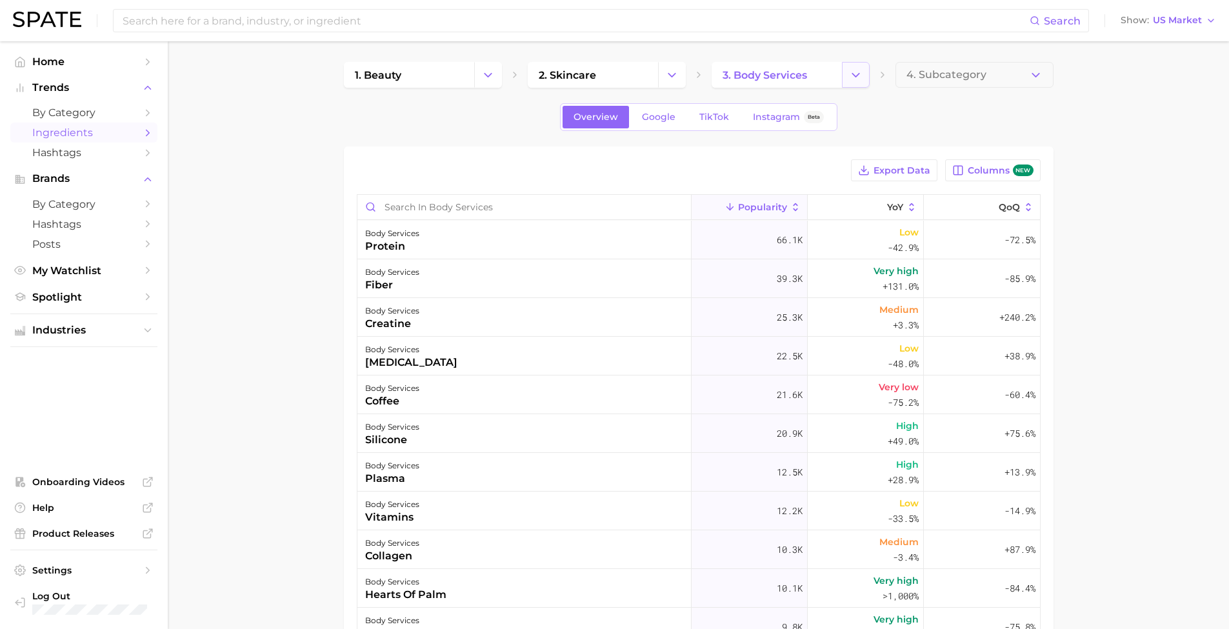
click at [866, 72] on button "Change Category" at bounding box center [856, 75] width 28 height 26
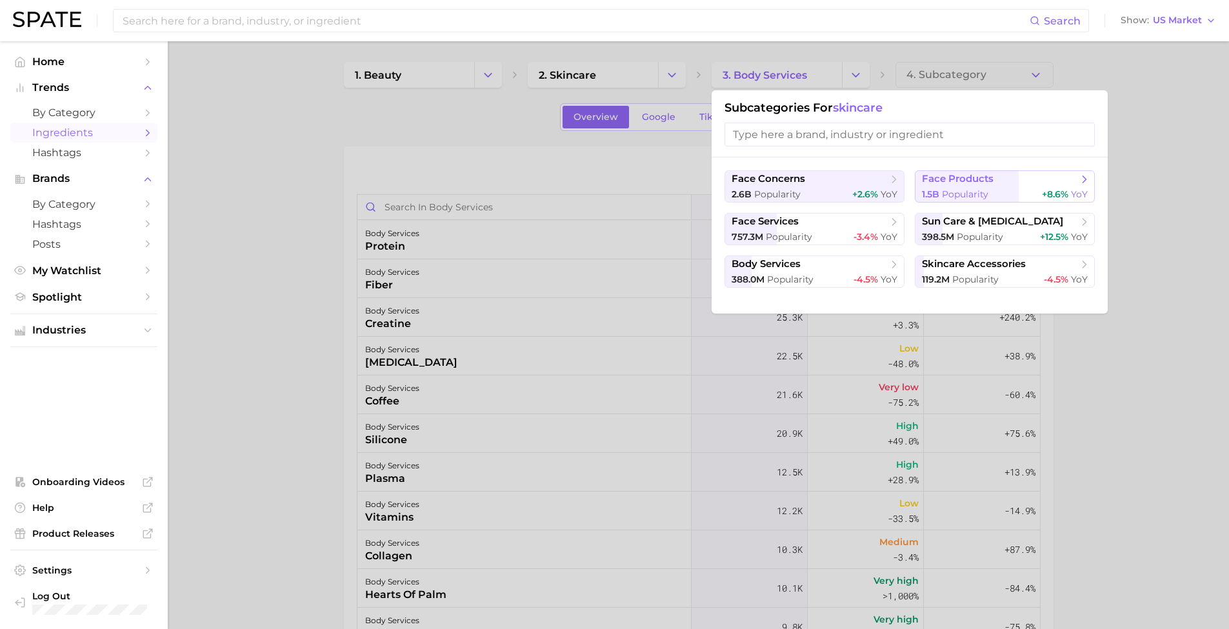
click at [1032, 200] on button "face products 1.5b Popularity +8.6% YoY" at bounding box center [1005, 186] width 180 height 32
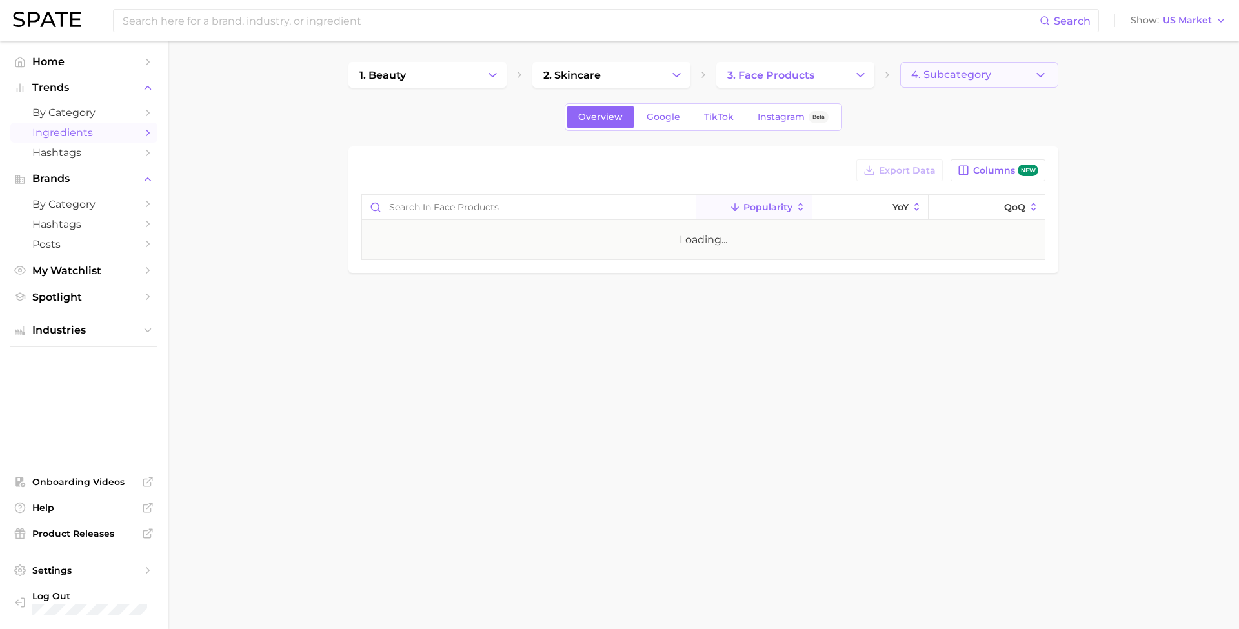
click at [988, 83] on button "4. Subcategory" at bounding box center [979, 75] width 158 height 26
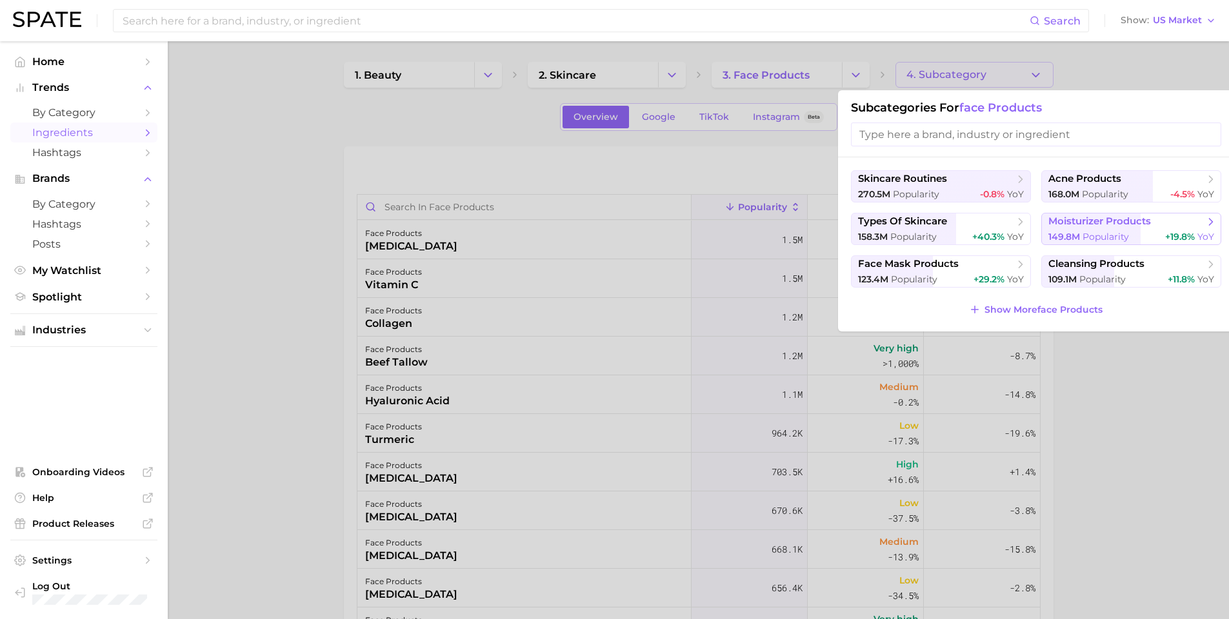
click at [1110, 235] on span "Popularity" at bounding box center [1106, 237] width 46 height 12
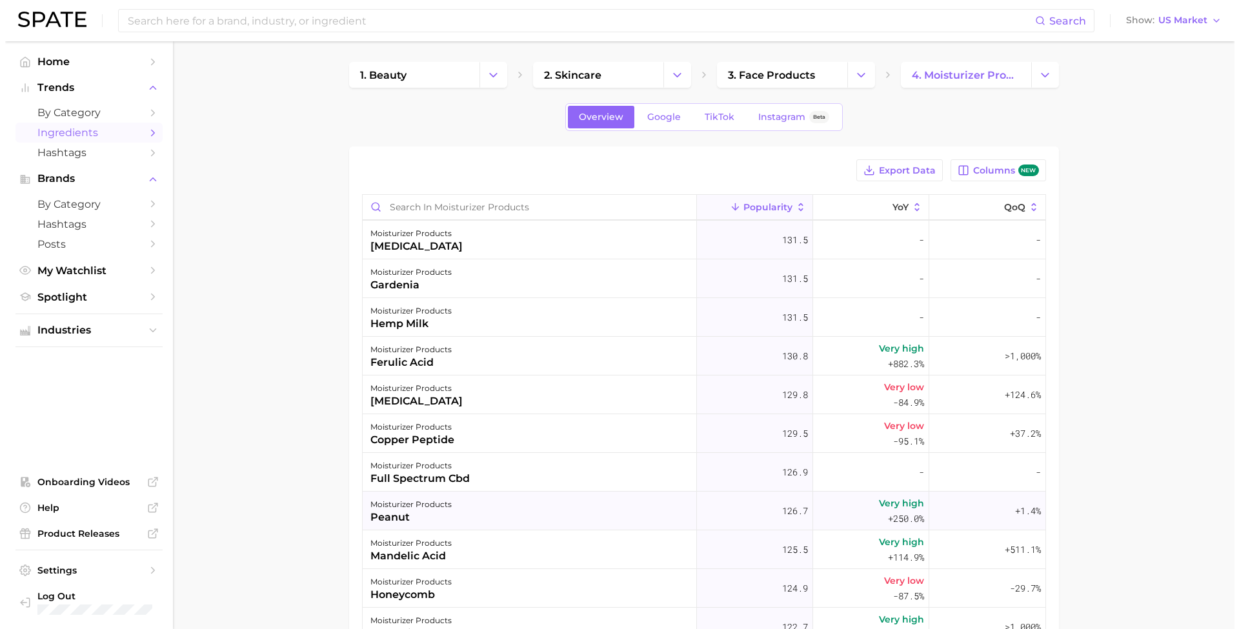
scroll to position [11477, 0]
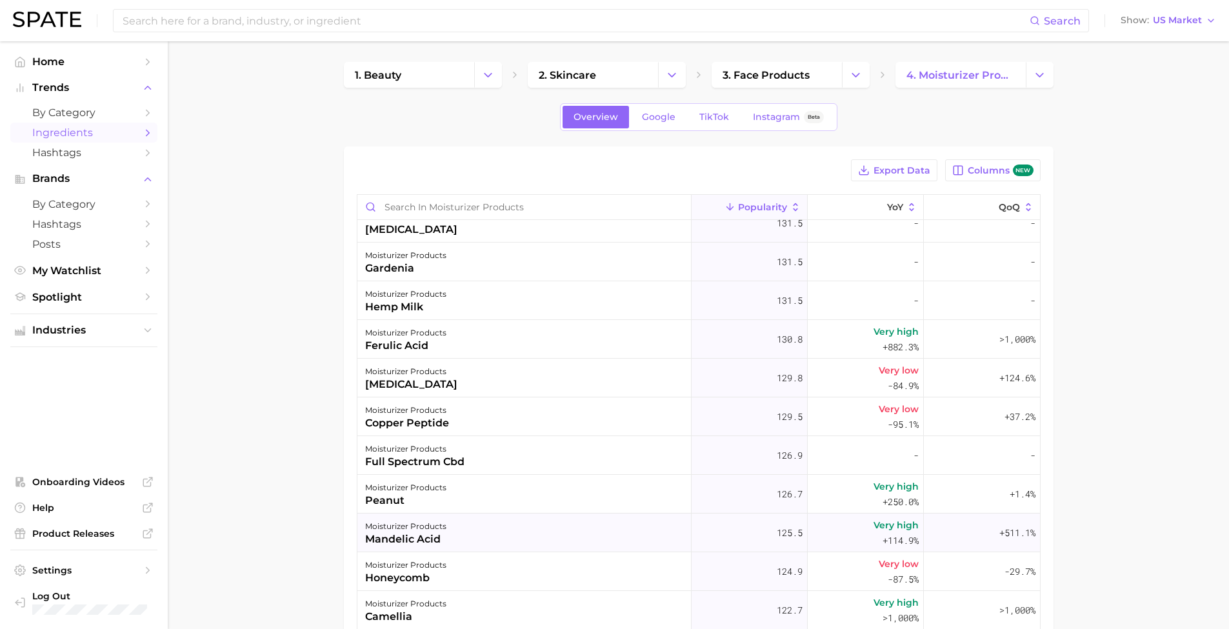
click at [611, 544] on div "moisturizer products mandelic acid" at bounding box center [524, 533] width 334 height 39
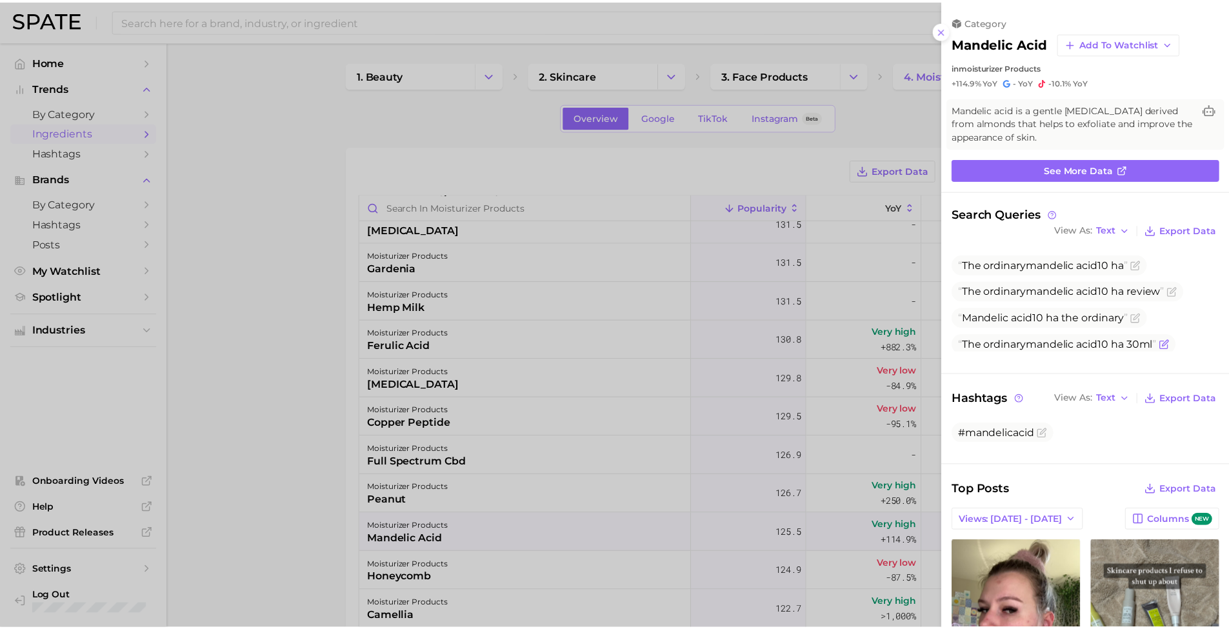
scroll to position [0, 0]
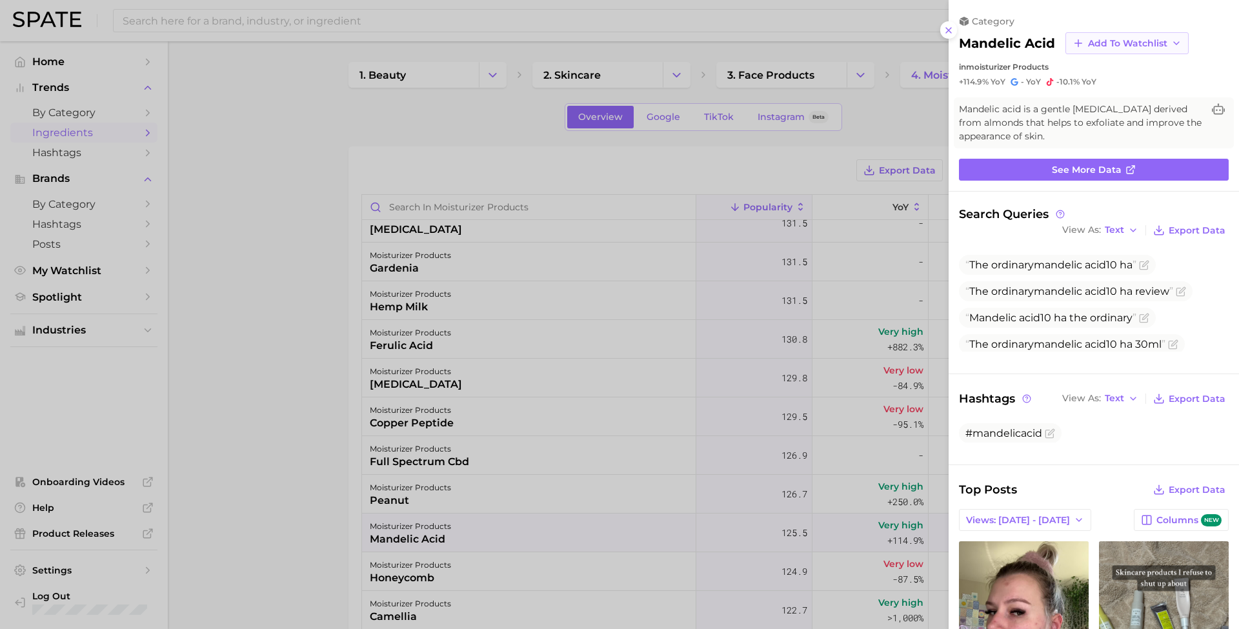
click at [1100, 48] on button "Add to Watchlist" at bounding box center [1126, 43] width 123 height 22
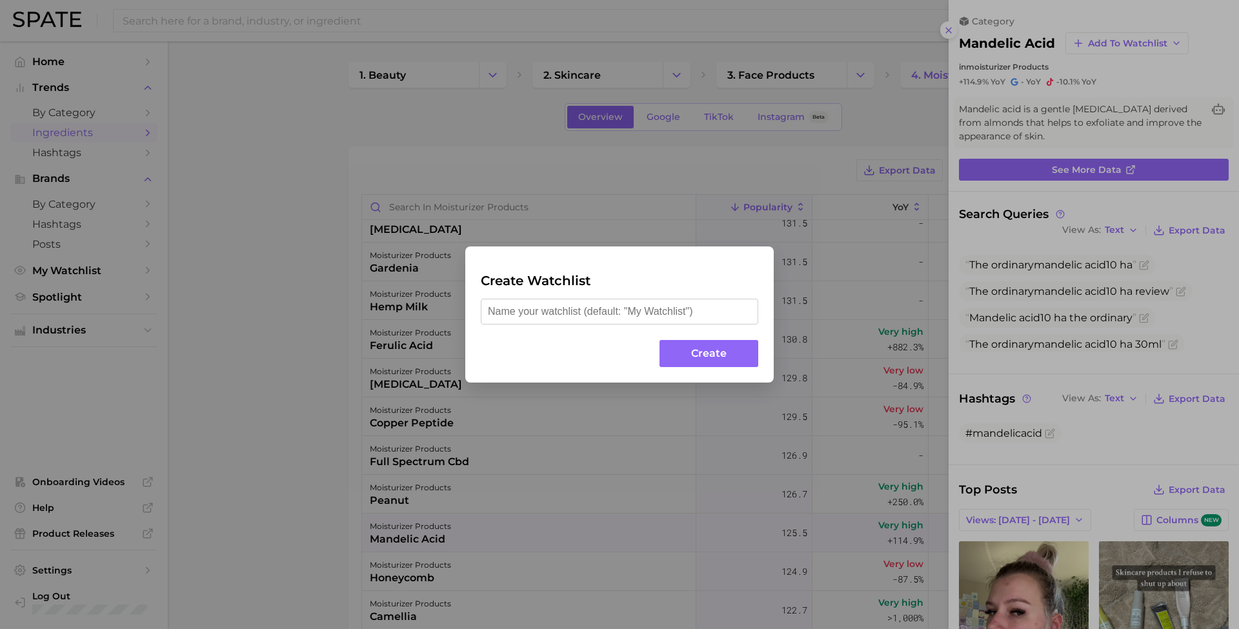
drag, startPoint x: 654, startPoint y: 319, endPoint x: 641, endPoint y: 324, distance: 13.1
click at [652, 322] on input "text" at bounding box center [619, 312] width 277 height 26
click at [632, 314] on input "text" at bounding box center [619, 312] width 277 height 26
type input "NPI"
click at [736, 367] on div "Create Watchlist NPI Create" at bounding box center [619, 314] width 308 height 136
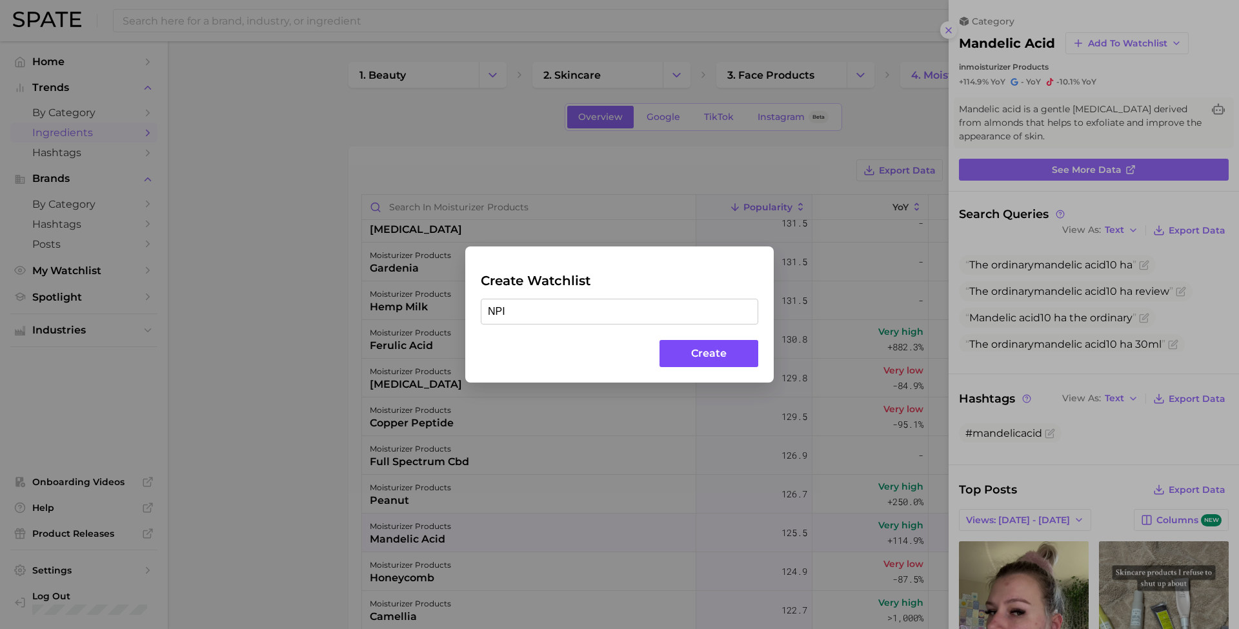
click at [723, 359] on button "Create" at bounding box center [708, 354] width 99 height 28
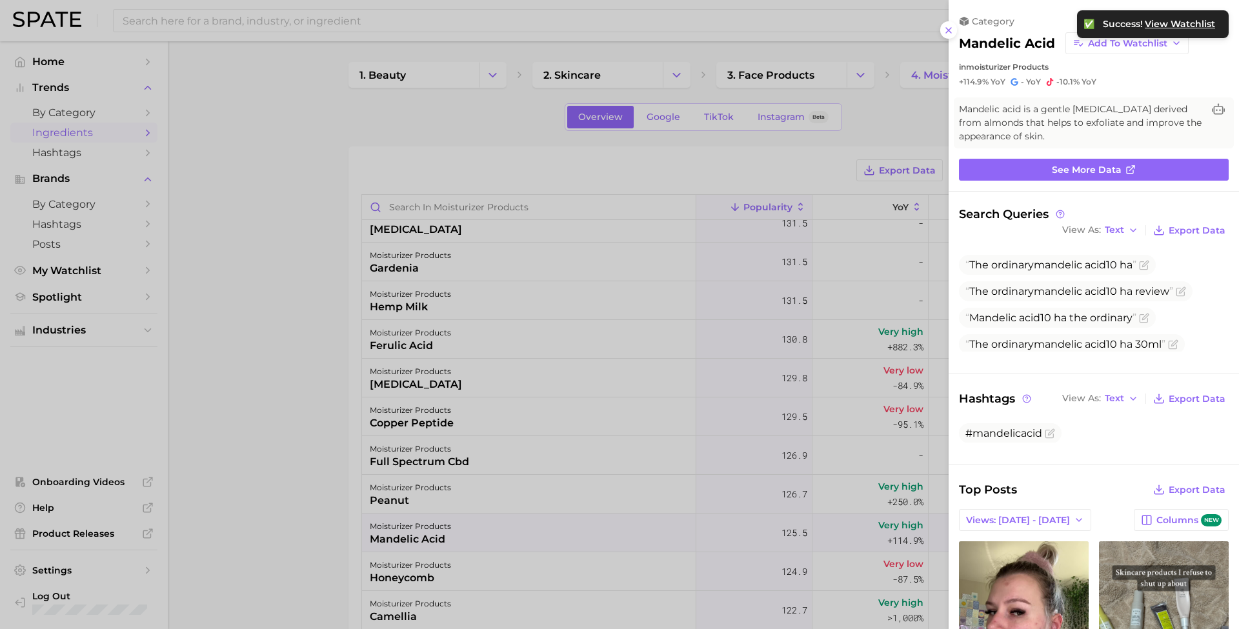
click at [312, 302] on div at bounding box center [619, 314] width 1239 height 629
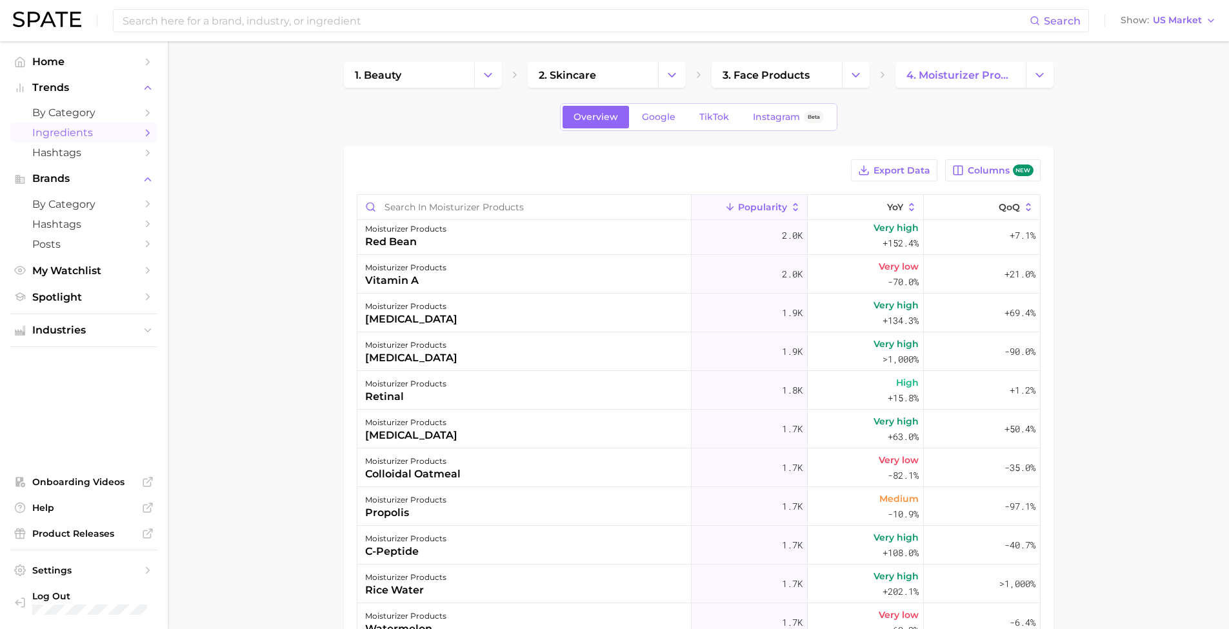
scroll to position [2999, 0]
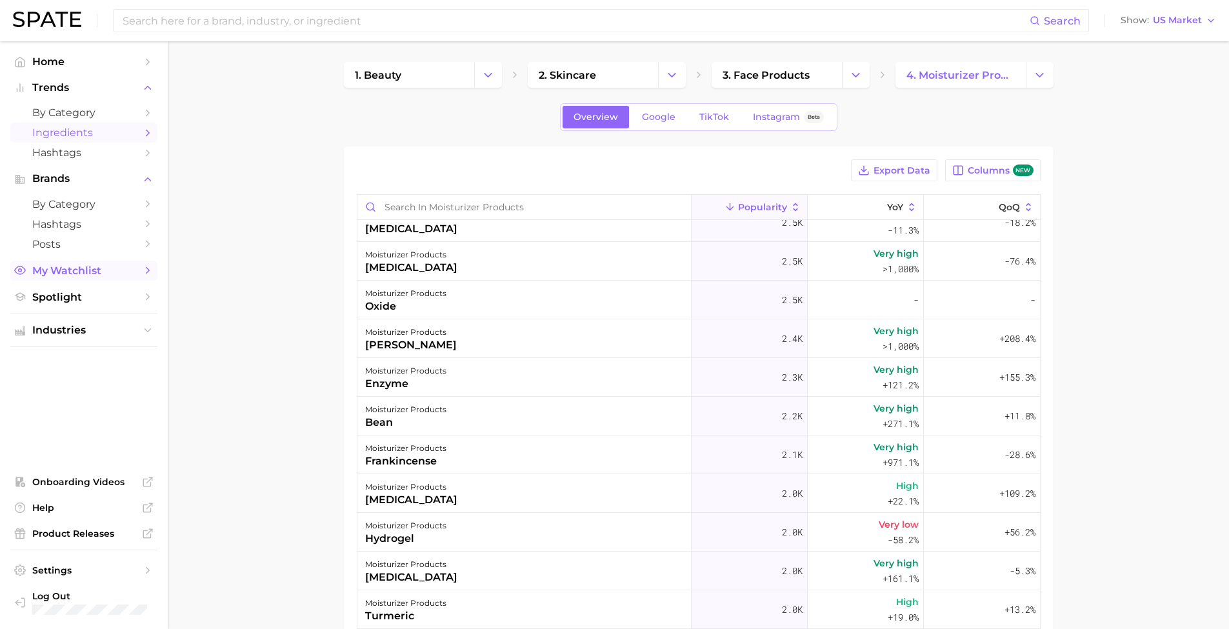
click at [92, 268] on span "My Watchlist" at bounding box center [83, 271] width 103 height 12
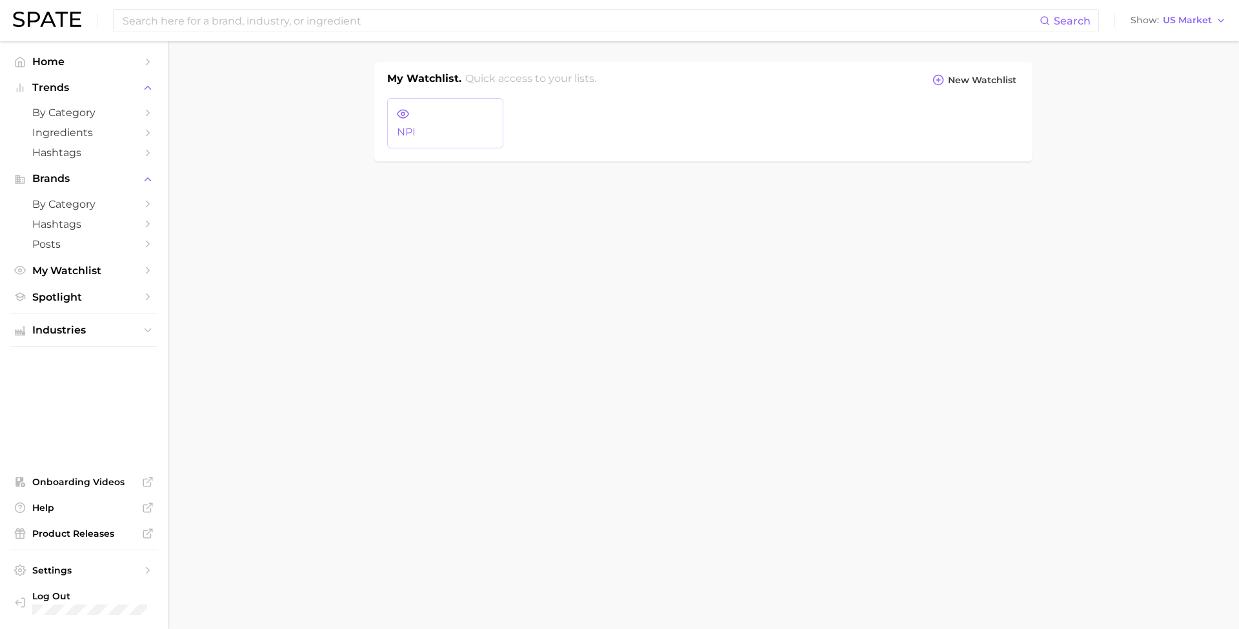
click at [468, 137] on span "NPI" at bounding box center [445, 132] width 97 height 12
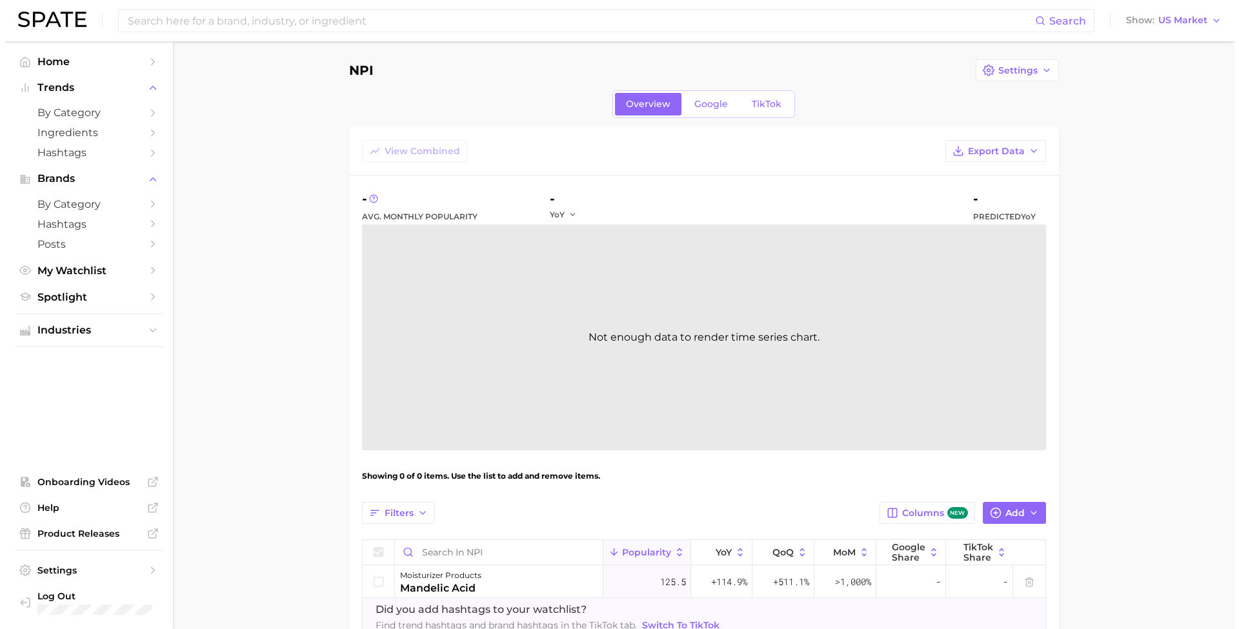
scroll to position [88, 0]
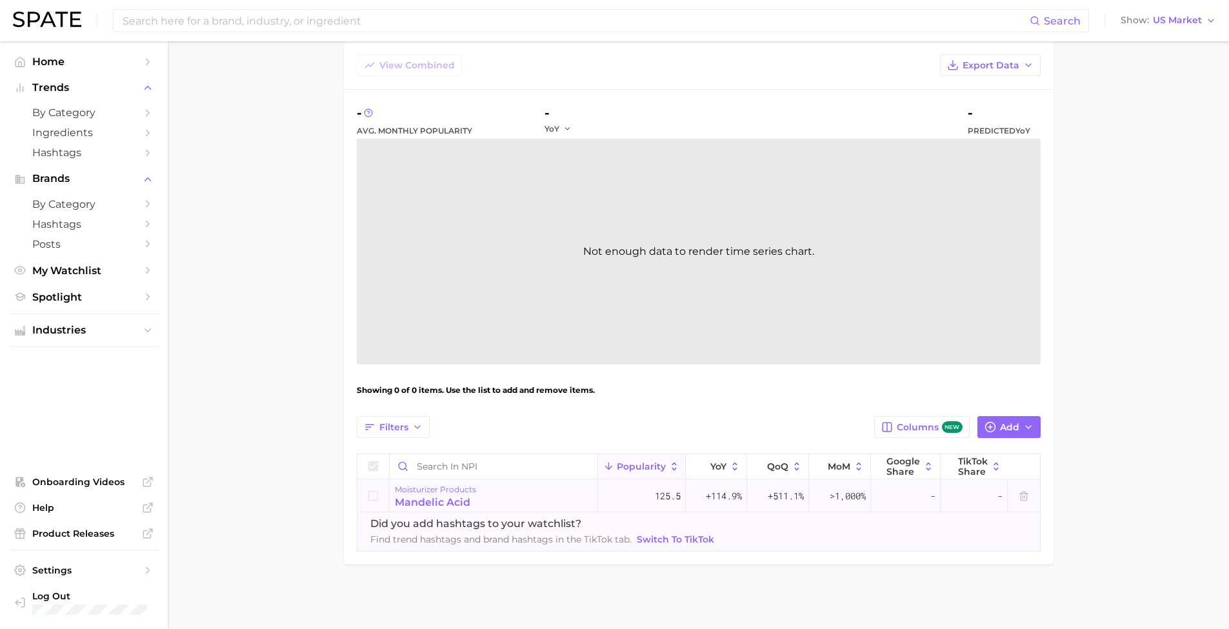
click at [459, 507] on div "mandelic acid" at bounding box center [435, 502] width 81 height 15
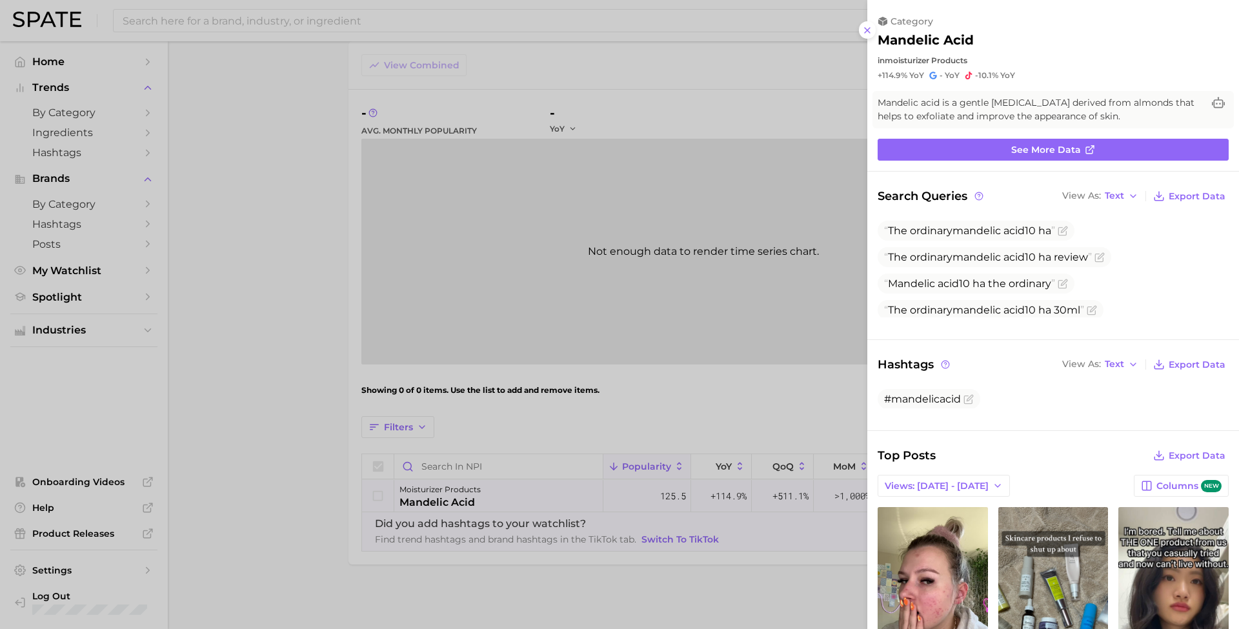
scroll to position [0, 0]
click at [1029, 146] on span "See more data" at bounding box center [1046, 150] width 70 height 11
